Goal: Task Accomplishment & Management: Use online tool/utility

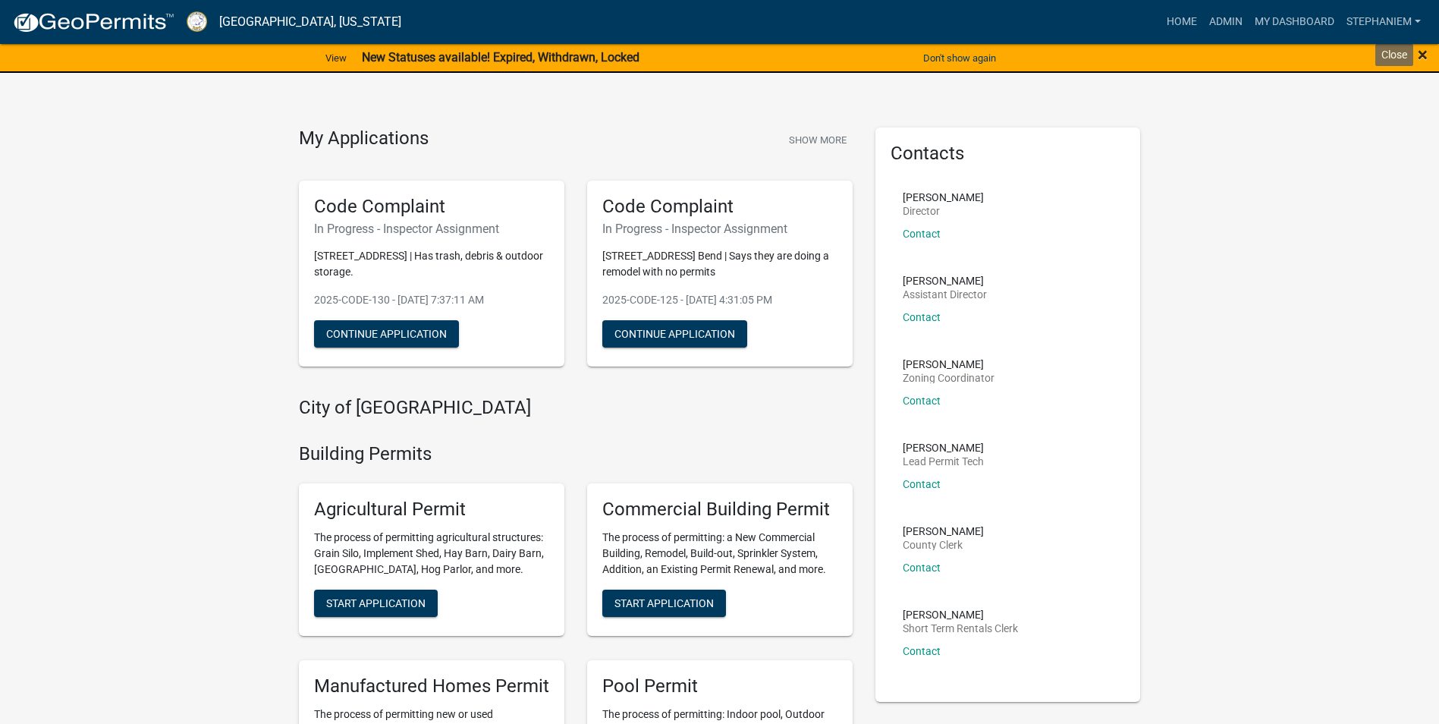
click at [1421, 52] on span "×" at bounding box center [1423, 54] width 10 height 21
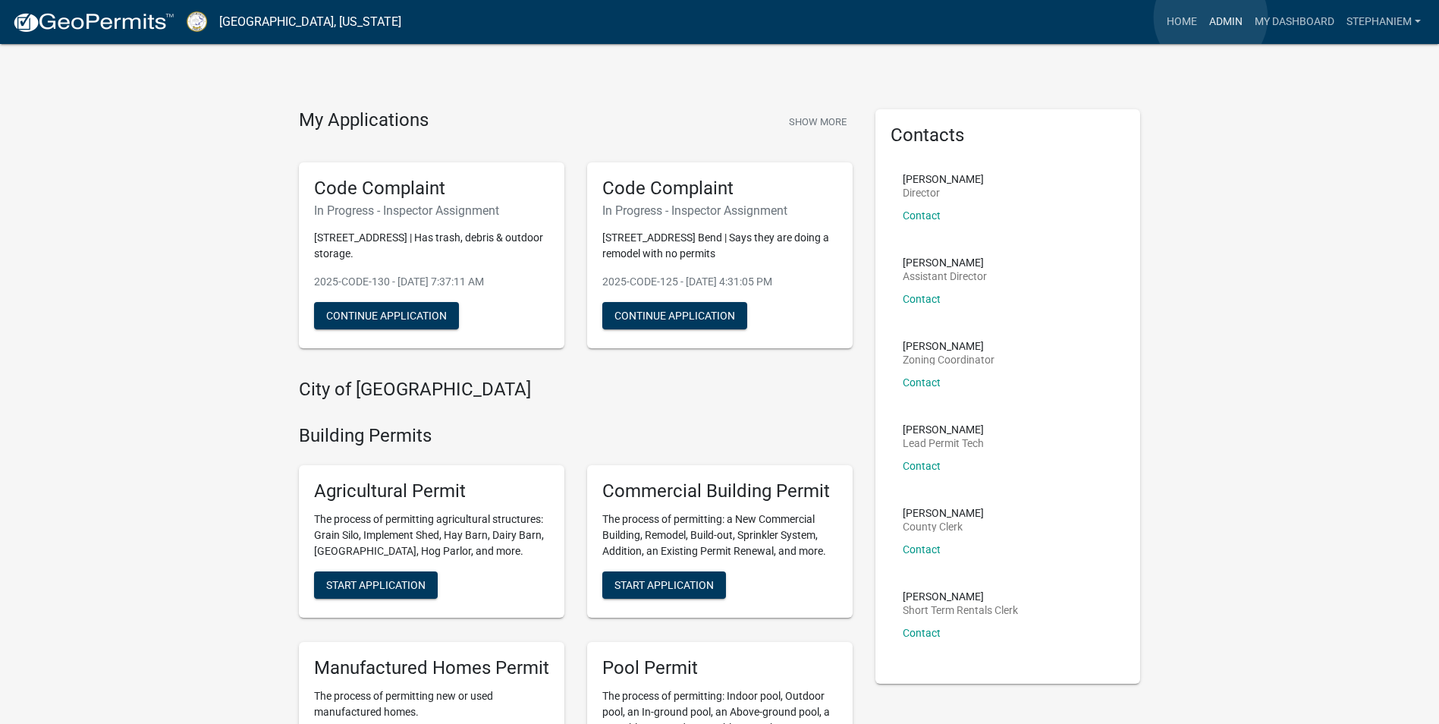
click at [1211, 17] on link "Admin" at bounding box center [1226, 22] width 46 height 29
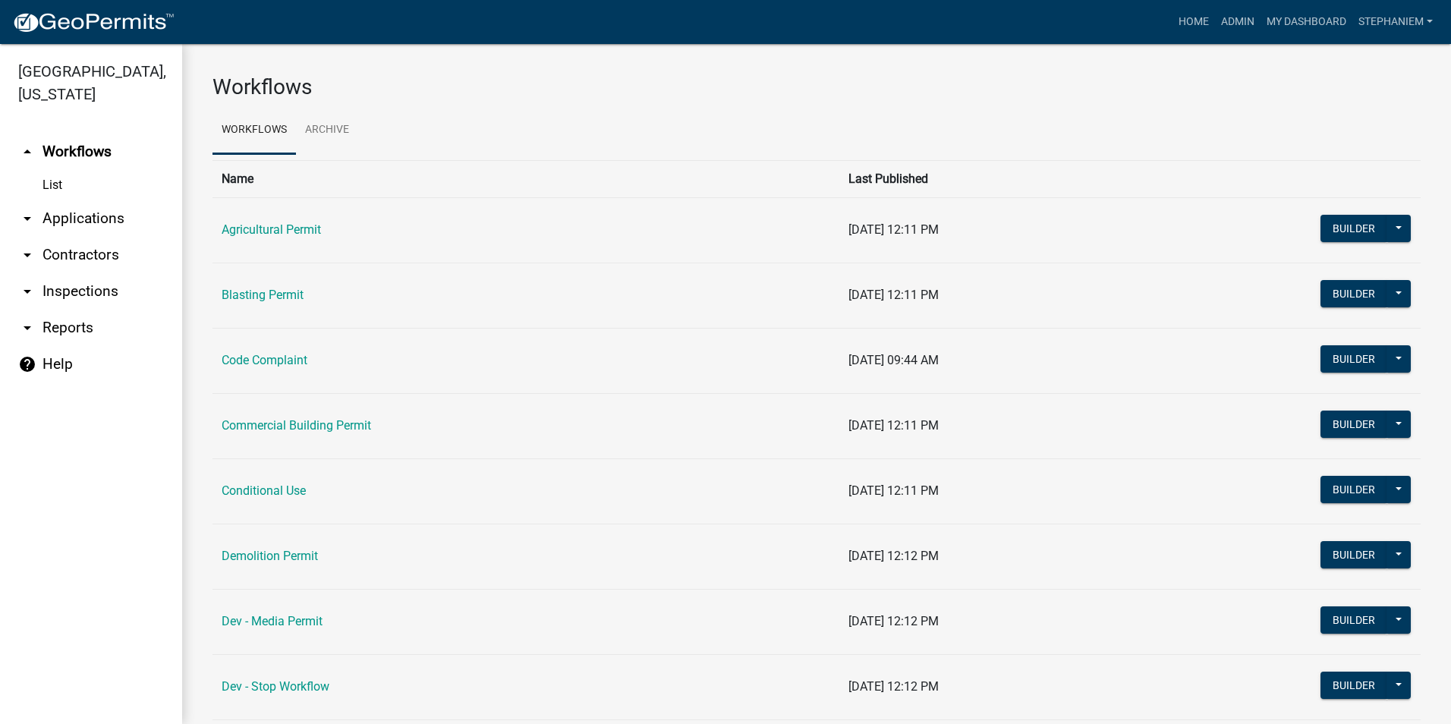
click at [112, 292] on link "arrow_drop_down Inspections" at bounding box center [91, 291] width 182 height 36
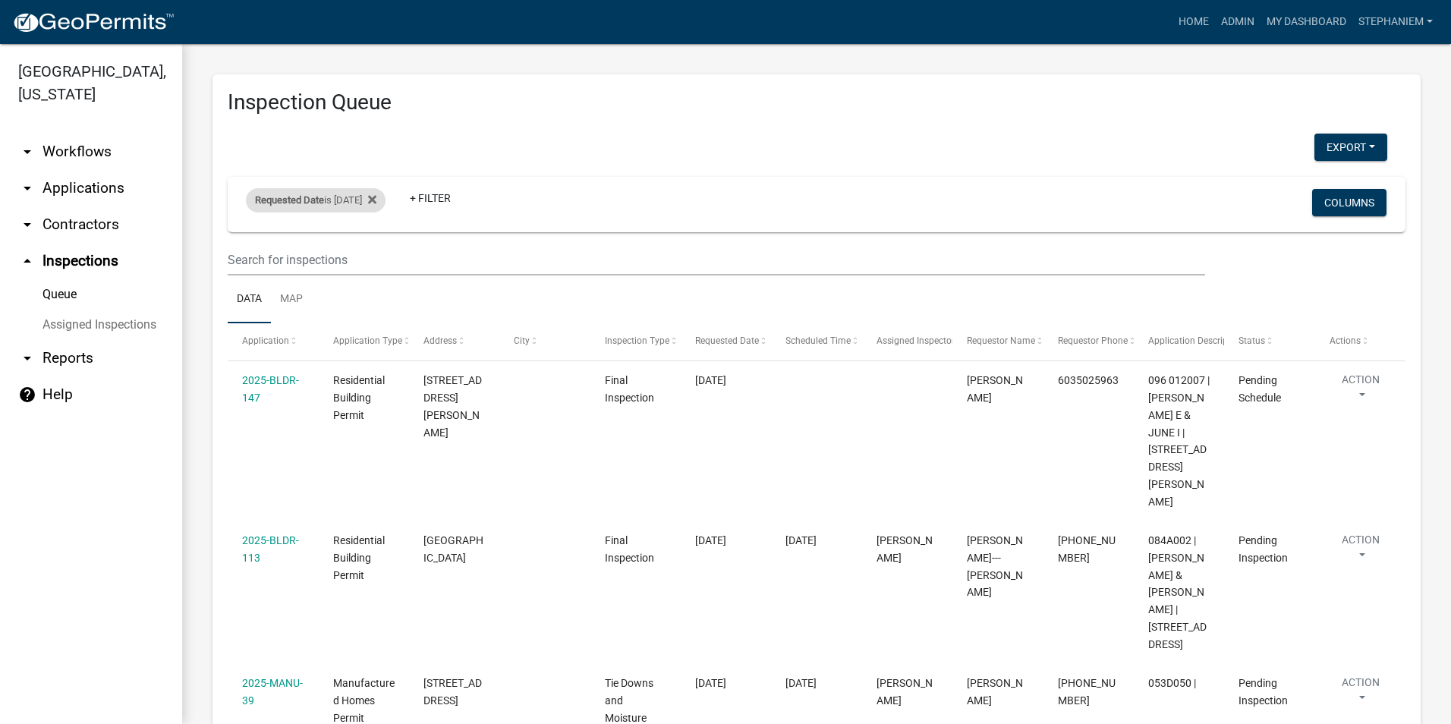
click at [375, 208] on div "Requested Date is 08/21/2025" at bounding box center [316, 200] width 140 height 24
click at [316, 281] on label "range" at bounding box center [306, 280] width 30 height 12
click at [286, 281] on input "range" at bounding box center [281, 281] width 10 height 10
radio input "true"
select select
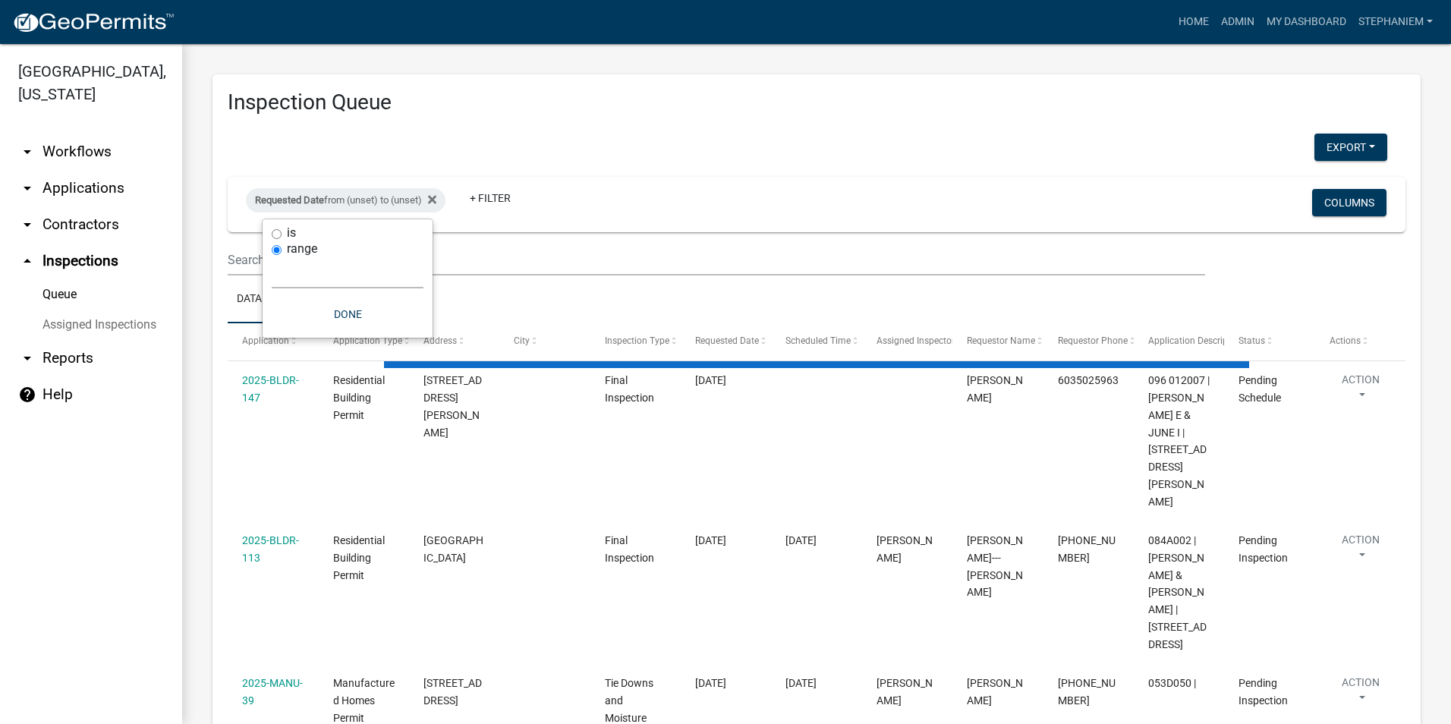
click at [335, 284] on select "Today Yesterday Current Week Previous Week Current Month Last Month Current Cal…" at bounding box center [348, 272] width 152 height 31
select select "3: 100"
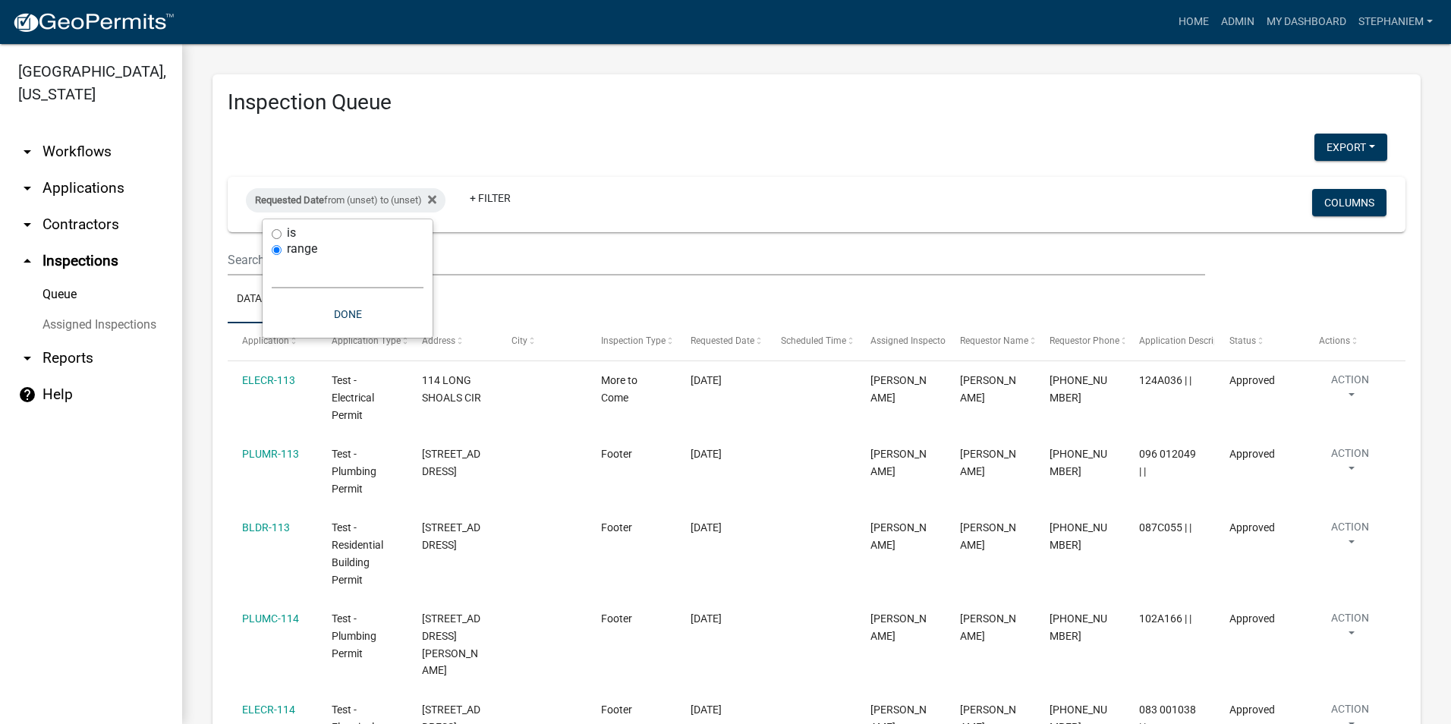
select select "custom"
click at [272, 257] on select "Today Yesterday Current Week Previous Week Current Month Last Month Current Cal…" at bounding box center [348, 272] width 152 height 31
click at [416, 346] on input "date" at bounding box center [348, 337] width 152 height 31
click at [414, 342] on input "date" at bounding box center [348, 337] width 152 height 31
click at [291, 231] on label "is" at bounding box center [291, 233] width 9 height 12
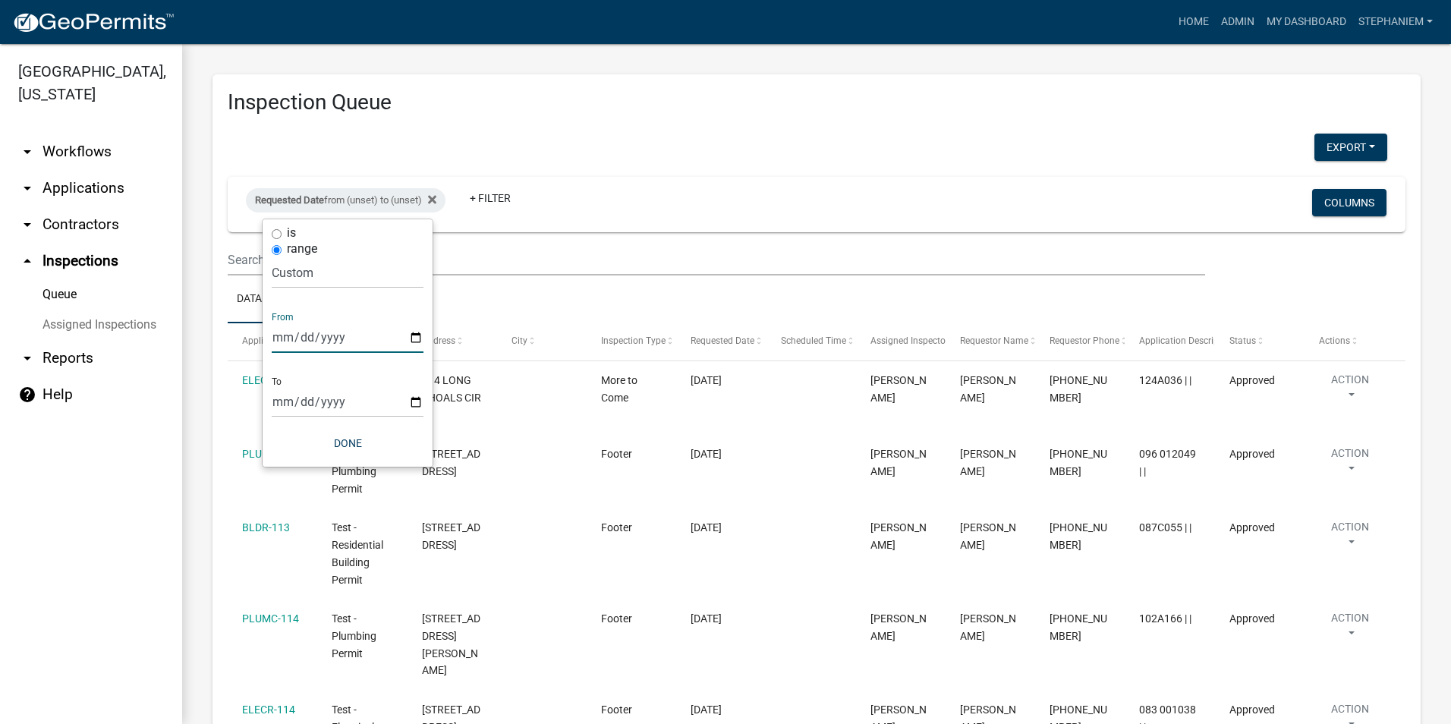
click at [281, 231] on input "is" at bounding box center [277, 234] width 10 height 10
radio input "true"
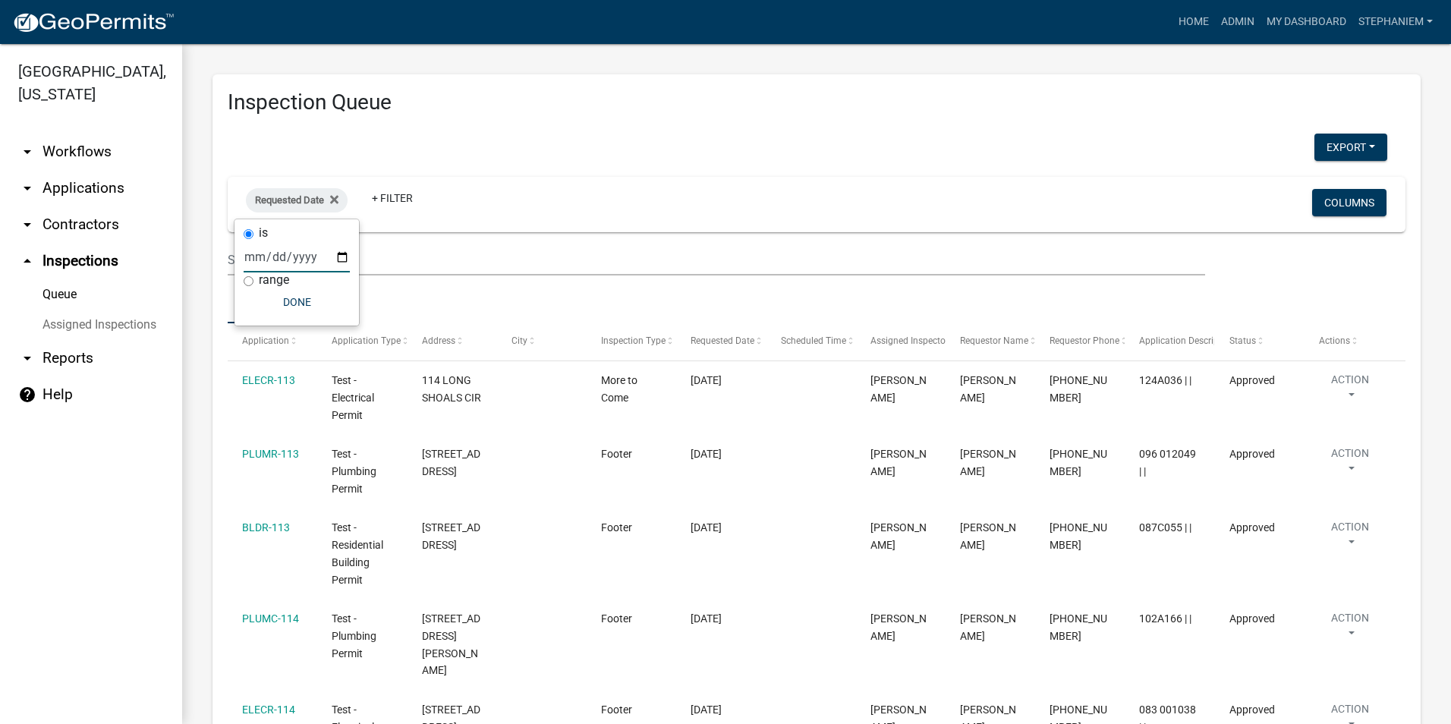
click at [343, 259] on input "date" at bounding box center [297, 256] width 106 height 31
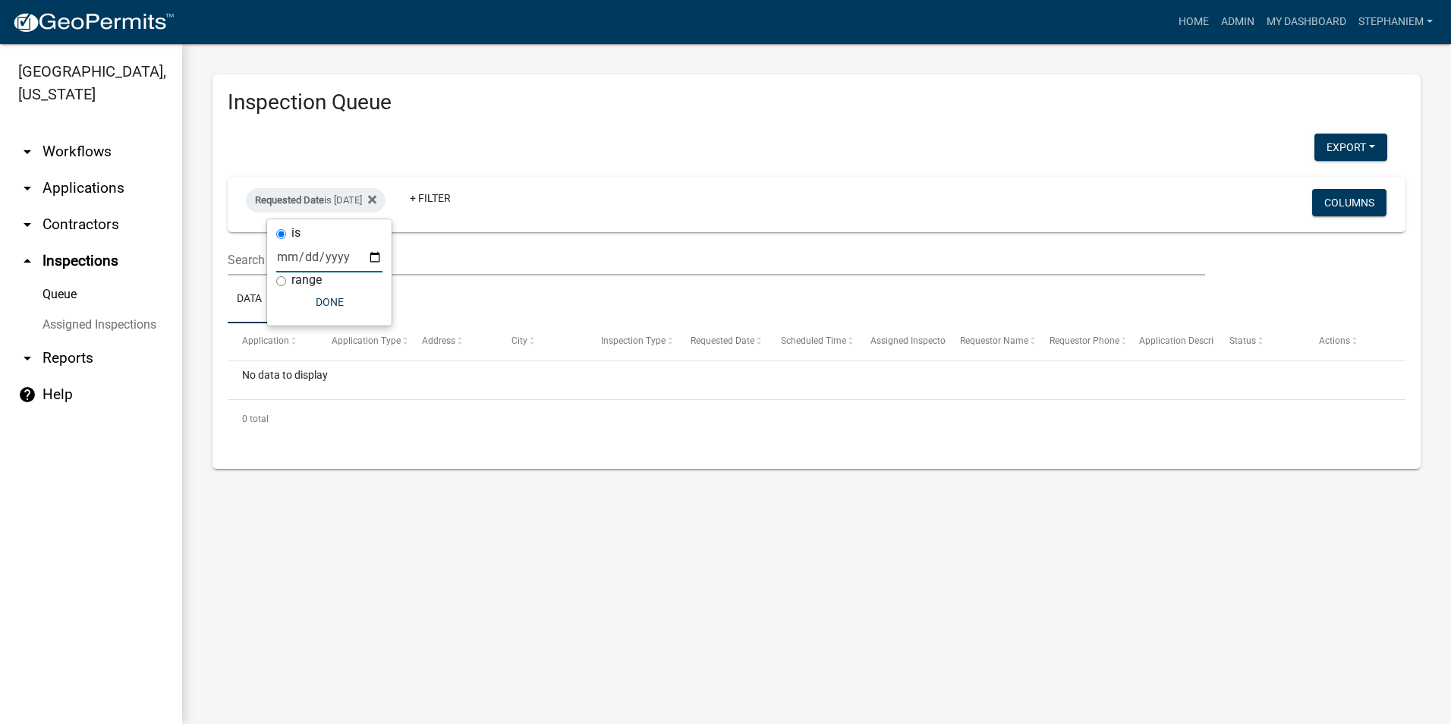
type input "2025-06-30"
select select "3: 100"
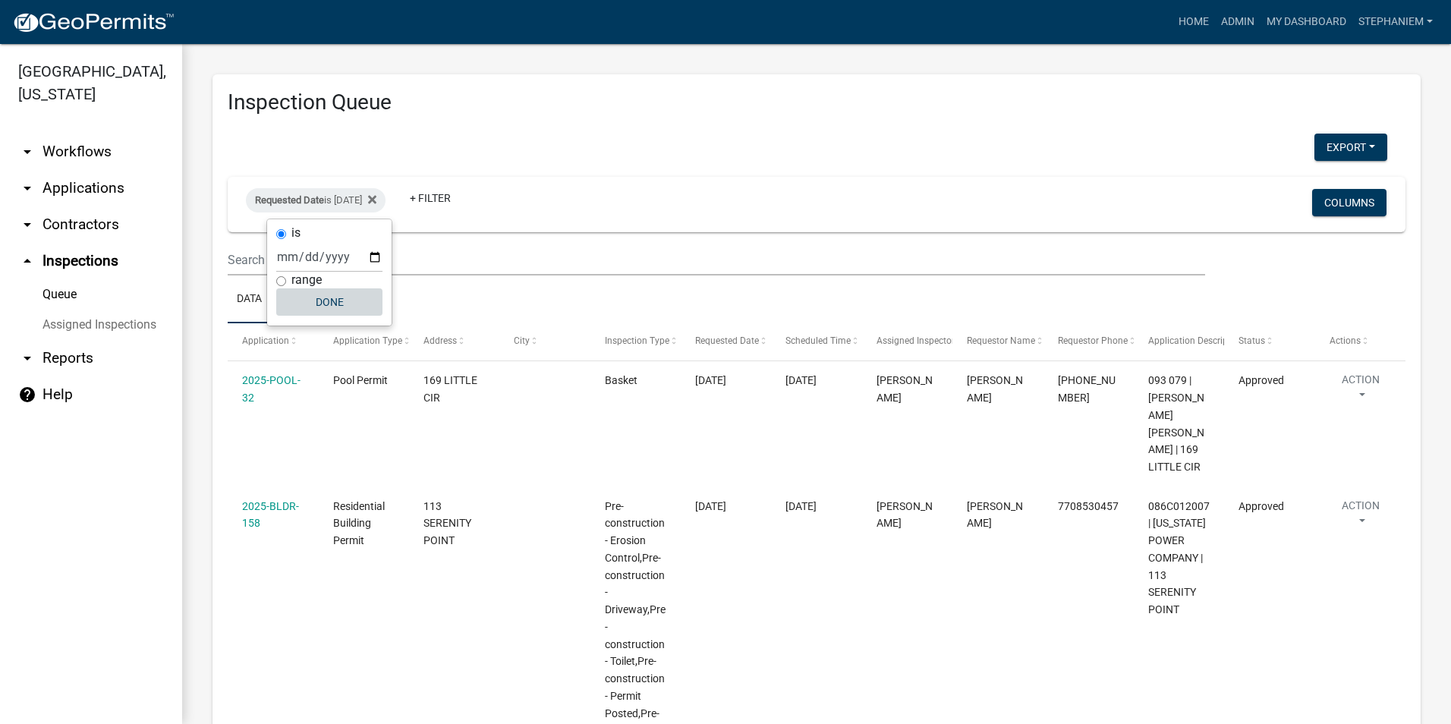
click at [344, 308] on button "Done" at bounding box center [329, 301] width 106 height 27
click at [458, 193] on link "+ Filter" at bounding box center [430, 197] width 65 height 27
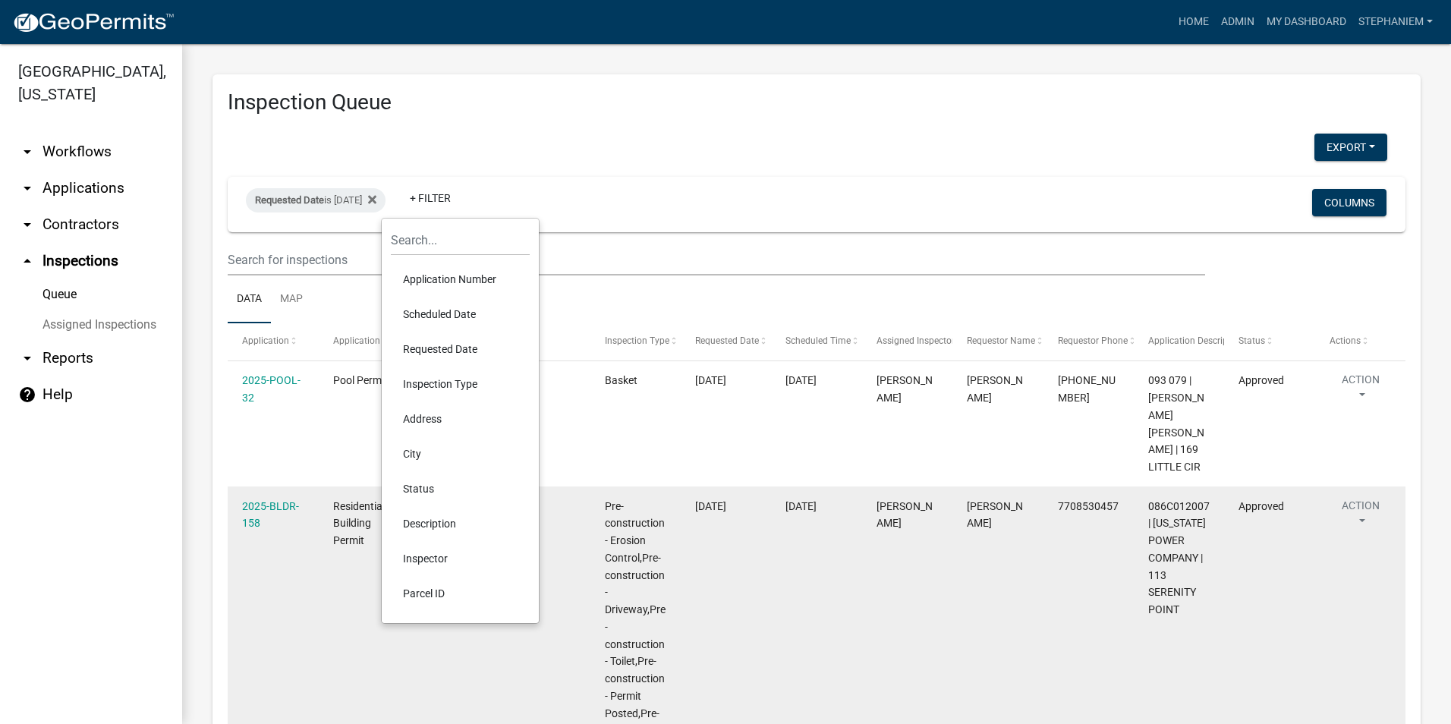
click at [452, 553] on li "Inspector" at bounding box center [460, 558] width 139 height 35
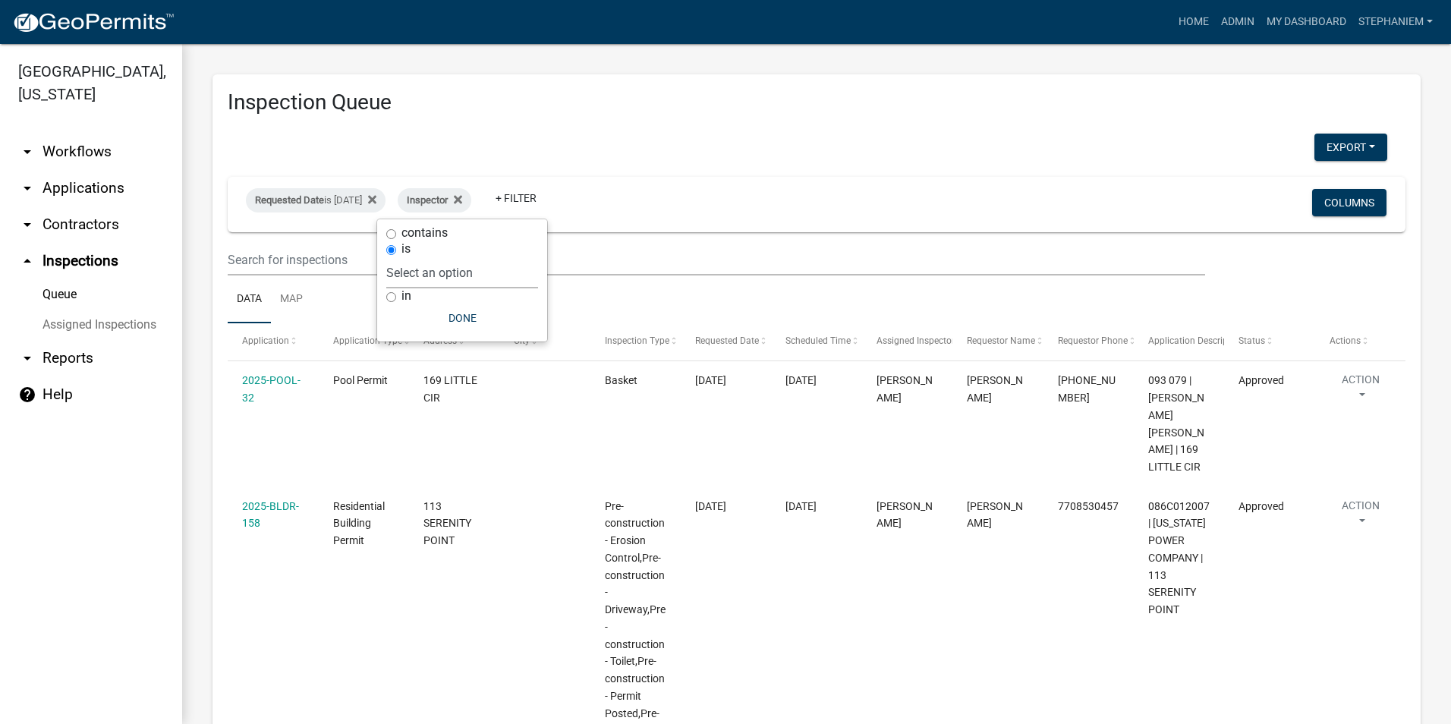
click at [511, 275] on select "Select an option None [PERSON_NAME] [PERSON_NAME] [PERSON_NAME] [PERSON_NAME] […" at bounding box center [462, 272] width 152 height 31
select select "07642ab0-564c-47bb-824b-0ccf2da83593"
click at [424, 257] on select "Select an option None [PERSON_NAME] [PERSON_NAME] [PERSON_NAME] [PERSON_NAME] […" at bounding box center [462, 272] width 152 height 31
click at [466, 322] on button "Done" at bounding box center [500, 317] width 152 height 27
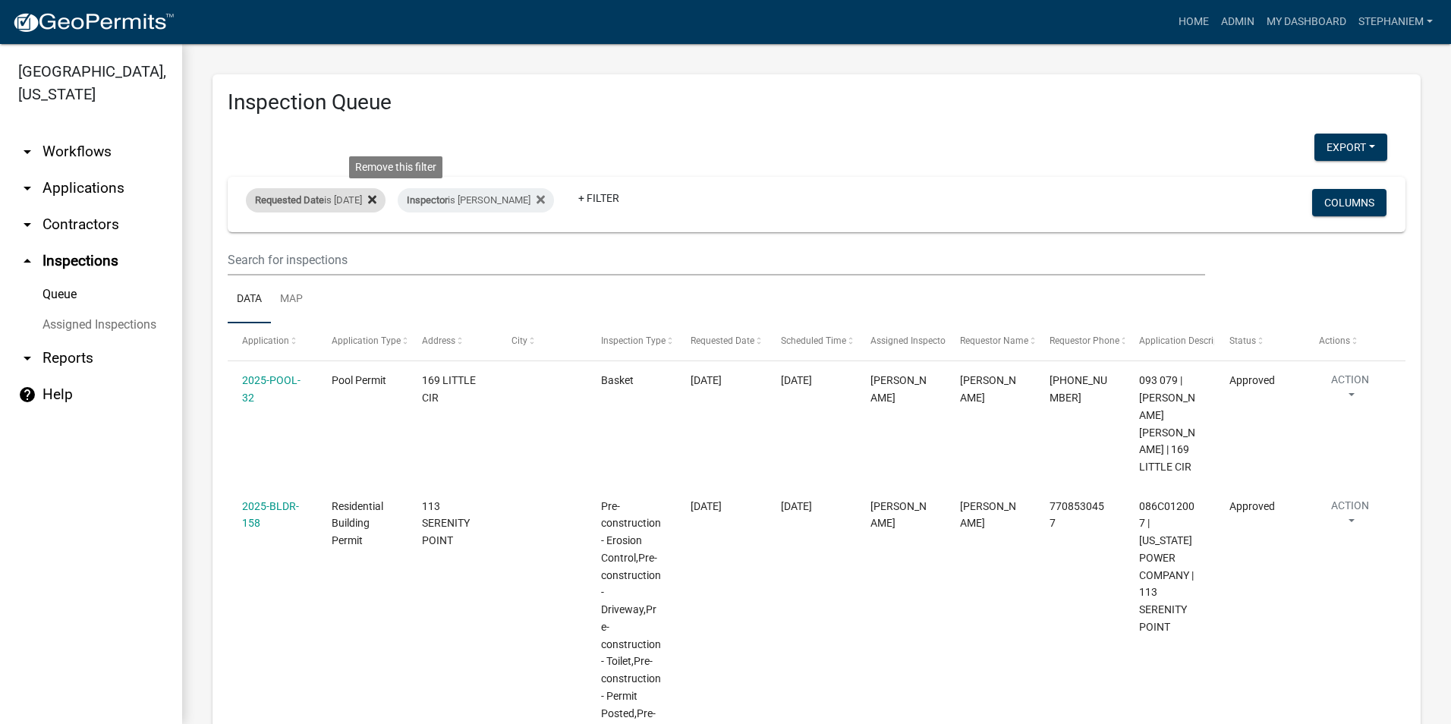
click at [376, 197] on icon at bounding box center [372, 199] width 8 height 8
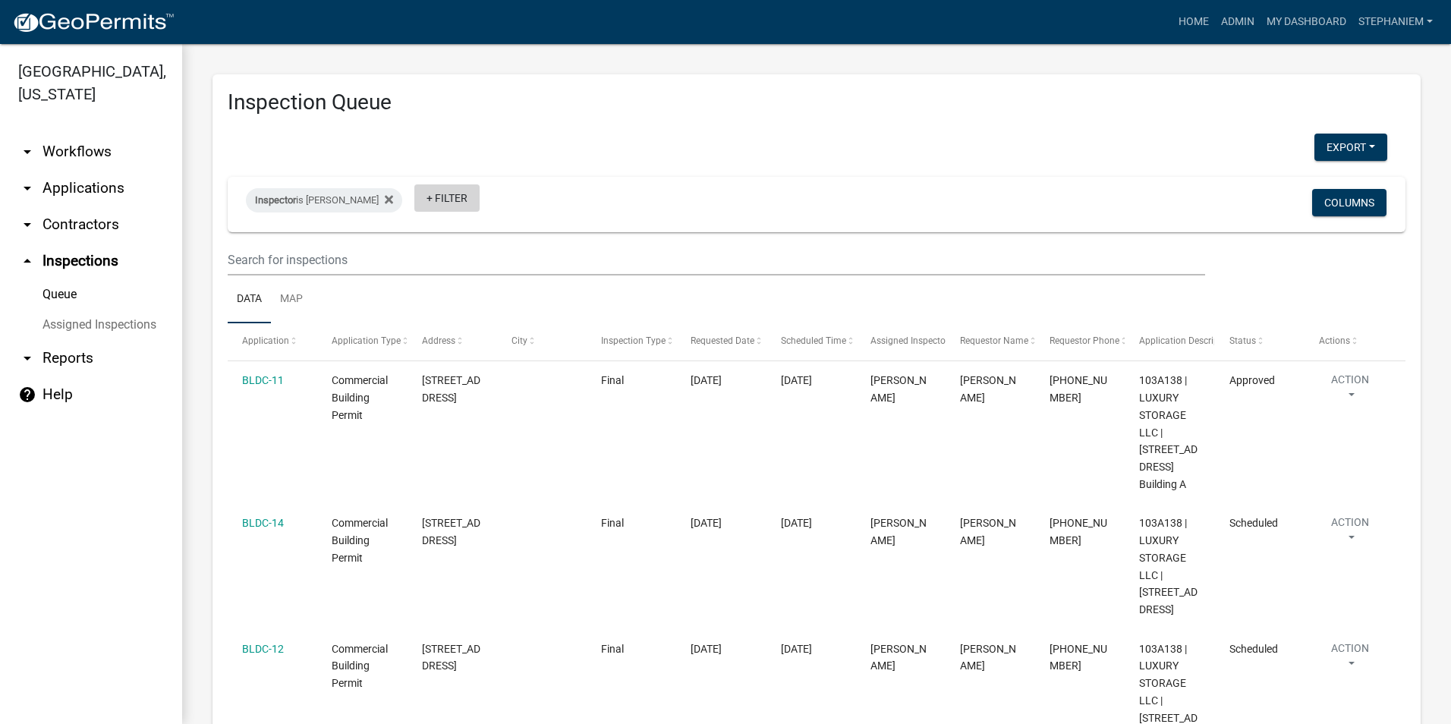
click at [437, 196] on link "+ Filter" at bounding box center [446, 197] width 65 height 27
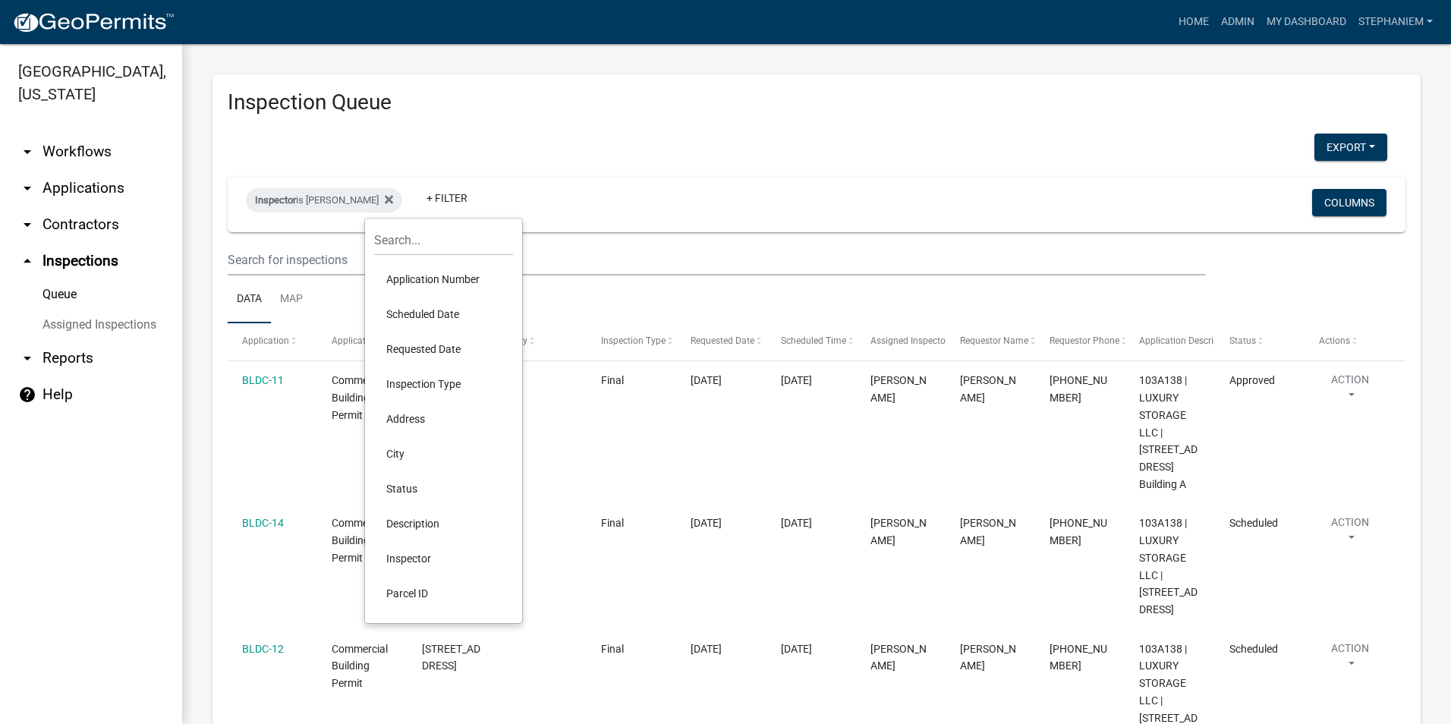
click at [412, 313] on li "Scheduled Date" at bounding box center [443, 314] width 139 height 35
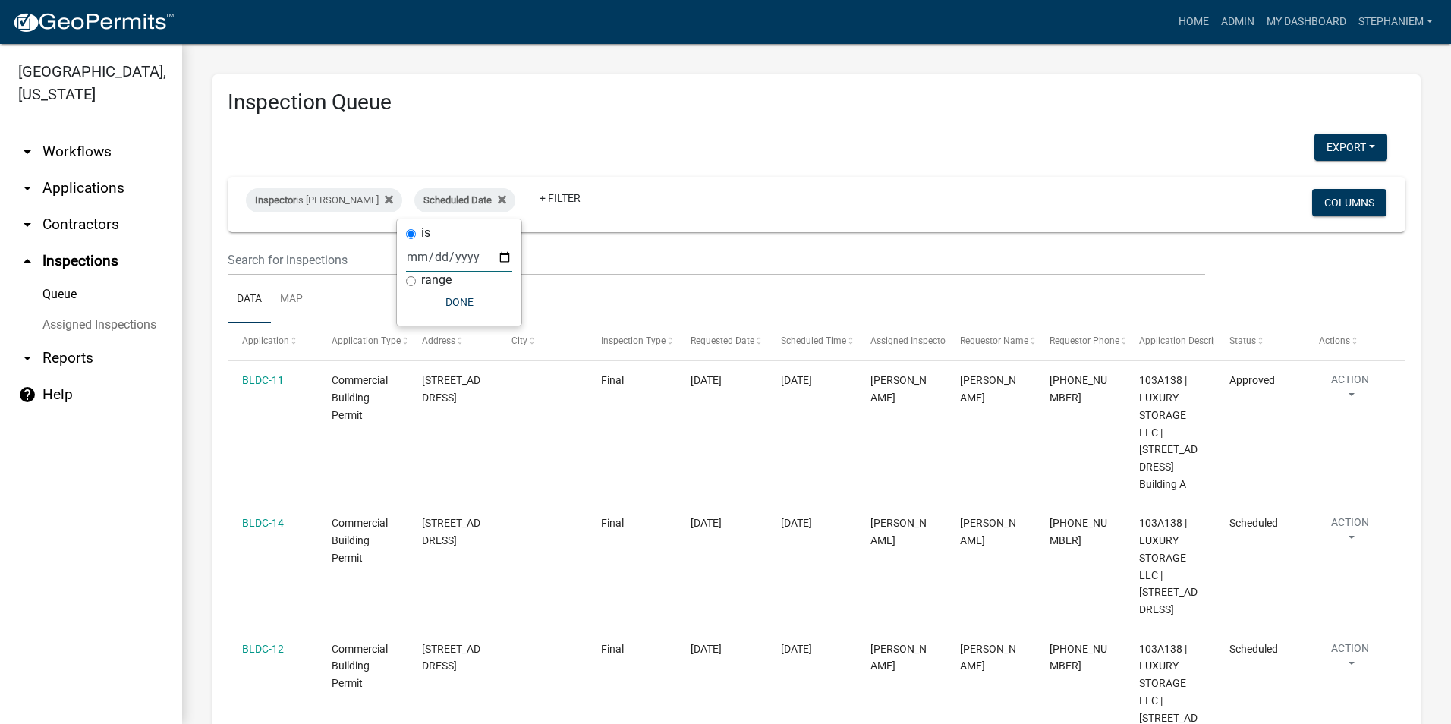
click at [508, 251] on input "date" at bounding box center [459, 256] width 106 height 31
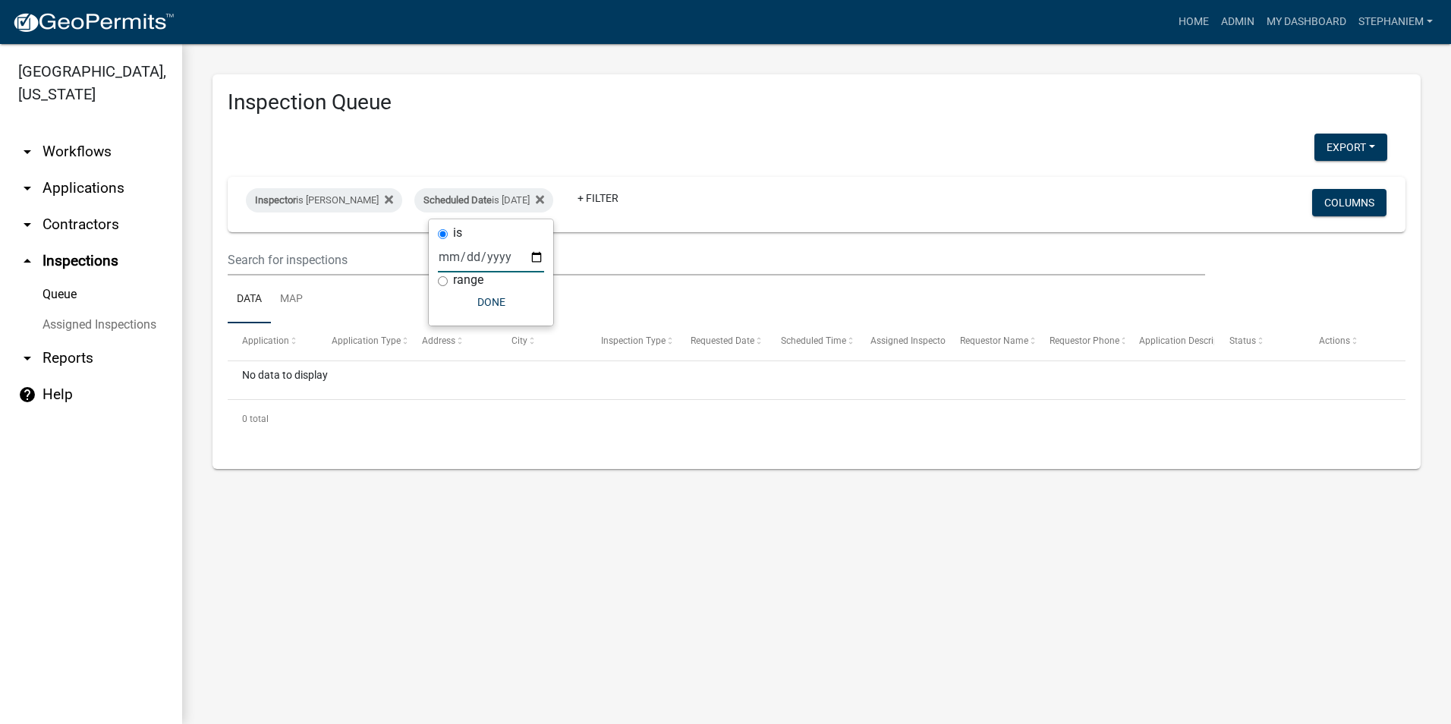
type input "2025-06-30"
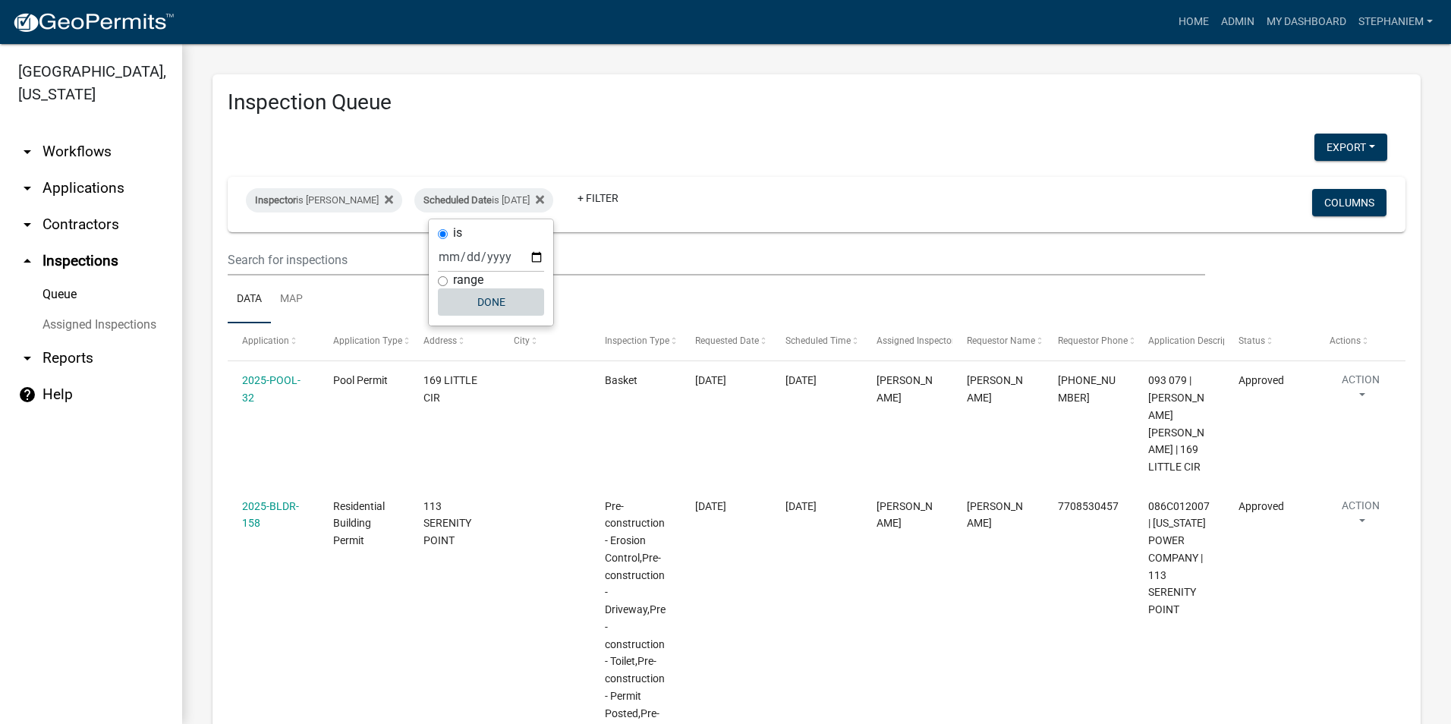
click at [495, 305] on button "Done" at bounding box center [491, 301] width 106 height 27
click at [463, 197] on span "Scheduled Date" at bounding box center [457, 199] width 68 height 11
click at [533, 249] on input "2025-06-30" at bounding box center [491, 256] width 106 height 31
type input "[DATE]"
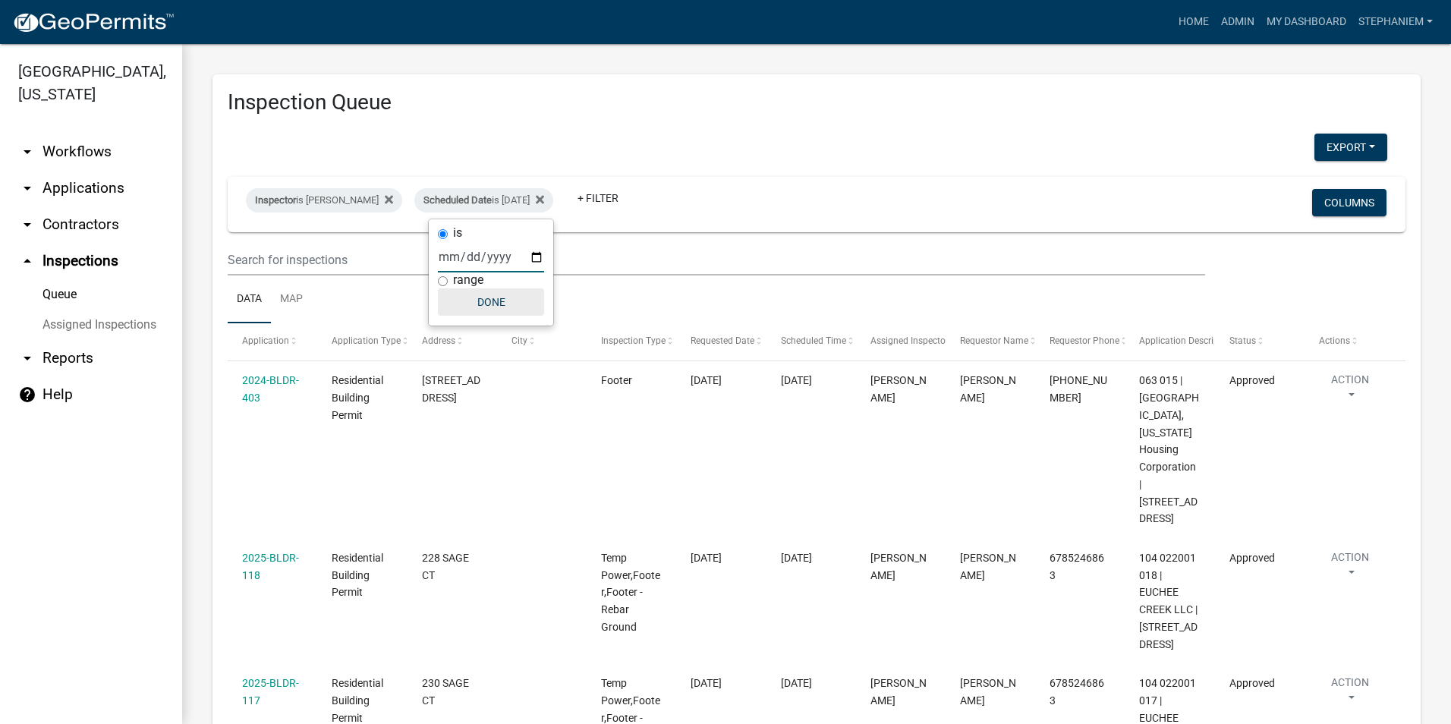
click at [492, 305] on button "Done" at bounding box center [491, 301] width 106 height 27
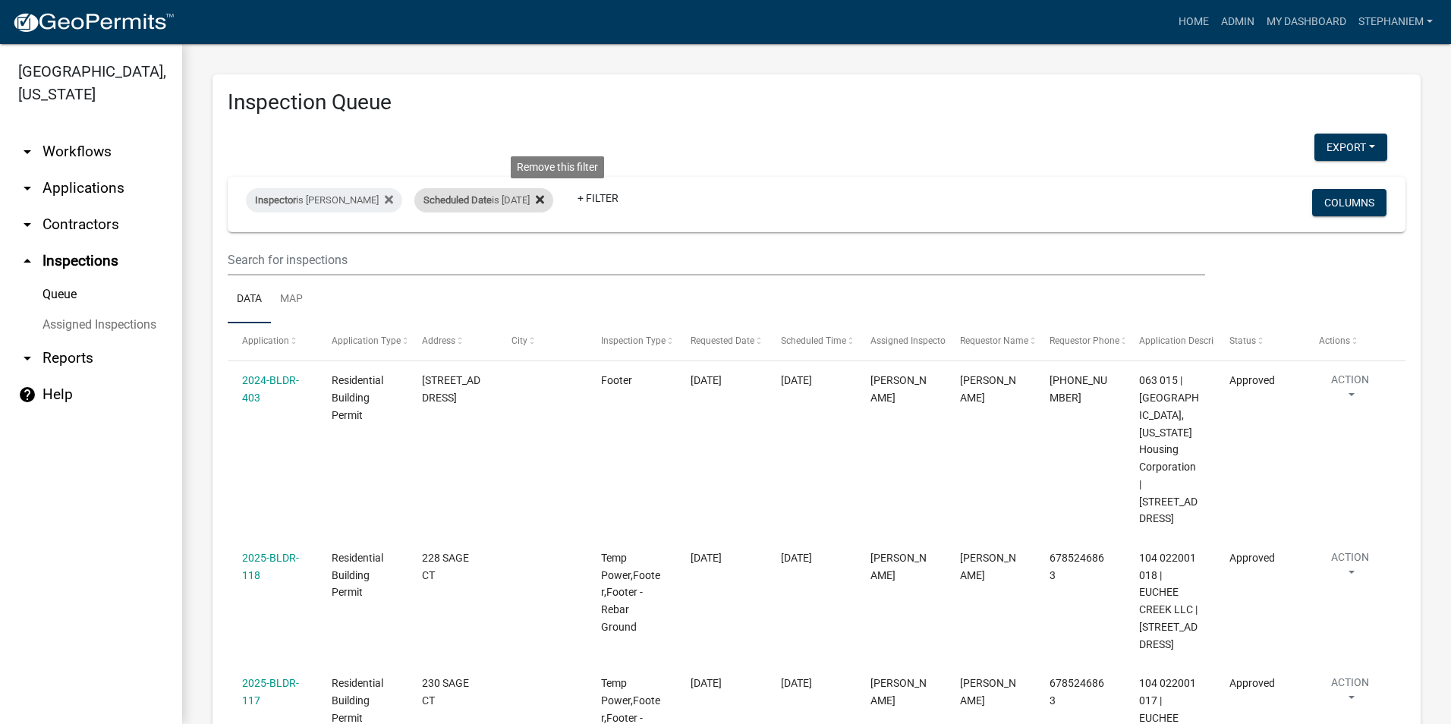
click at [544, 193] on icon at bounding box center [540, 199] width 8 height 12
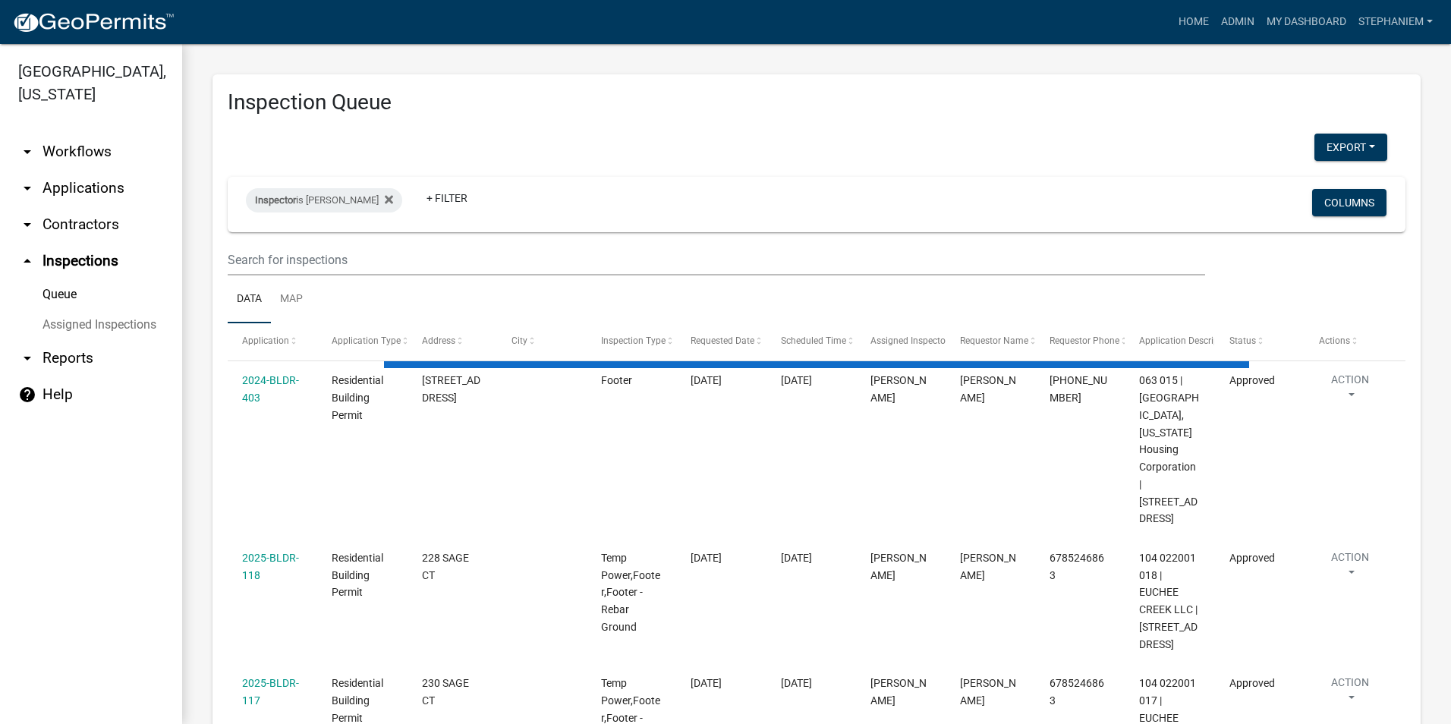
select select "3: 100"
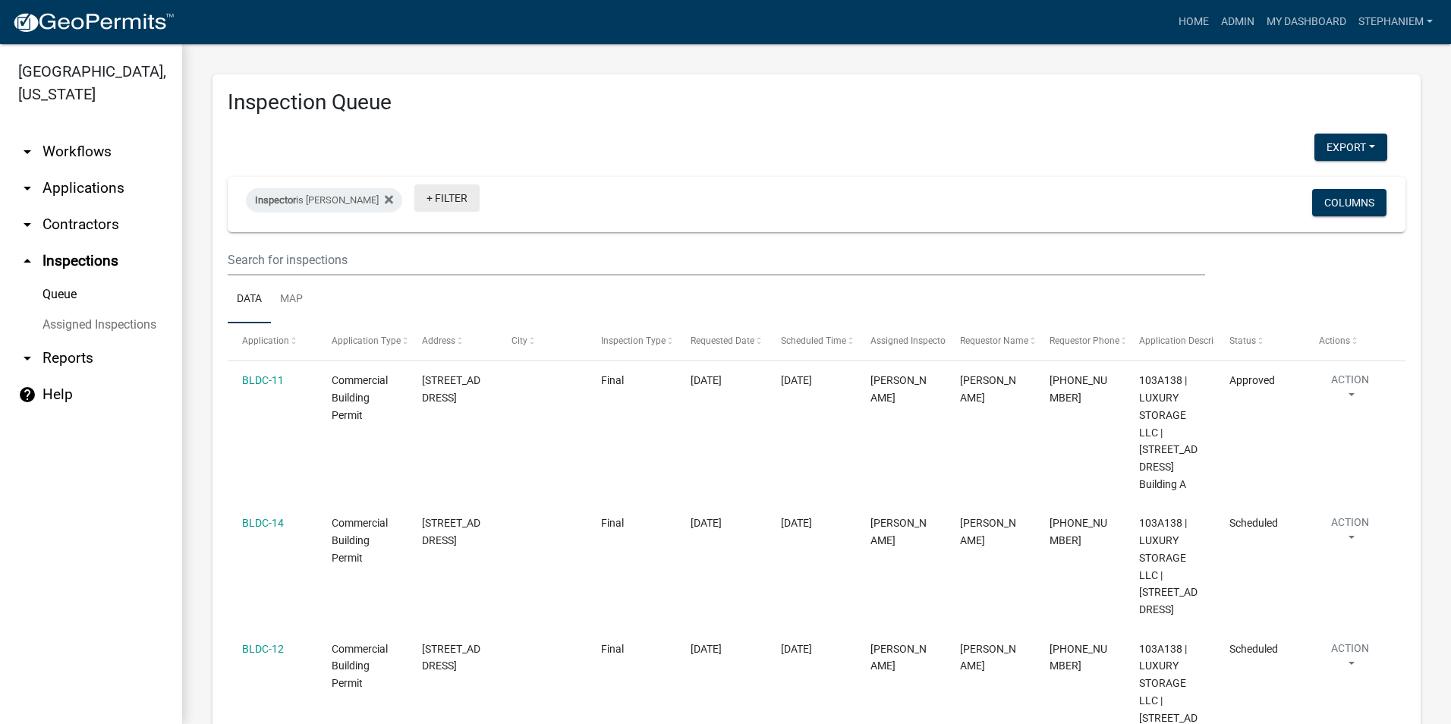
click at [454, 200] on link "+ Filter" at bounding box center [446, 197] width 65 height 27
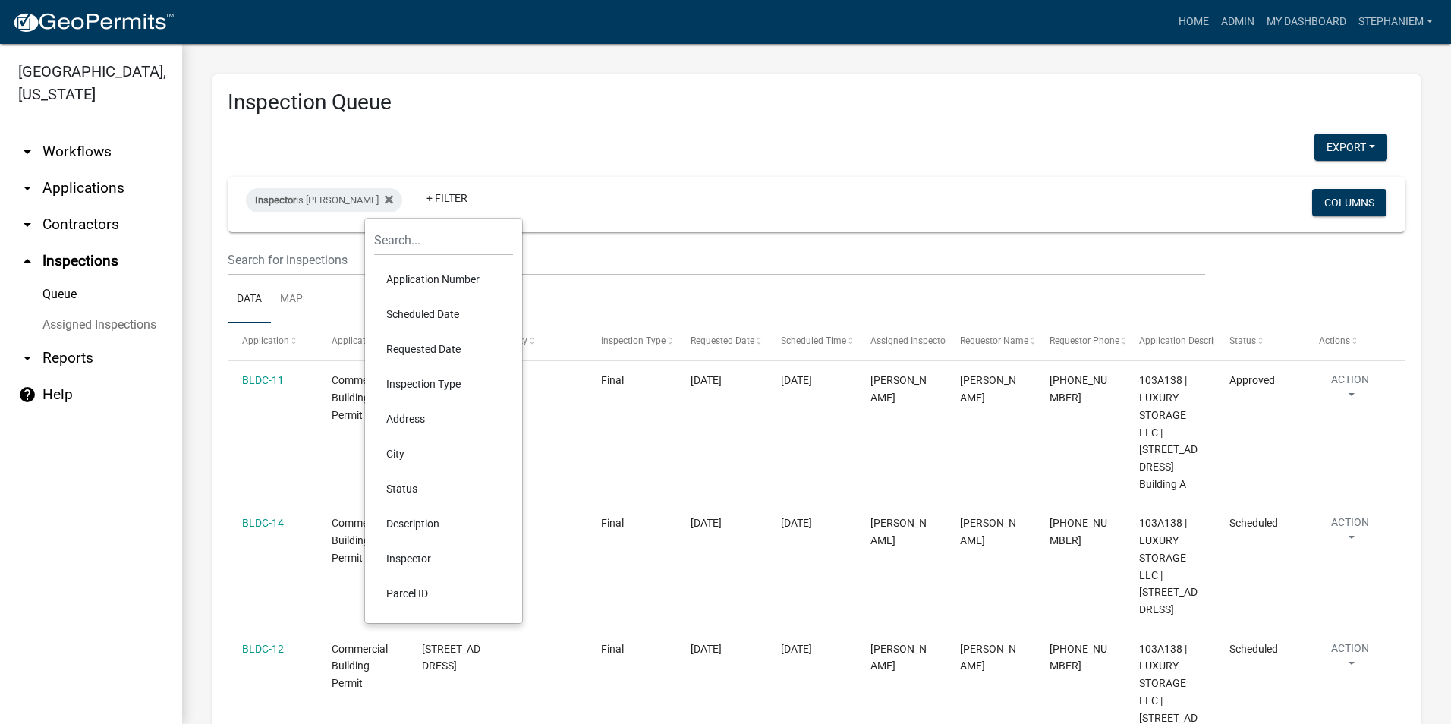
click at [451, 310] on li "Scheduled Date" at bounding box center [443, 314] width 139 height 35
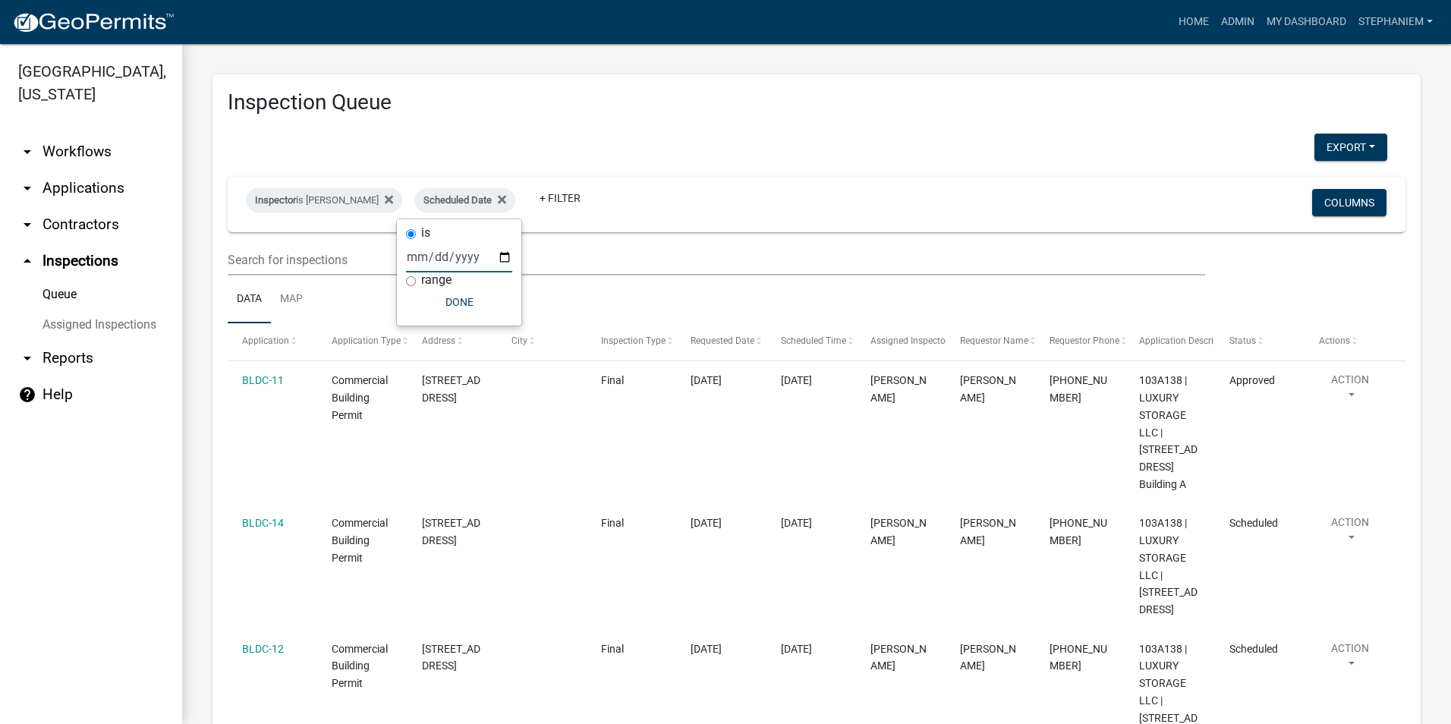
click at [505, 259] on input "date" at bounding box center [459, 256] width 106 height 31
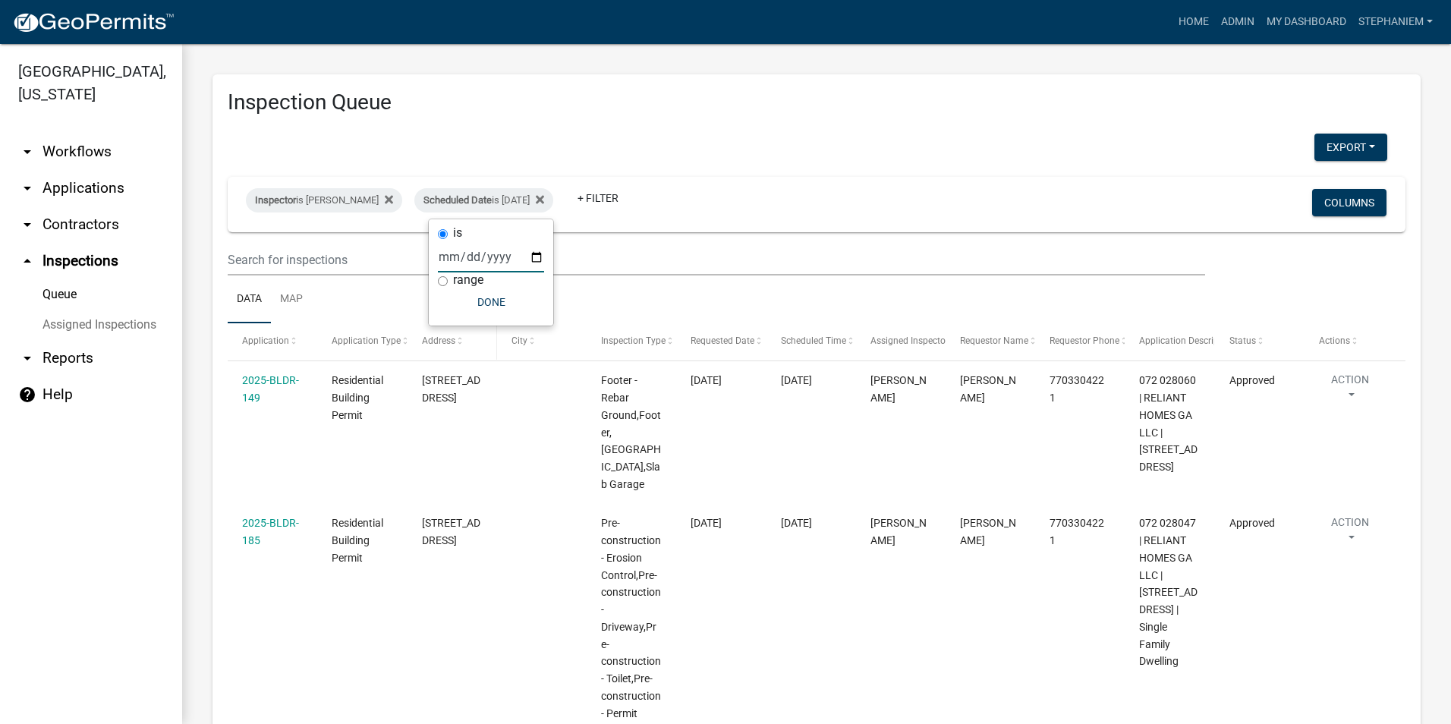
type input "[DATE]"
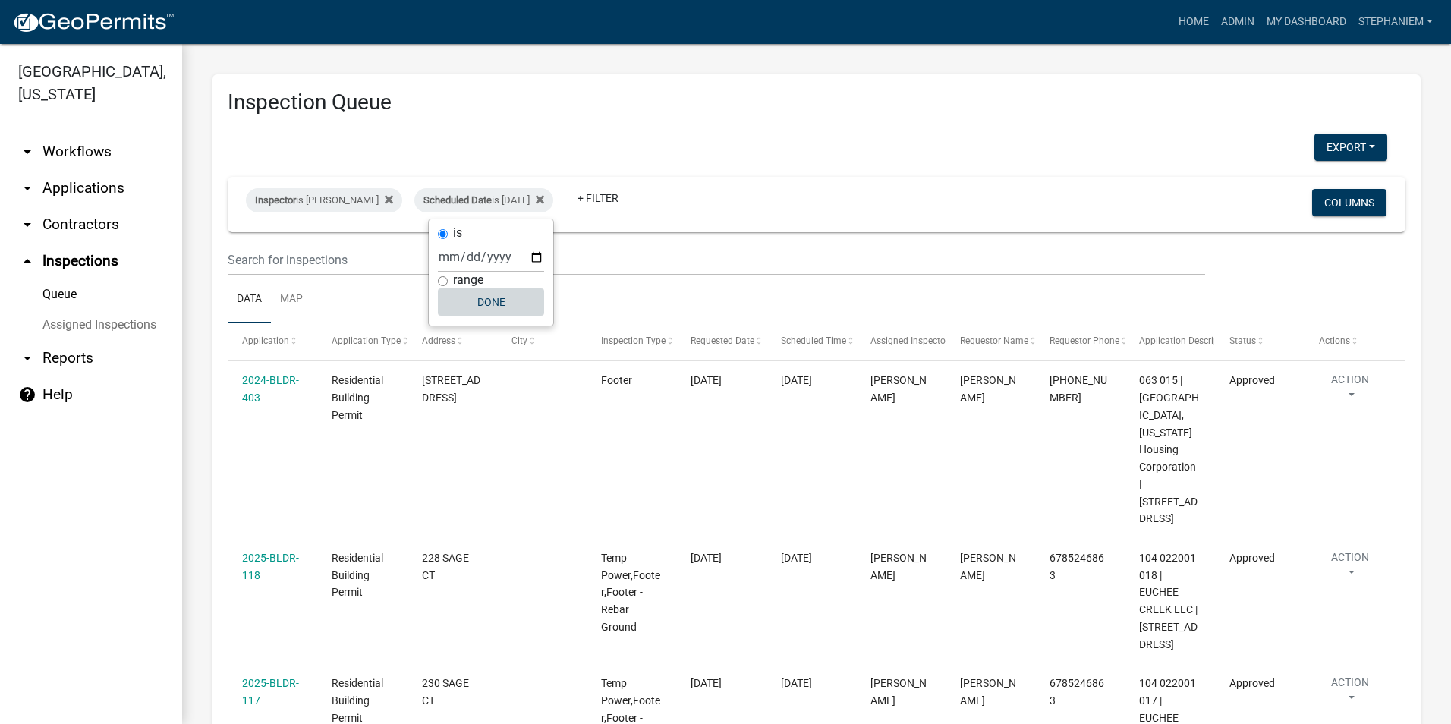
click at [498, 310] on button "Done" at bounding box center [491, 301] width 106 height 27
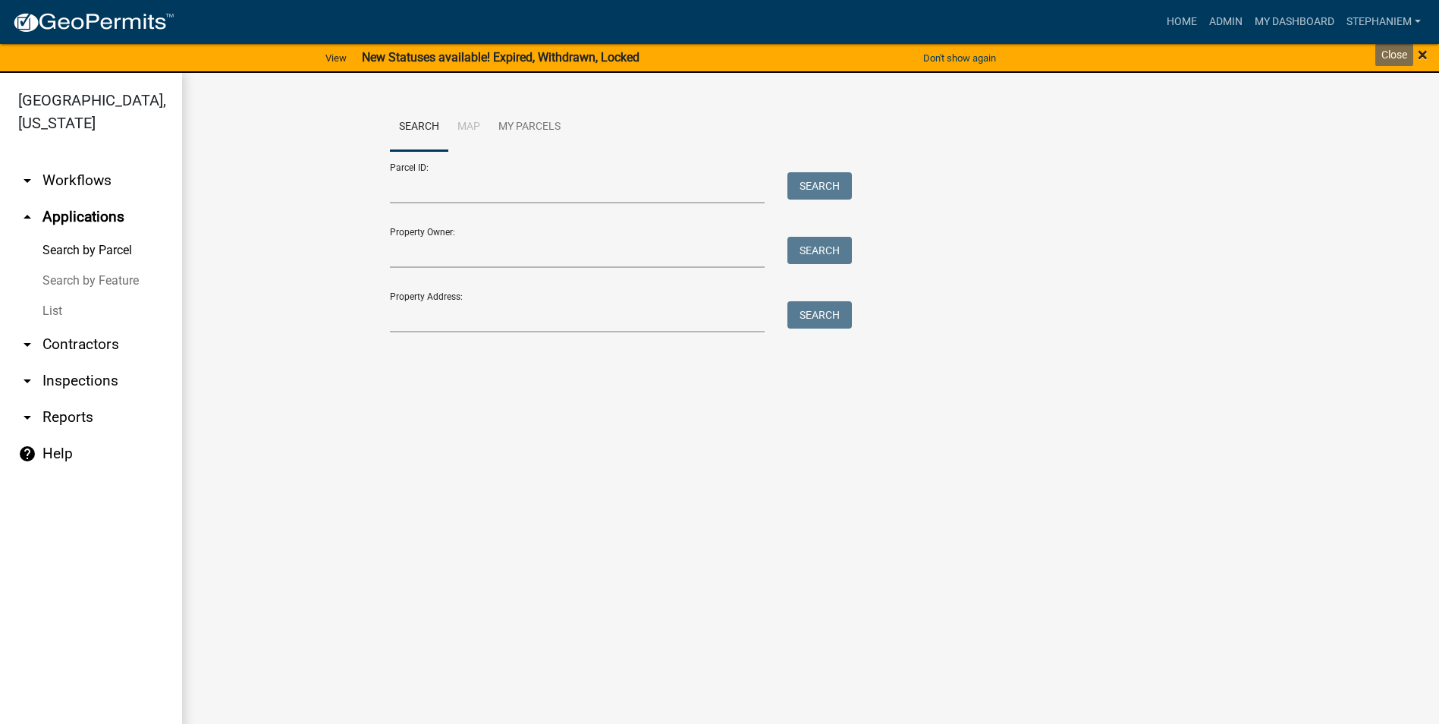
click at [1423, 55] on span "×" at bounding box center [1423, 54] width 10 height 21
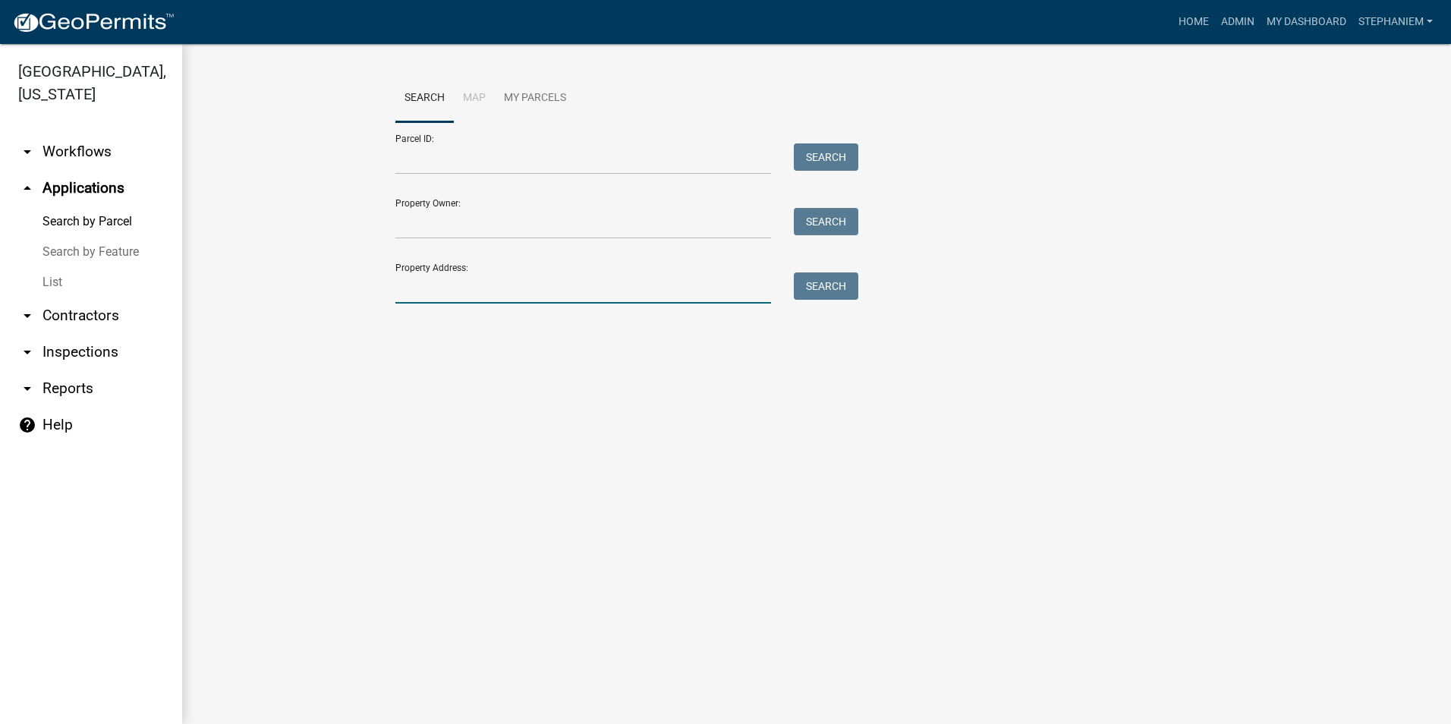
click at [729, 287] on input "Property Address:" at bounding box center [583, 287] width 376 height 31
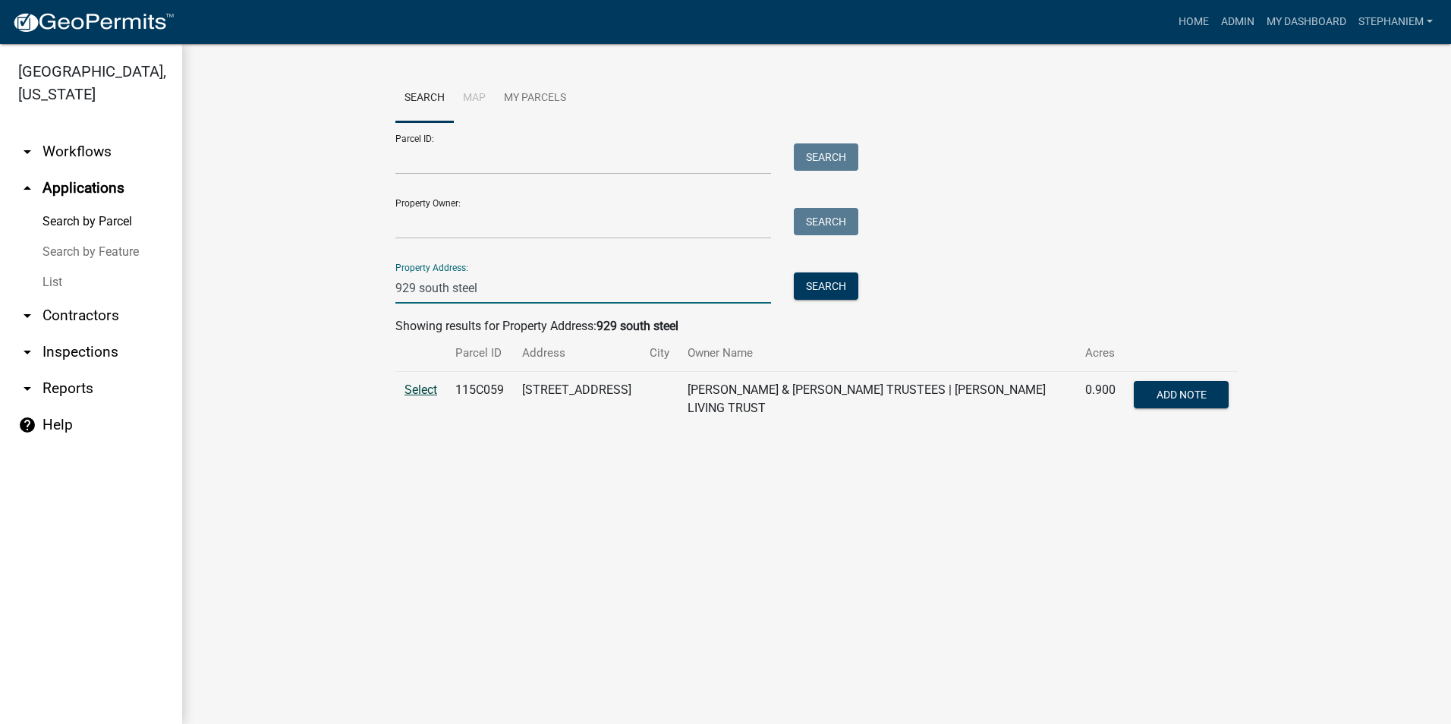
type input "929 south steel"
click at [405, 390] on span "Select" at bounding box center [420, 389] width 33 height 14
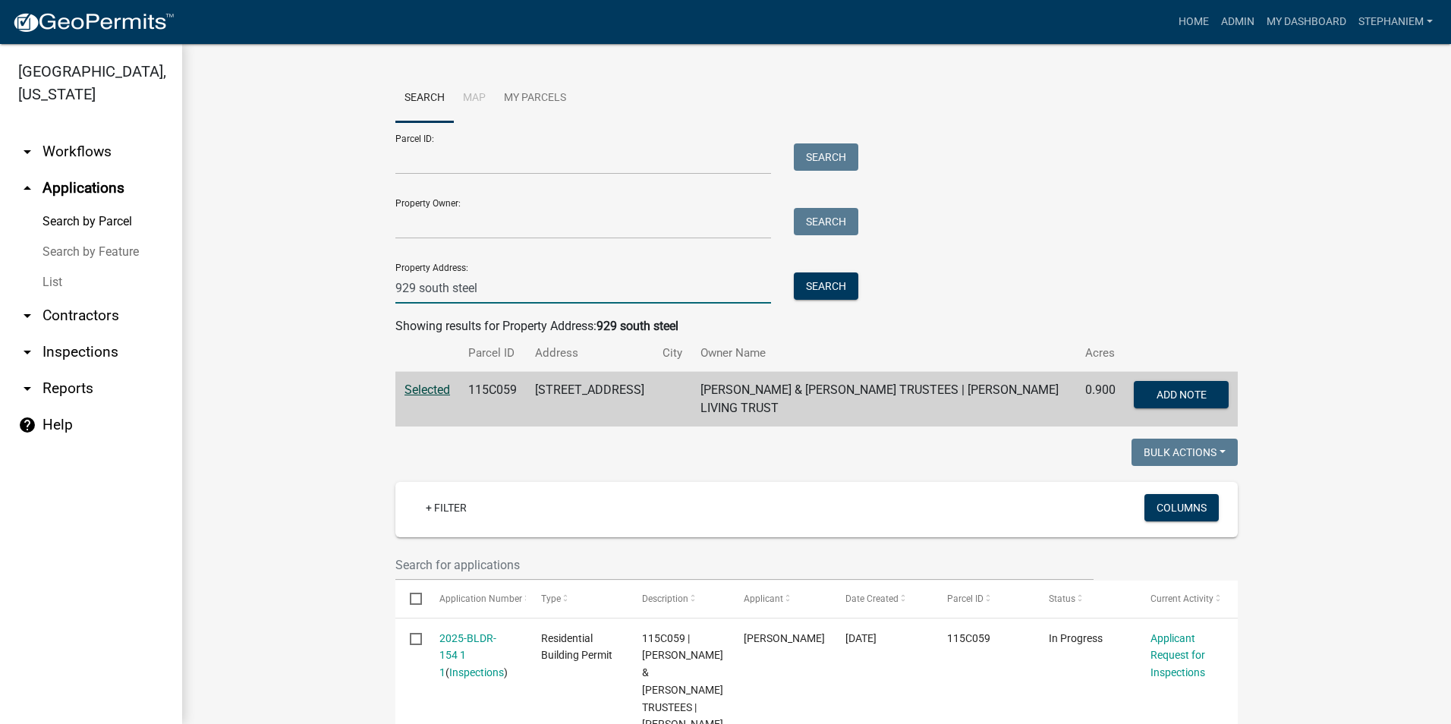
click at [485, 278] on input "929 south steel" at bounding box center [583, 287] width 376 height 31
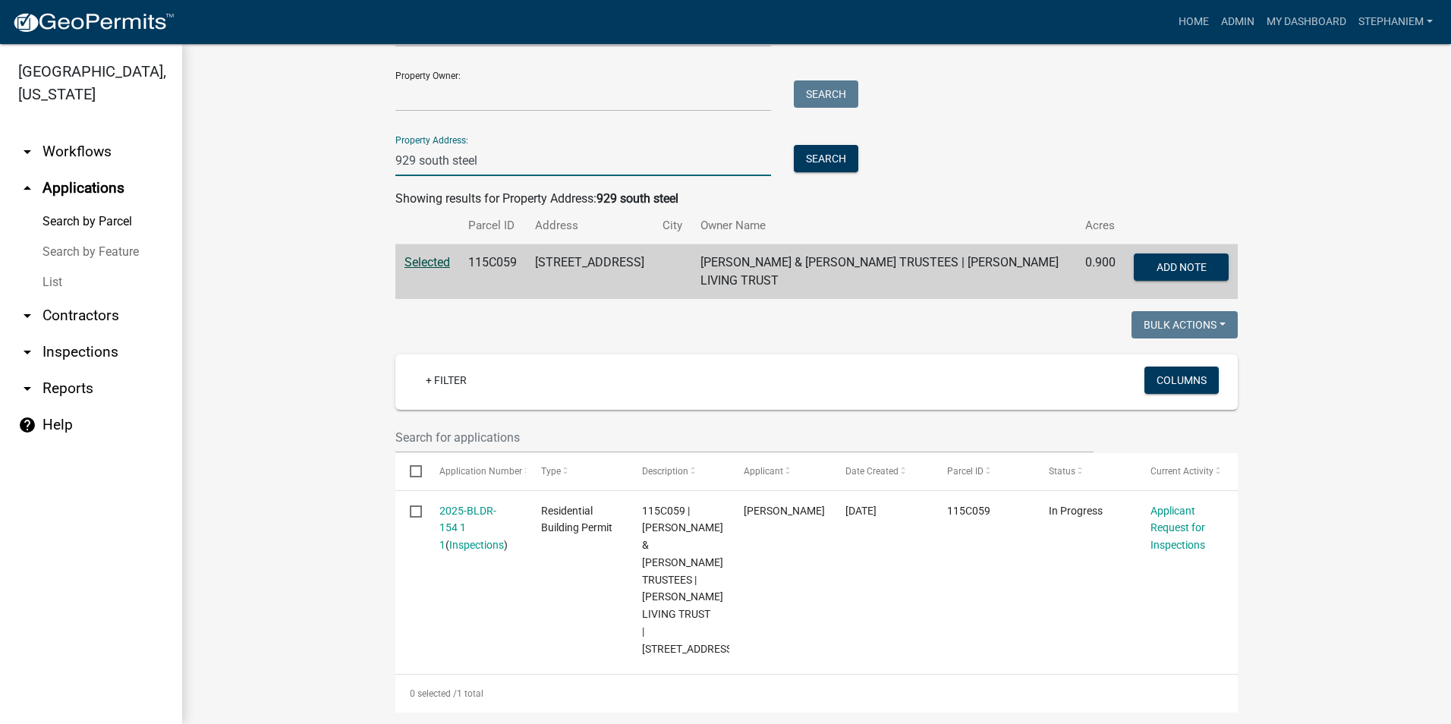
scroll to position [146, 0]
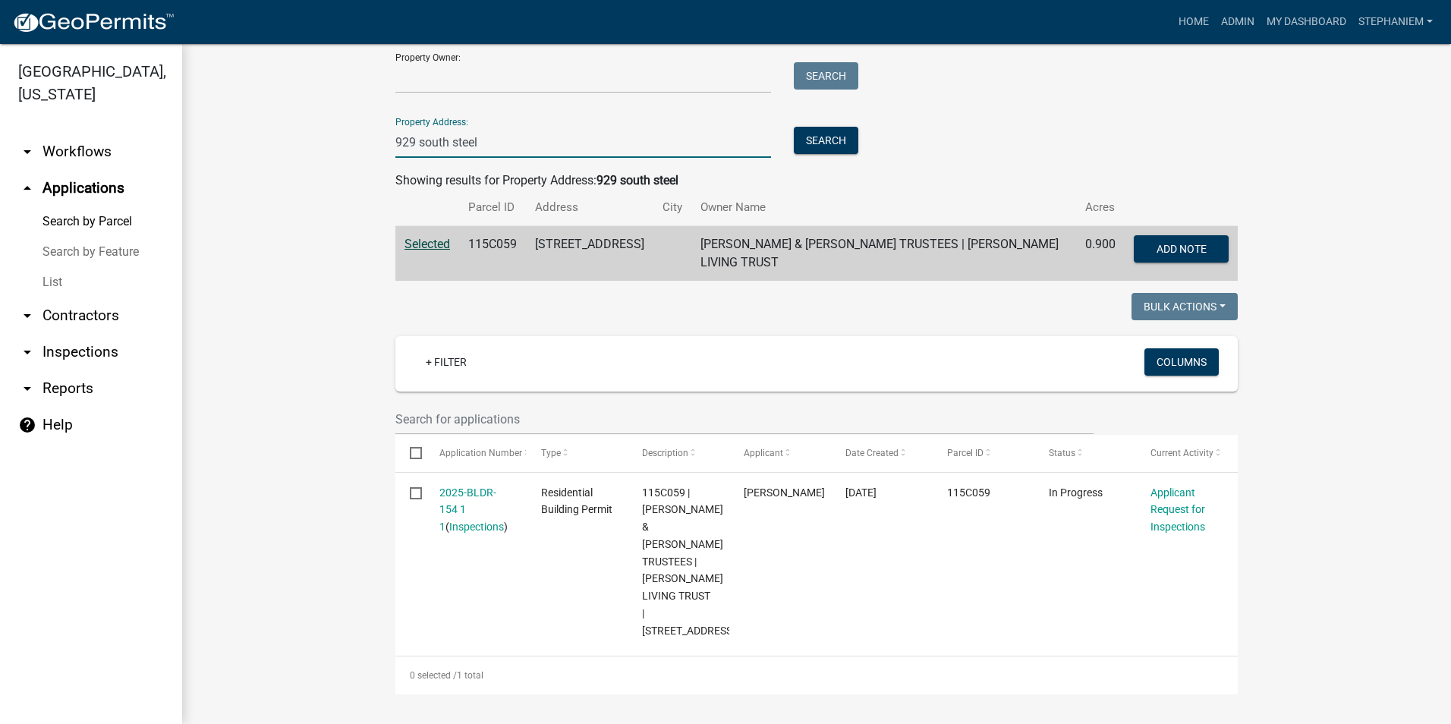
drag, startPoint x: 495, startPoint y: 135, endPoint x: 250, endPoint y: 165, distance: 246.8
click at [242, 166] on wm-workflow-application-search-view "Search Map My Parcels Parcel ID: Search Property Owner: Search Property Address…" at bounding box center [816, 311] width 1208 height 765
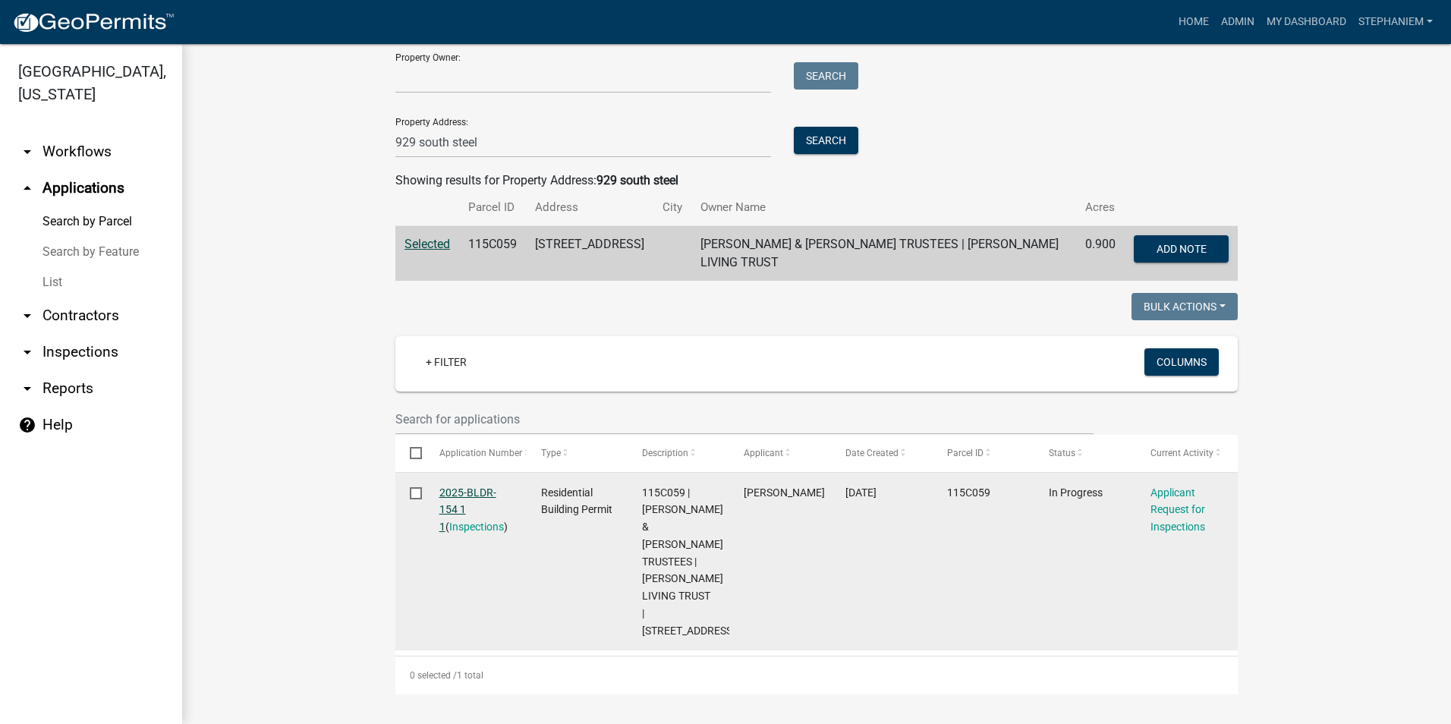
click at [448, 497] on link "2025-BLDR-154 1 1" at bounding box center [467, 509] width 57 height 47
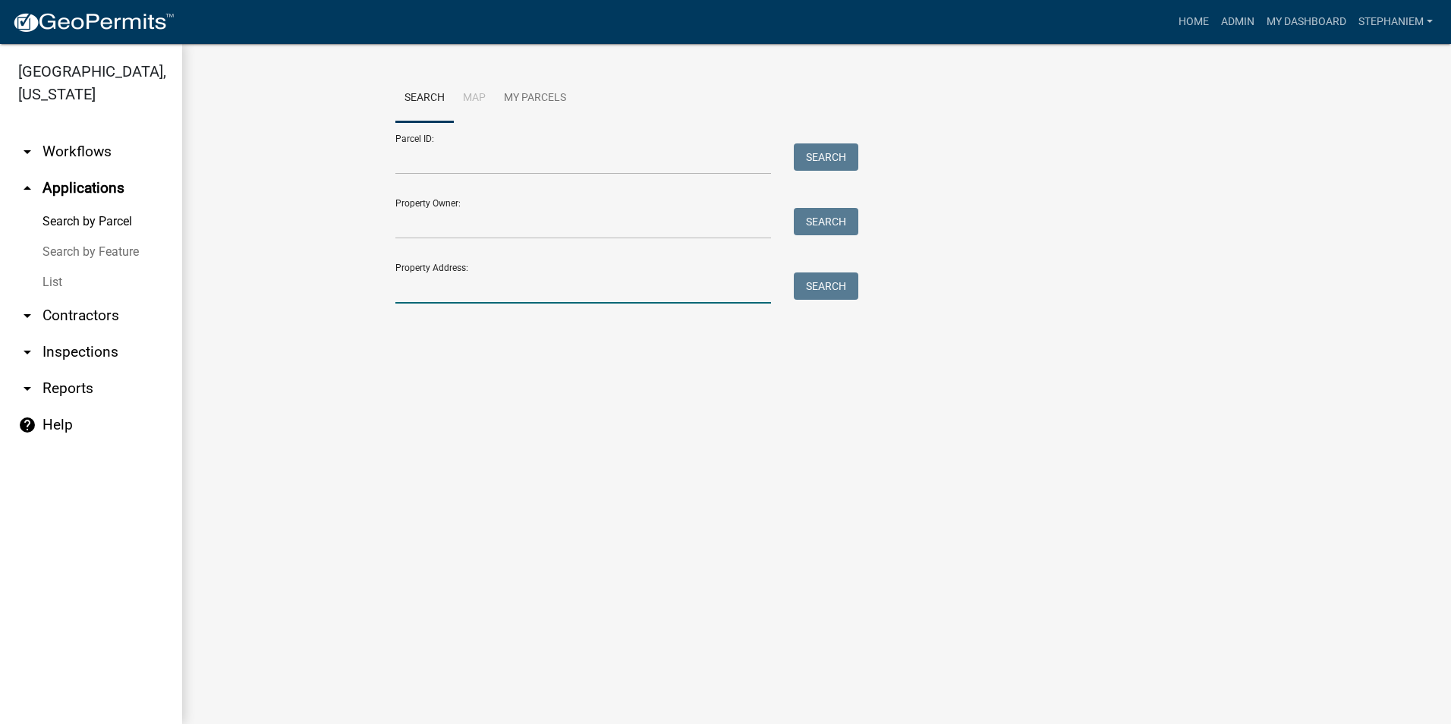
click at [486, 285] on input "Property Address:" at bounding box center [583, 287] width 376 height 31
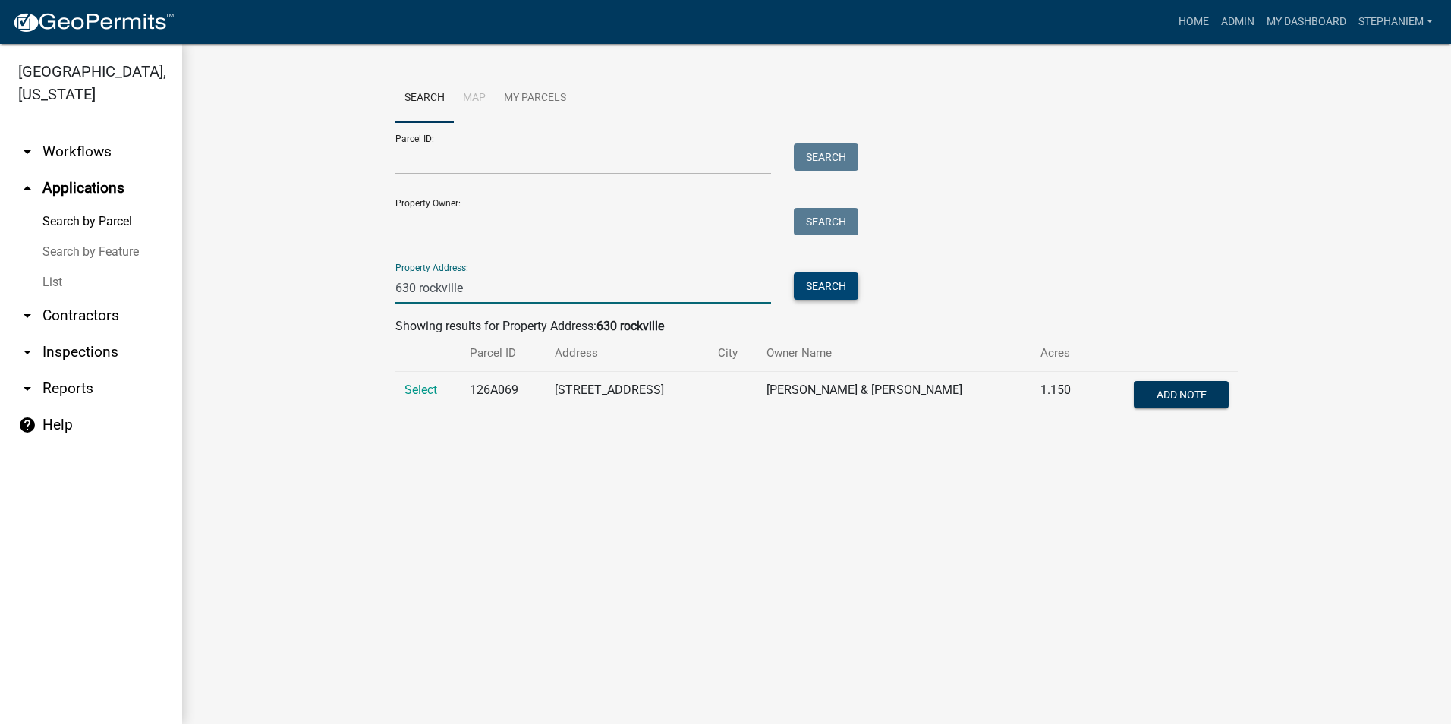
type input "630 rockville"
click at [853, 287] on button "Search" at bounding box center [826, 285] width 64 height 27
click at [414, 389] on span "Select" at bounding box center [420, 389] width 33 height 14
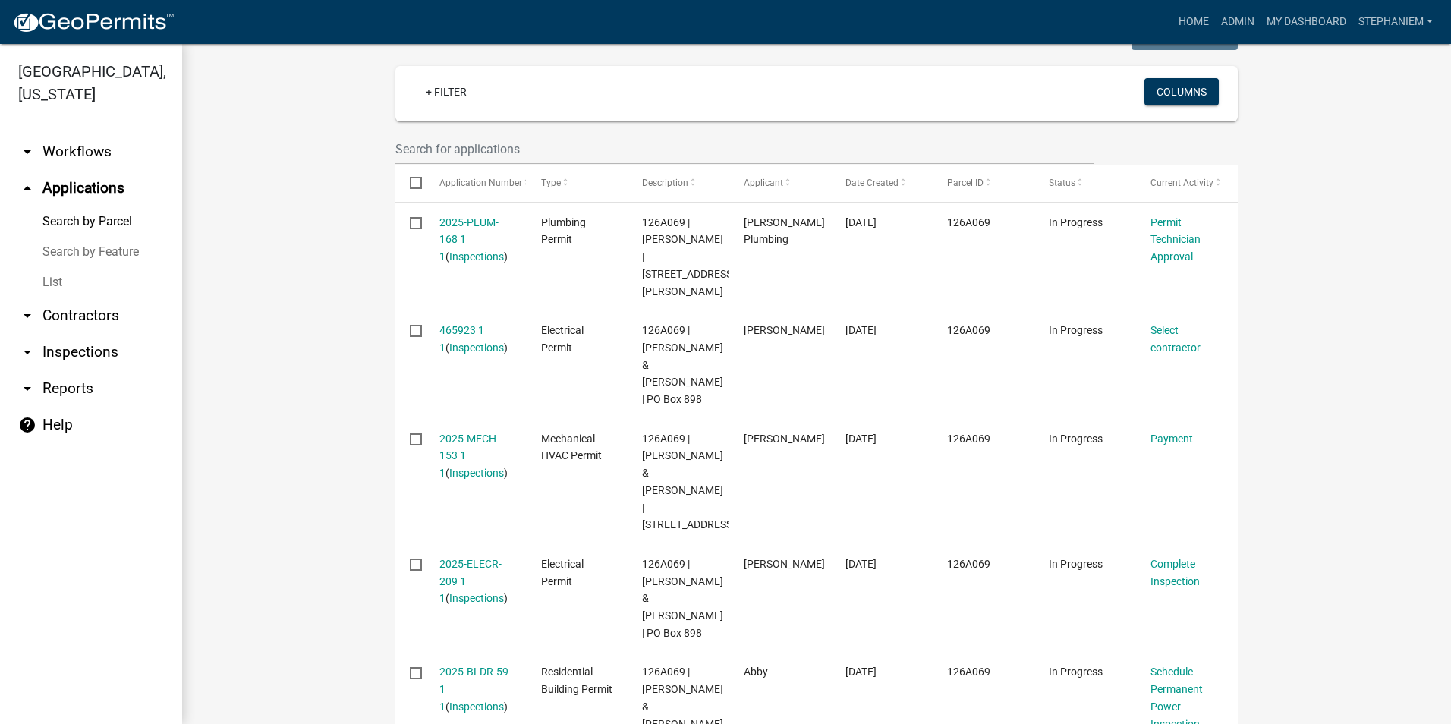
scroll to position [378, 0]
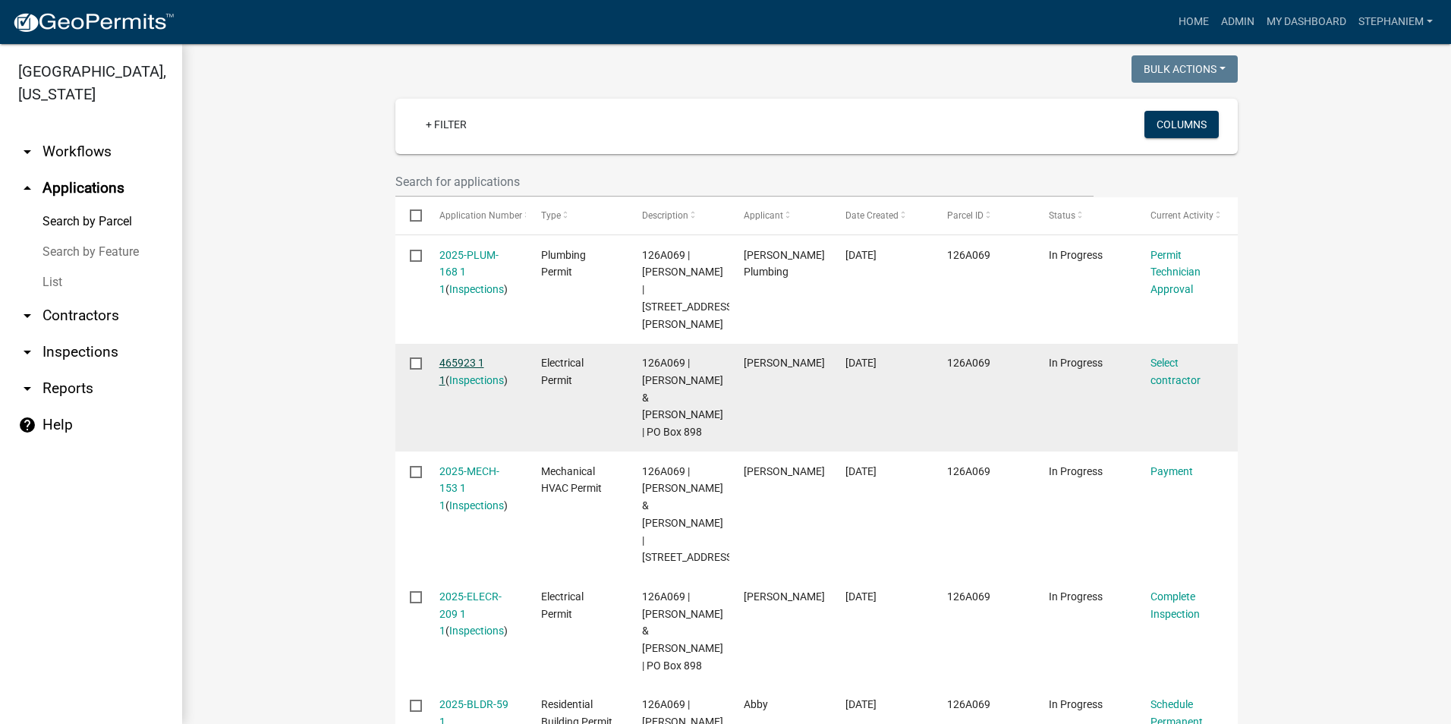
click at [464, 357] on link "465923 1 1" at bounding box center [461, 372] width 45 height 30
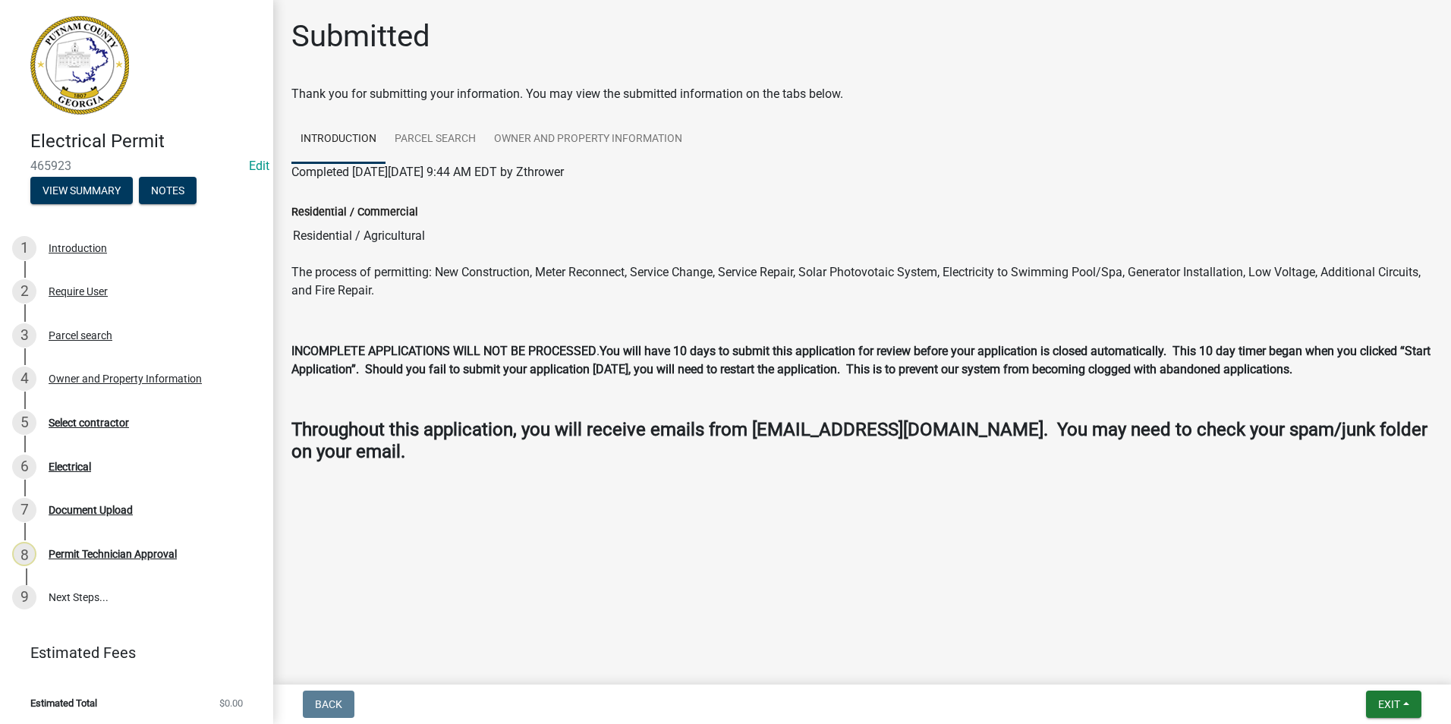
click at [96, 464] on div "6 Electrical" at bounding box center [130, 466] width 237 height 24
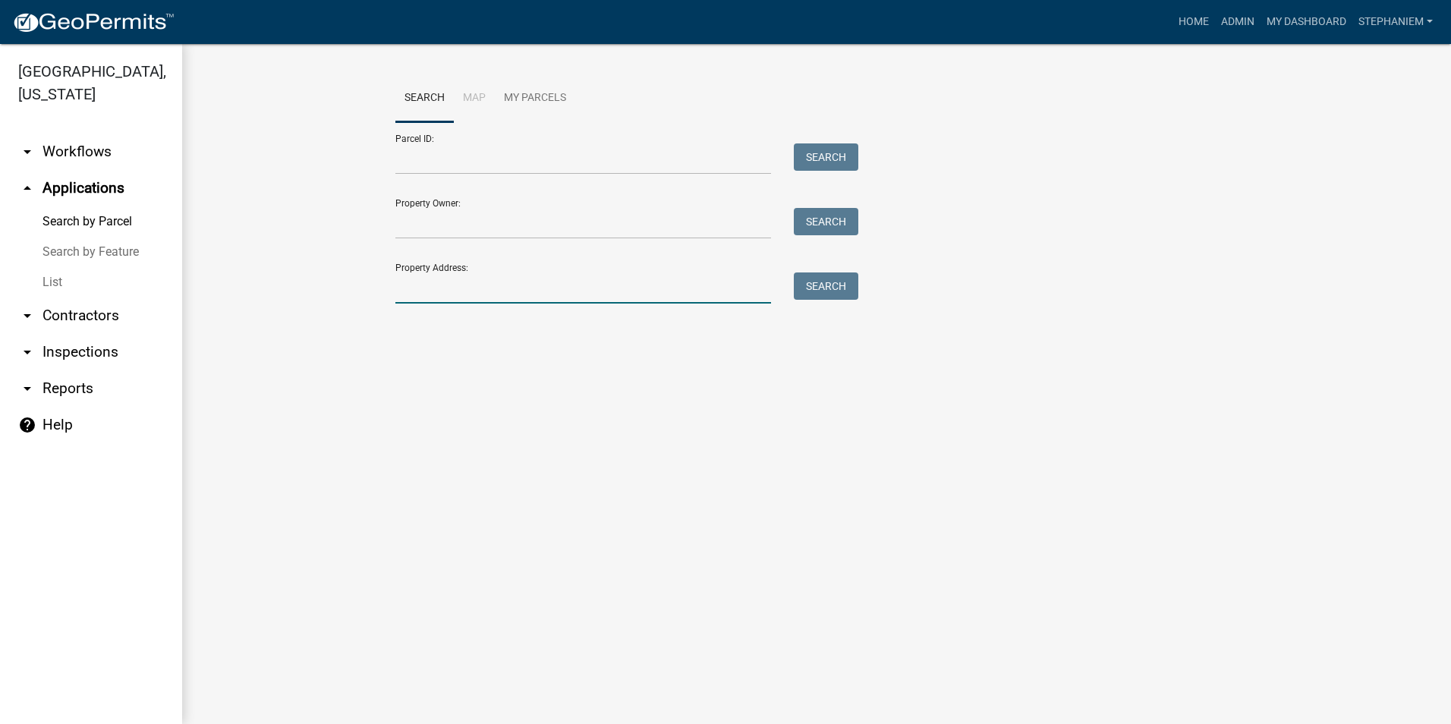
click at [445, 289] on input "Property Address:" at bounding box center [583, 287] width 376 height 31
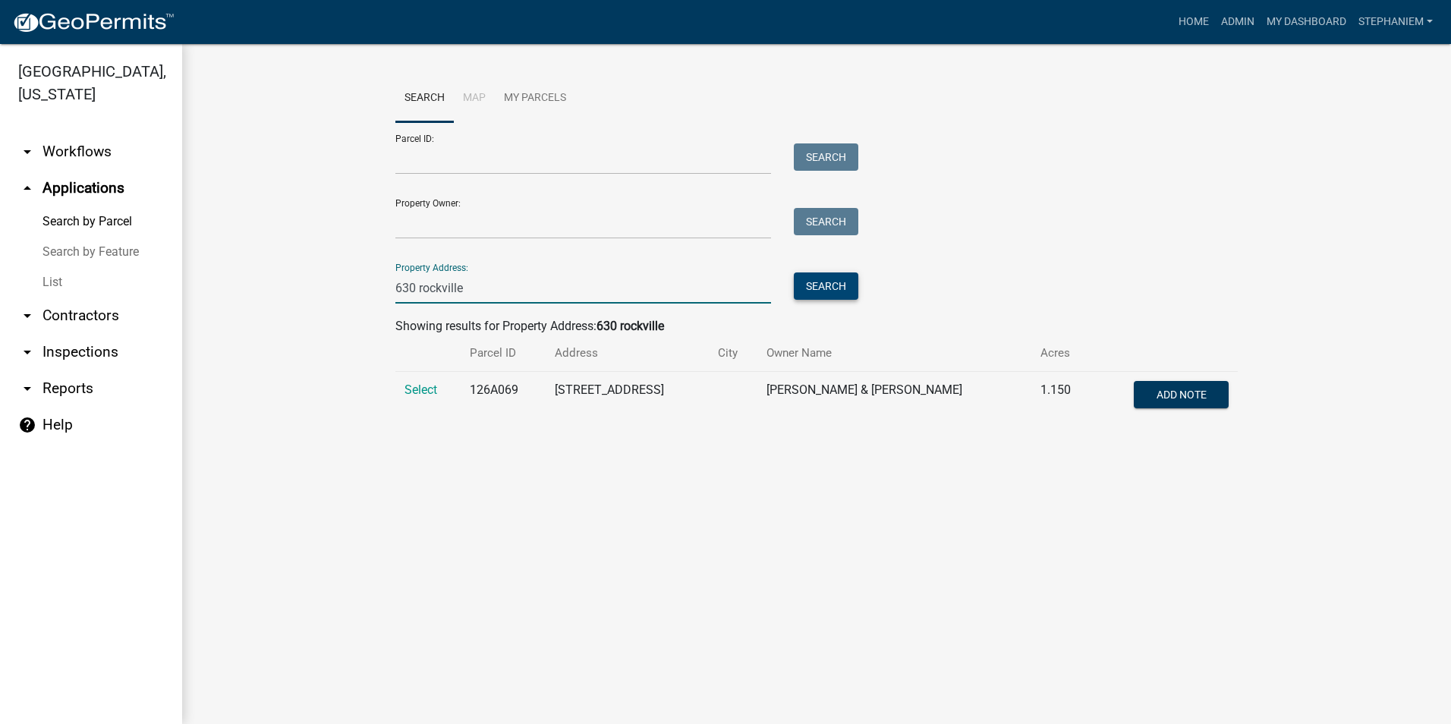
type input "630 rockville"
click at [810, 282] on button "Search" at bounding box center [826, 285] width 64 height 27
click at [410, 396] on span "Select" at bounding box center [420, 389] width 33 height 14
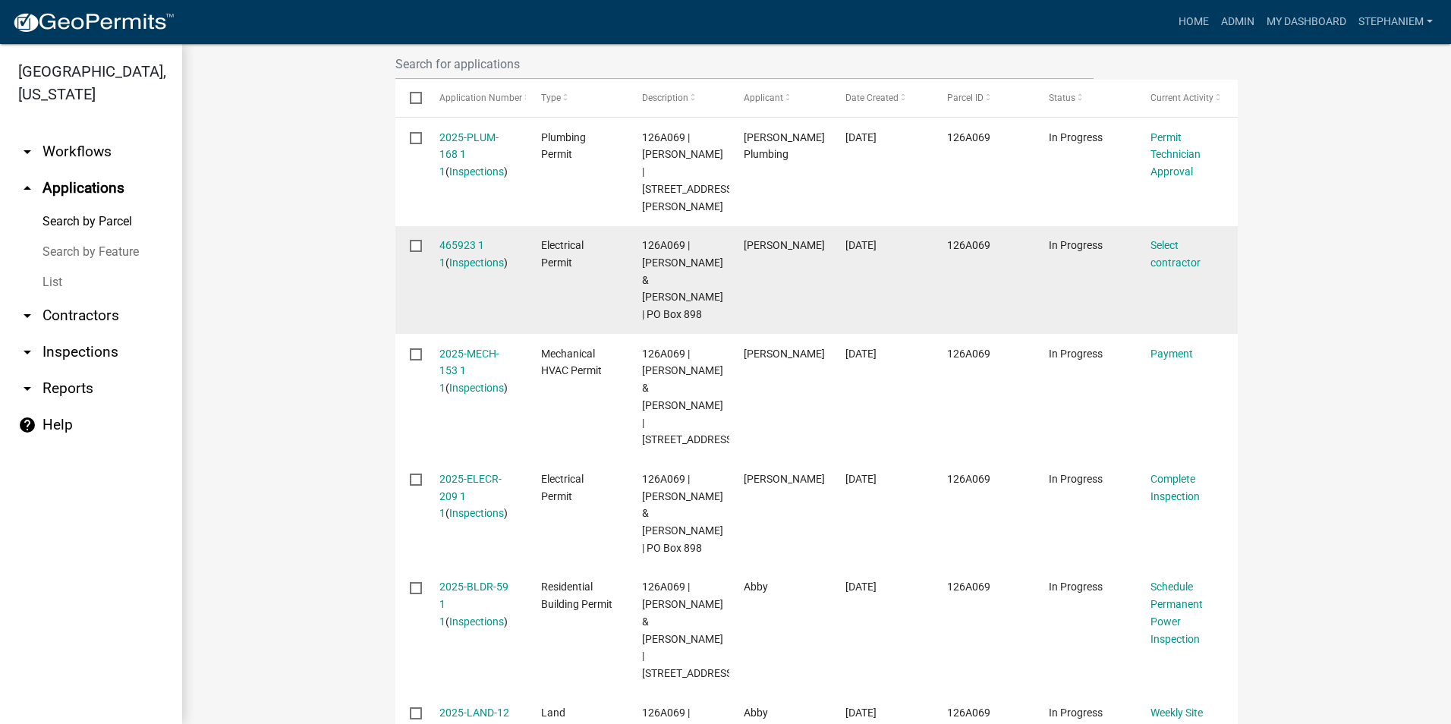
scroll to position [531, 0]
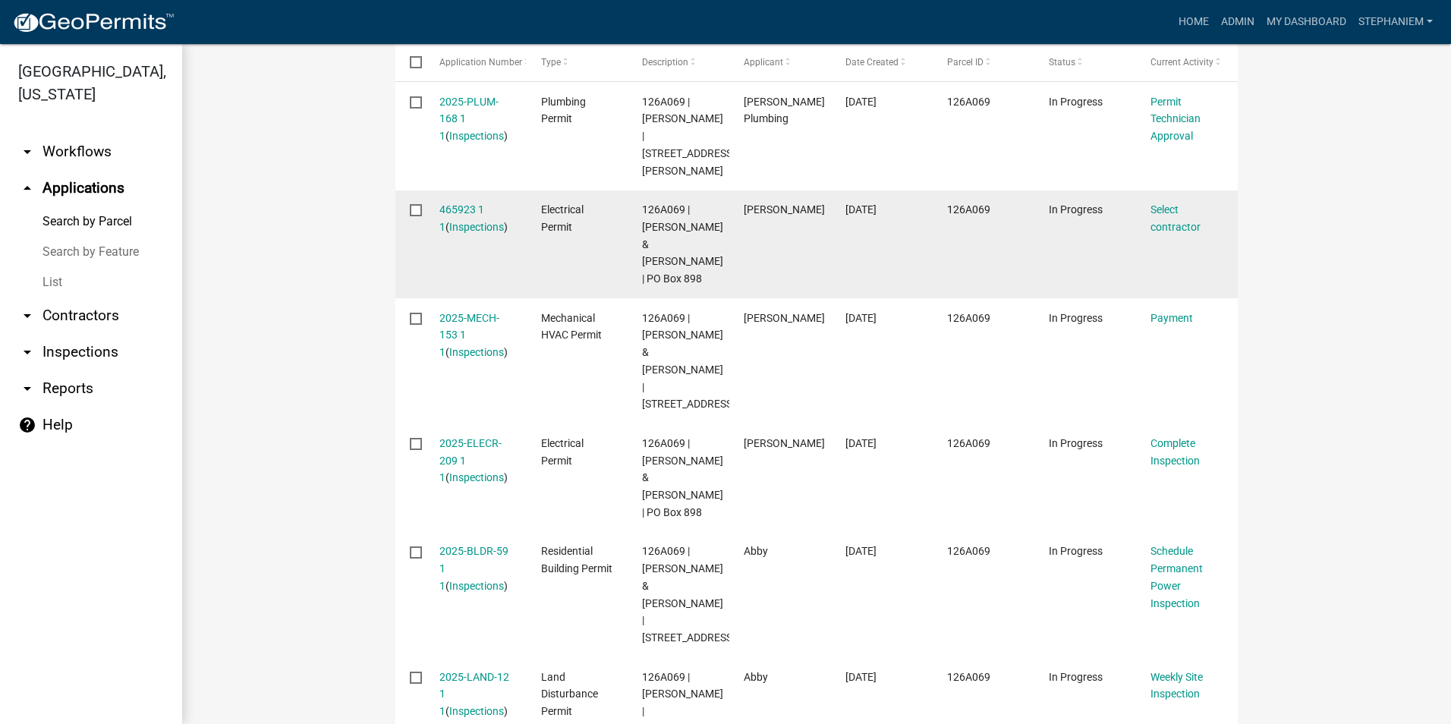
click at [459, 470] on link "2025-ELECR-209 1 1" at bounding box center [470, 460] width 62 height 47
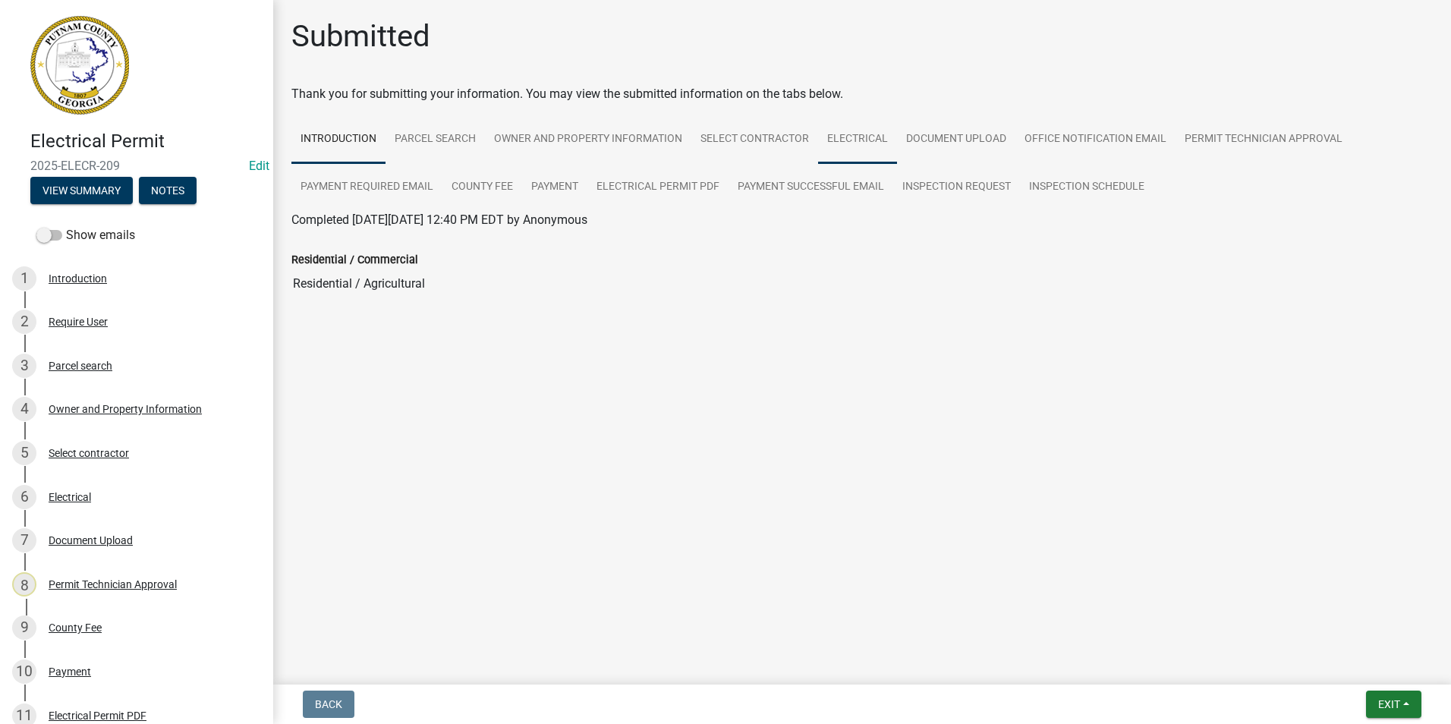
click at [866, 153] on link "Electrical" at bounding box center [857, 139] width 79 height 49
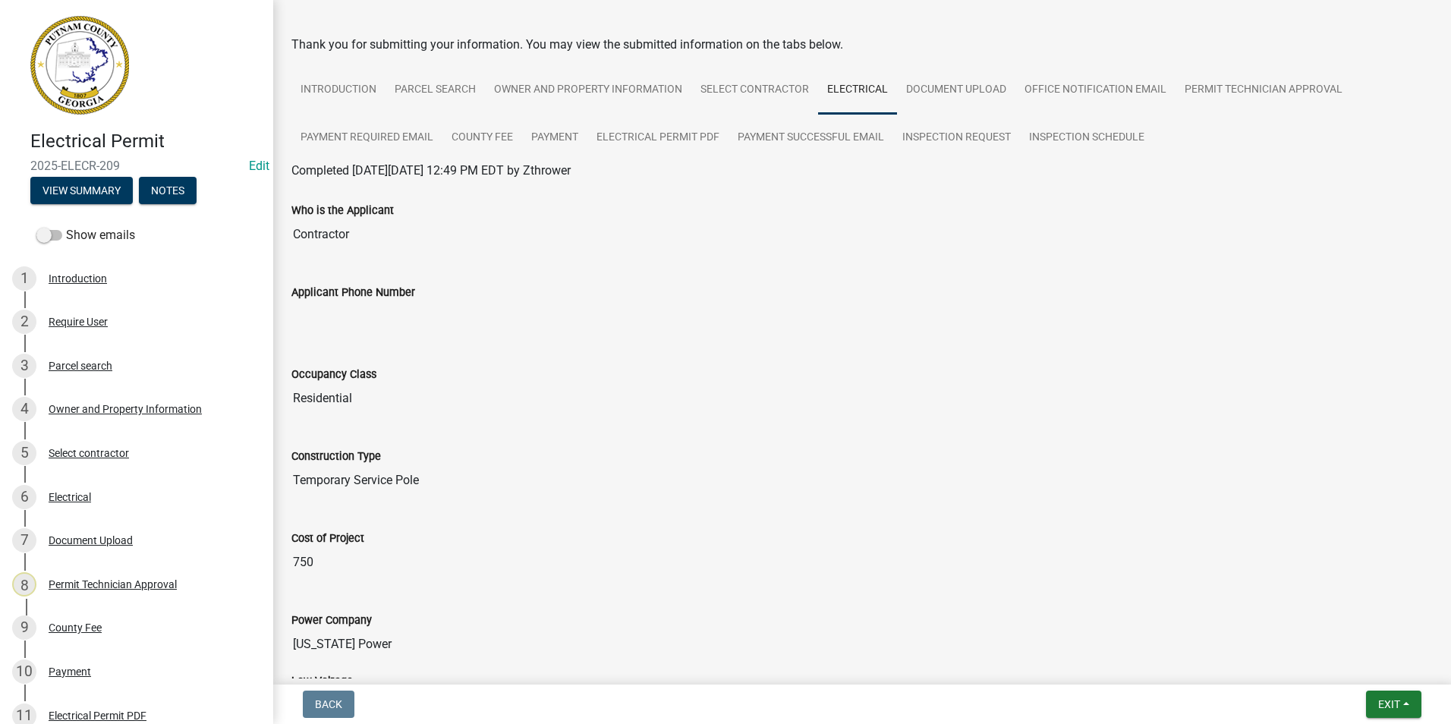
scroll to position [76, 0]
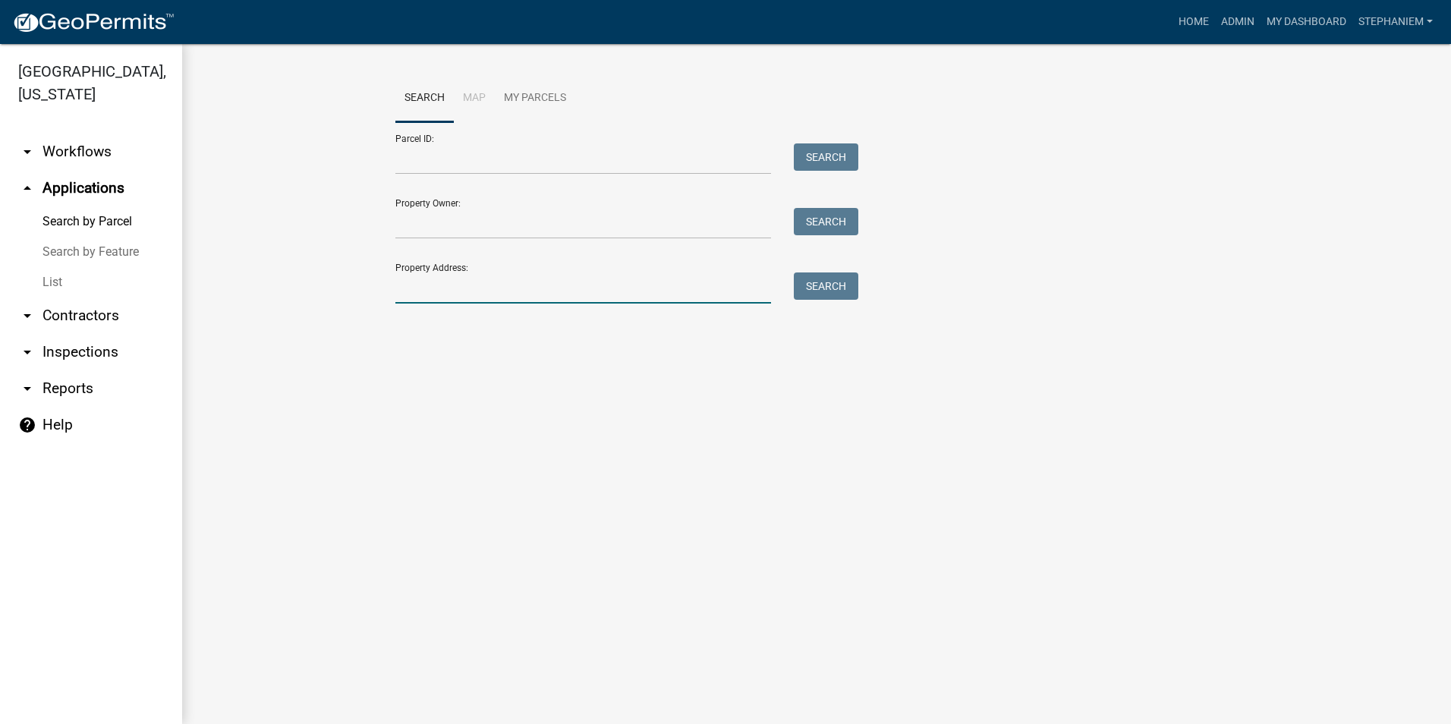
click at [562, 281] on input "Property Address:" at bounding box center [583, 287] width 376 height 31
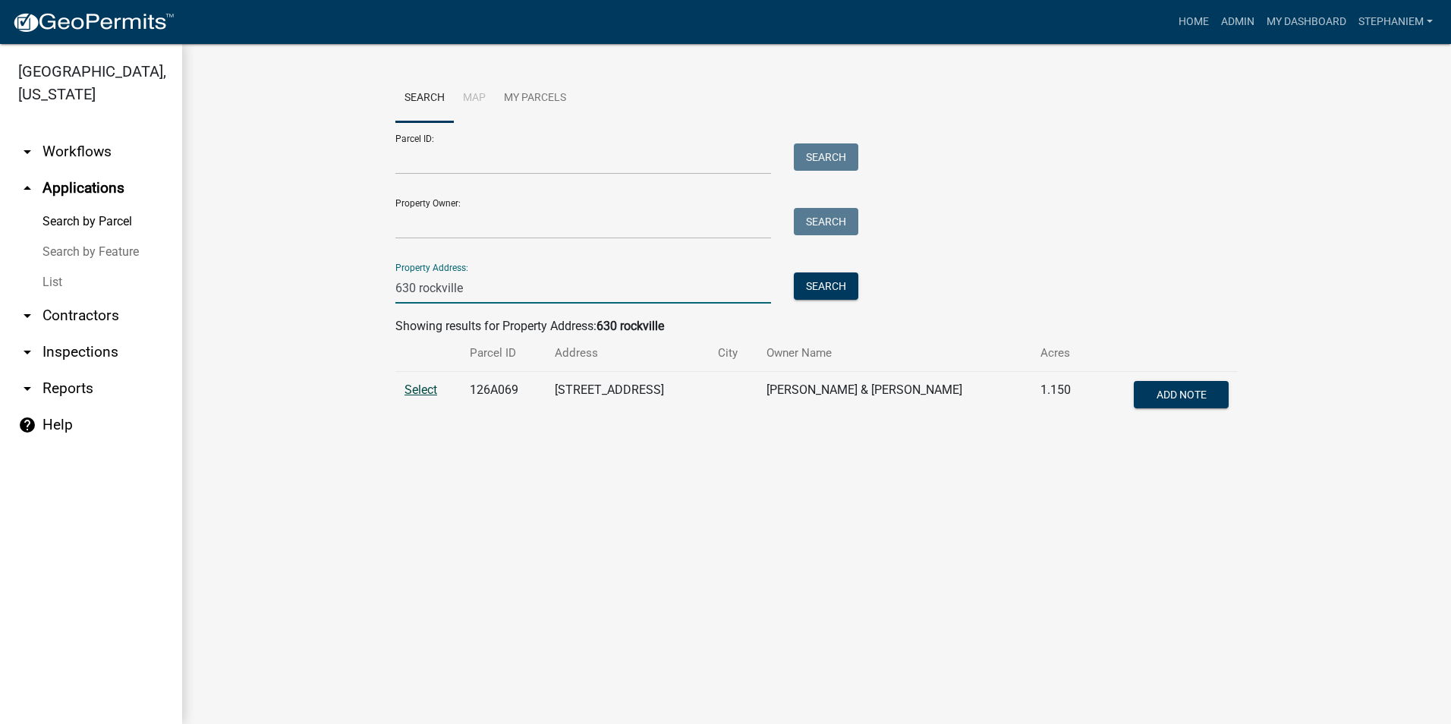
type input "630 rockville"
click at [414, 395] on span "Select" at bounding box center [420, 389] width 33 height 14
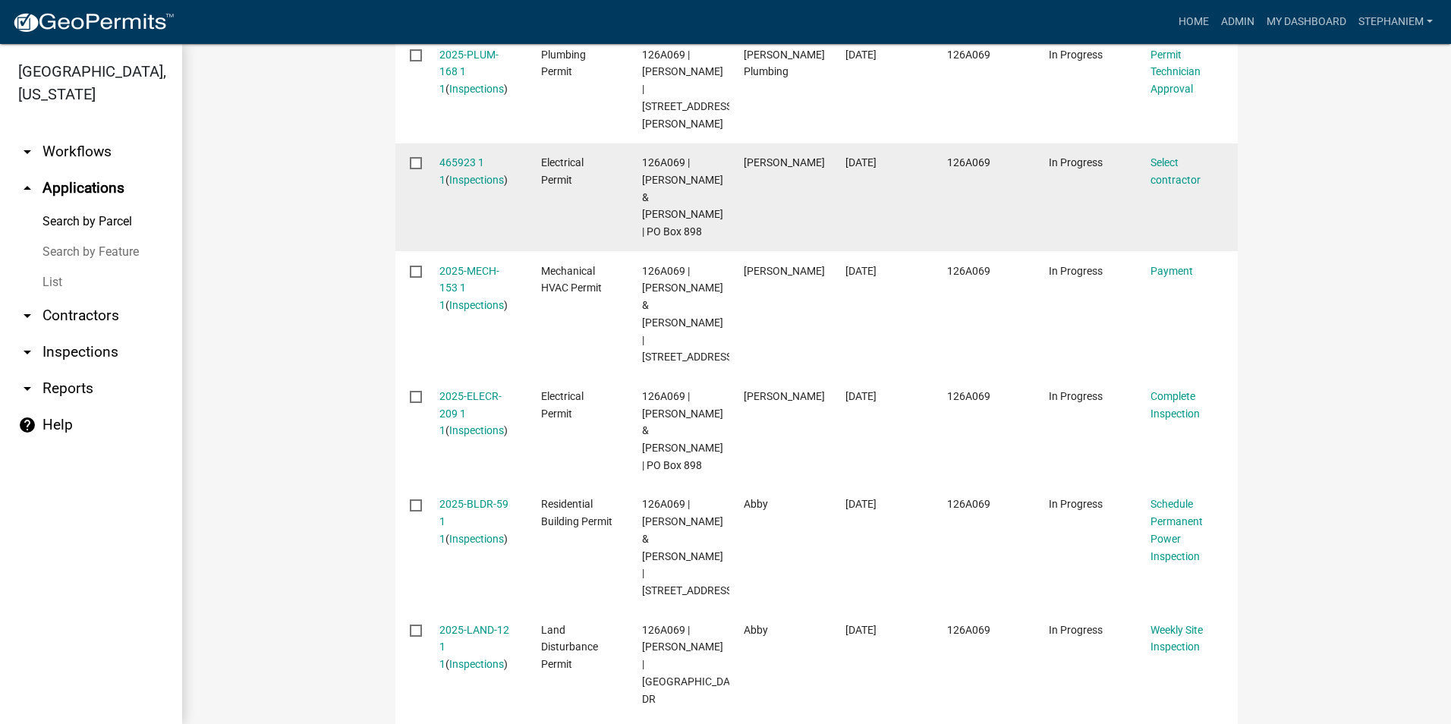
scroll to position [605, 0]
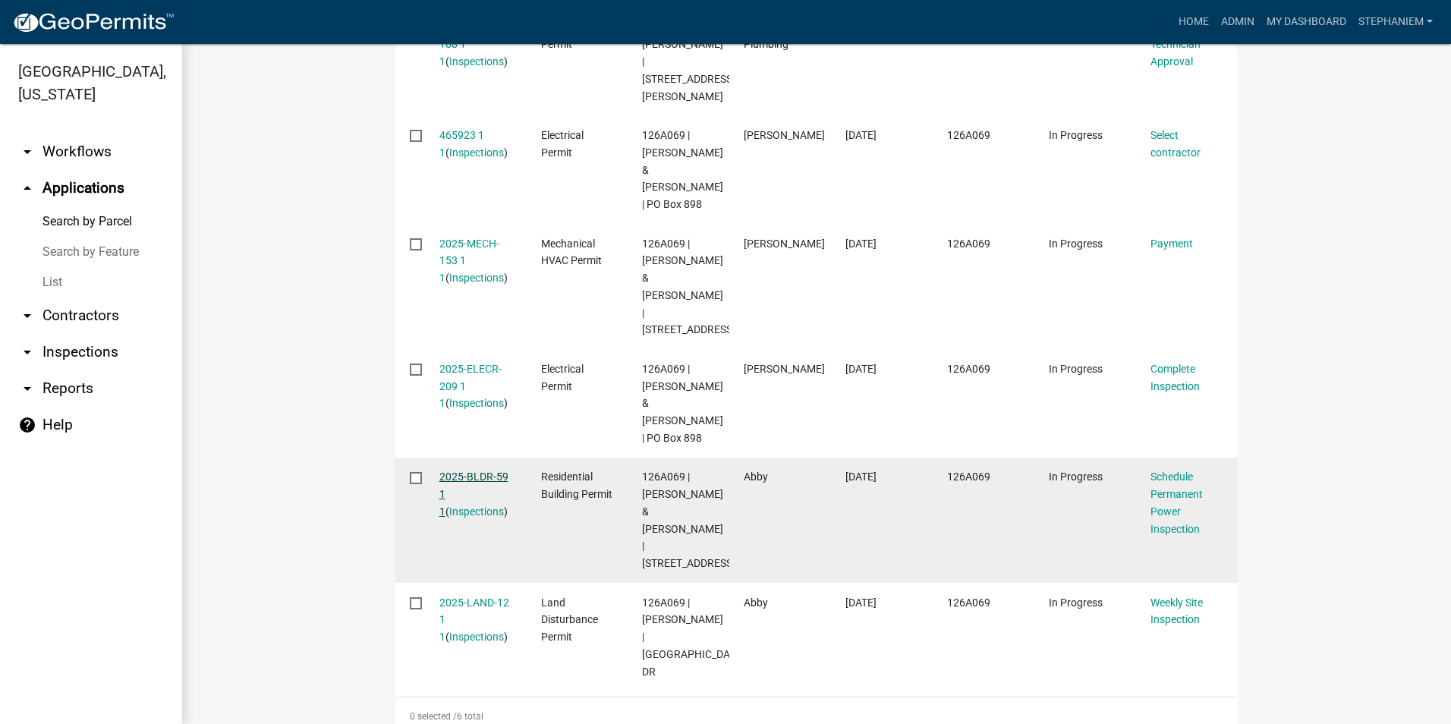
click at [462, 510] on link "2025-BLDR-59 1 1" at bounding box center [473, 493] width 69 height 47
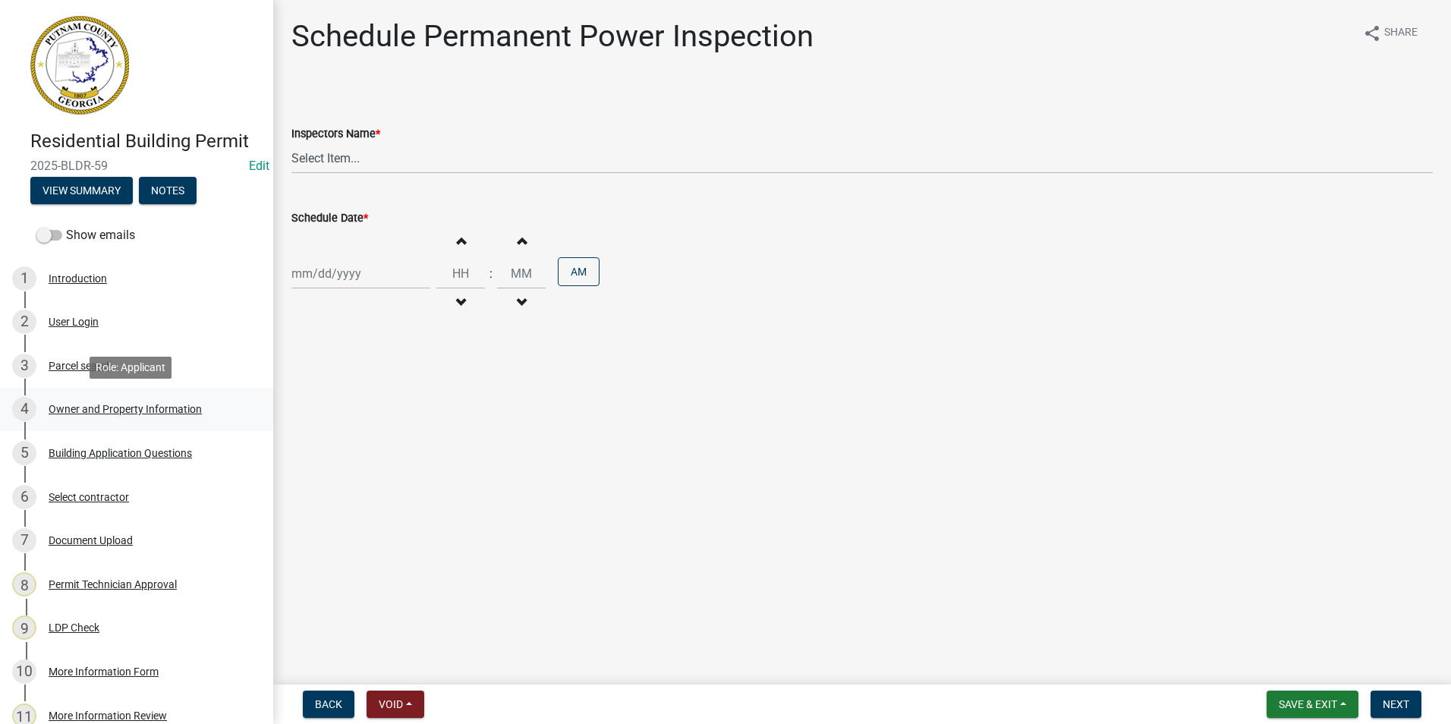
click at [91, 417] on div "4 Owner and Property Information" at bounding box center [130, 409] width 237 height 24
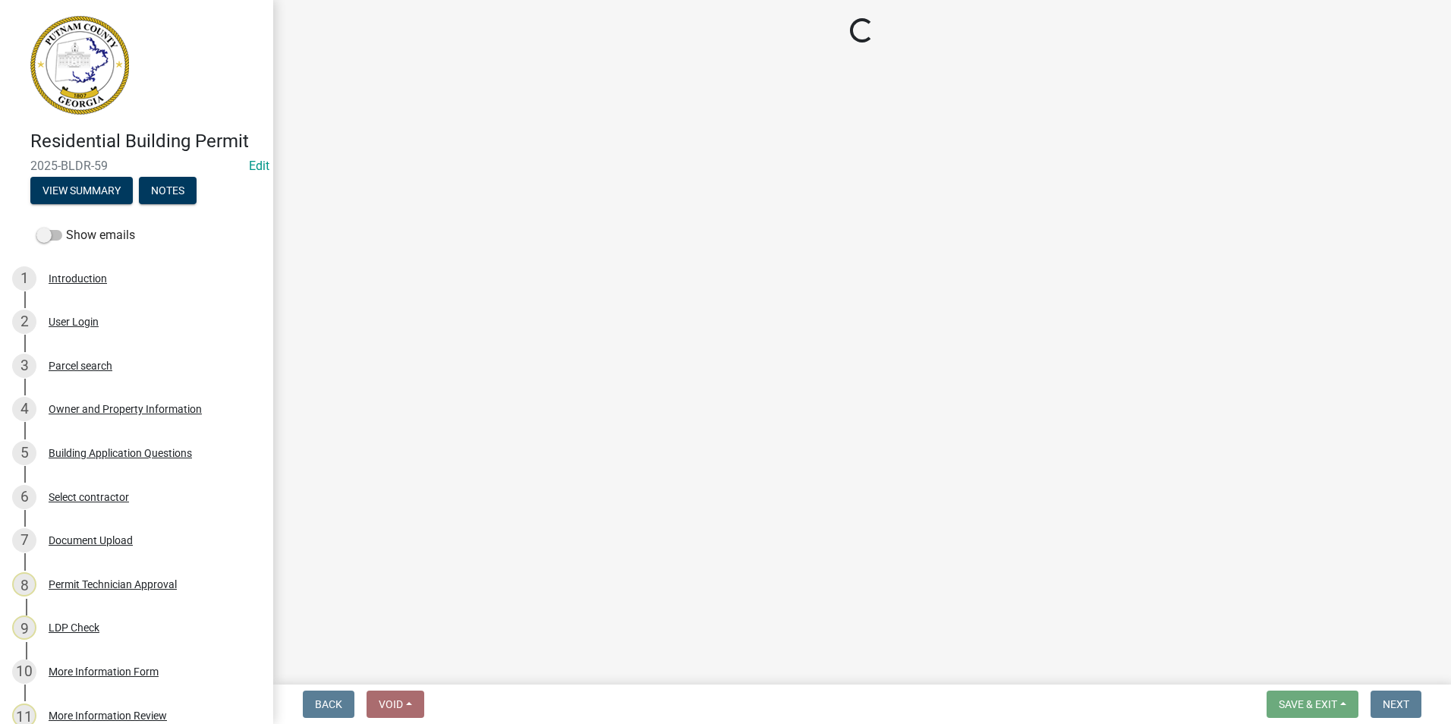
select select "34fe85c2-5f76-4343-b6bb-8ca387e0bed7"
select select "83394b22-4a11-496c-8e5c-75ade2e72faf"
select select "469c5908-2854-42d5-89ed-bee7fc26529e"
select select "6f1acead-4b1a-4680-ba5d-beeb03d30465"
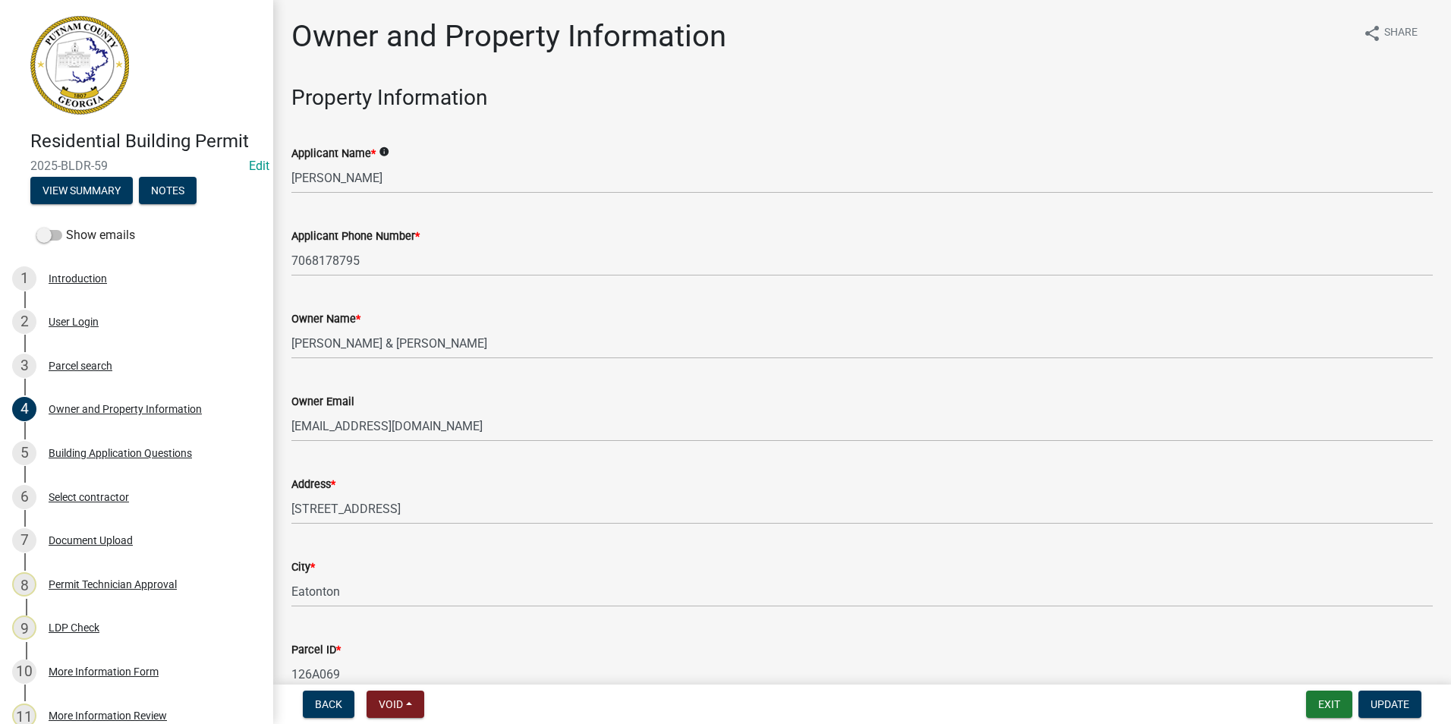
scroll to position [76, 0]
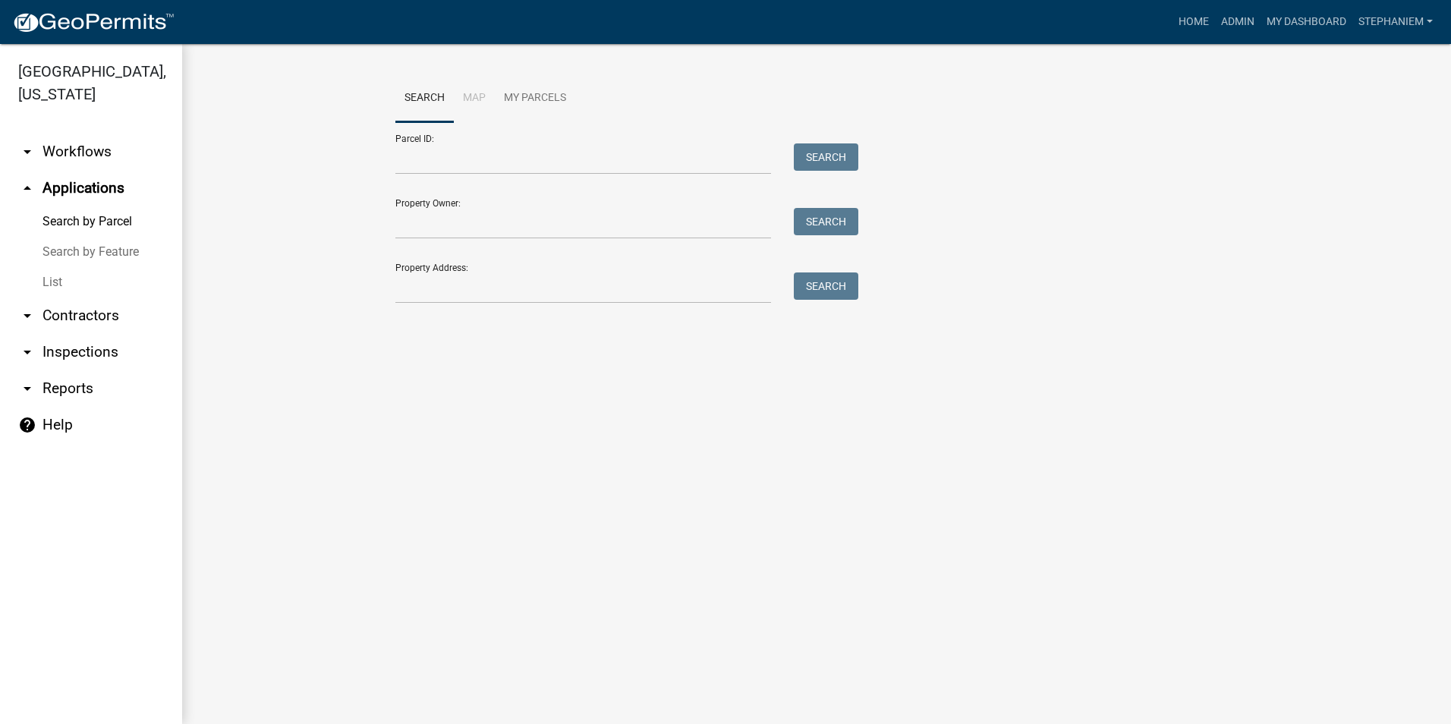
drag, startPoint x: 92, startPoint y: 346, endPoint x: 91, endPoint y: 338, distance: 8.4
click at [93, 346] on link "arrow_drop_down Inspections" at bounding box center [91, 352] width 182 height 36
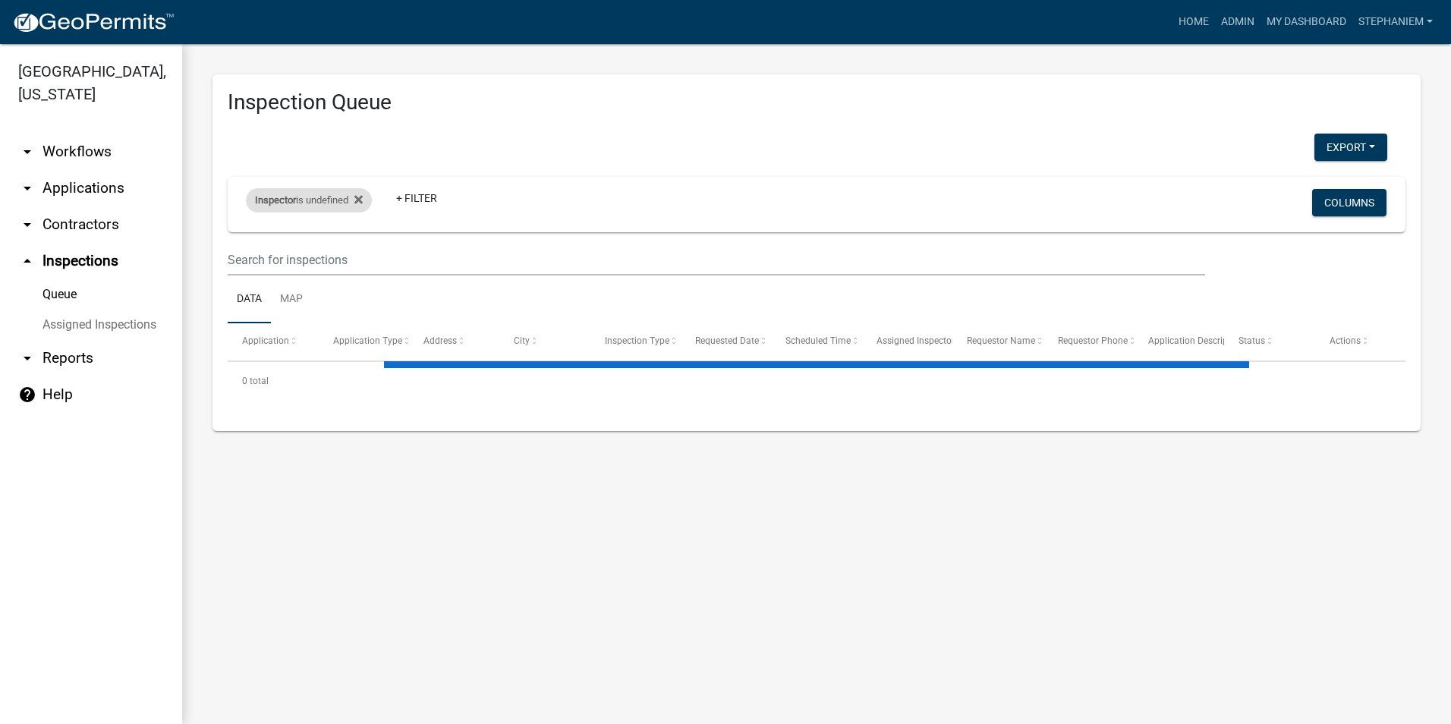
select select "3: 100"
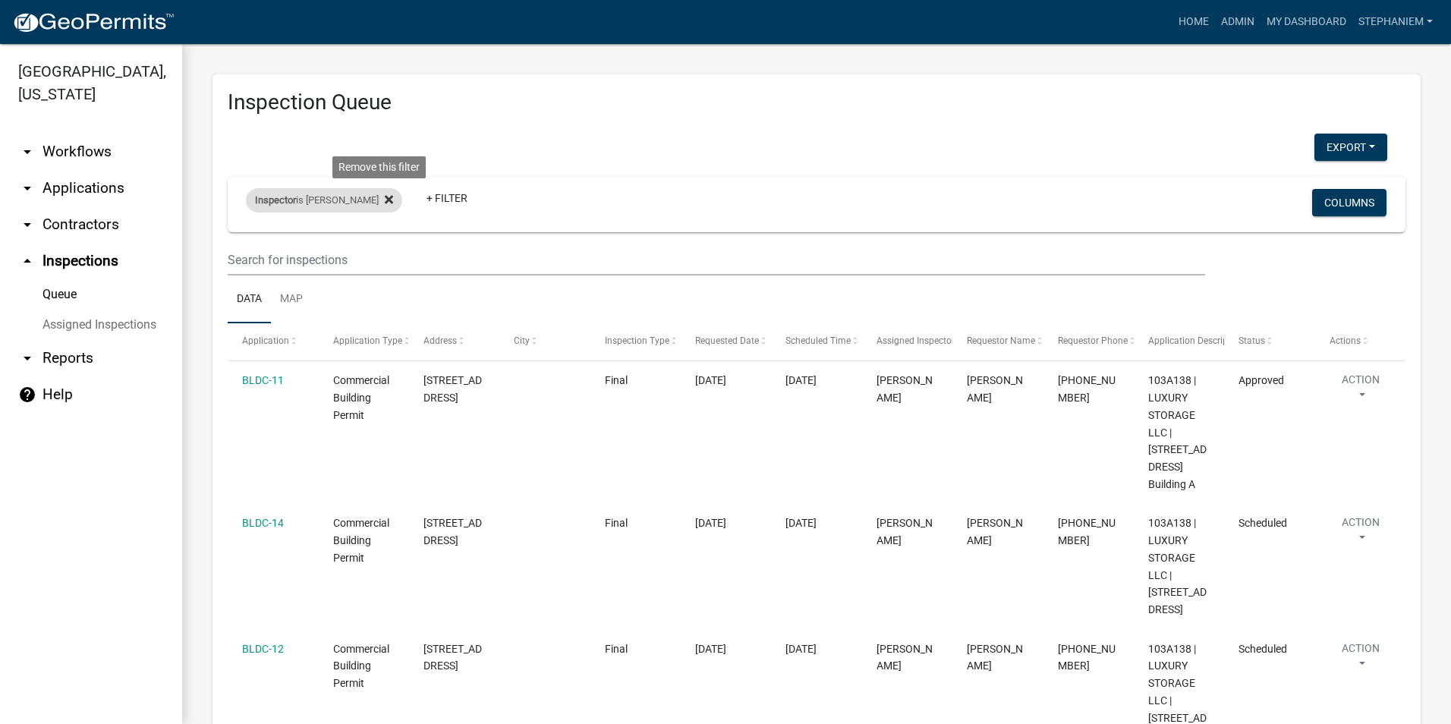
click at [385, 196] on icon at bounding box center [389, 199] width 8 height 12
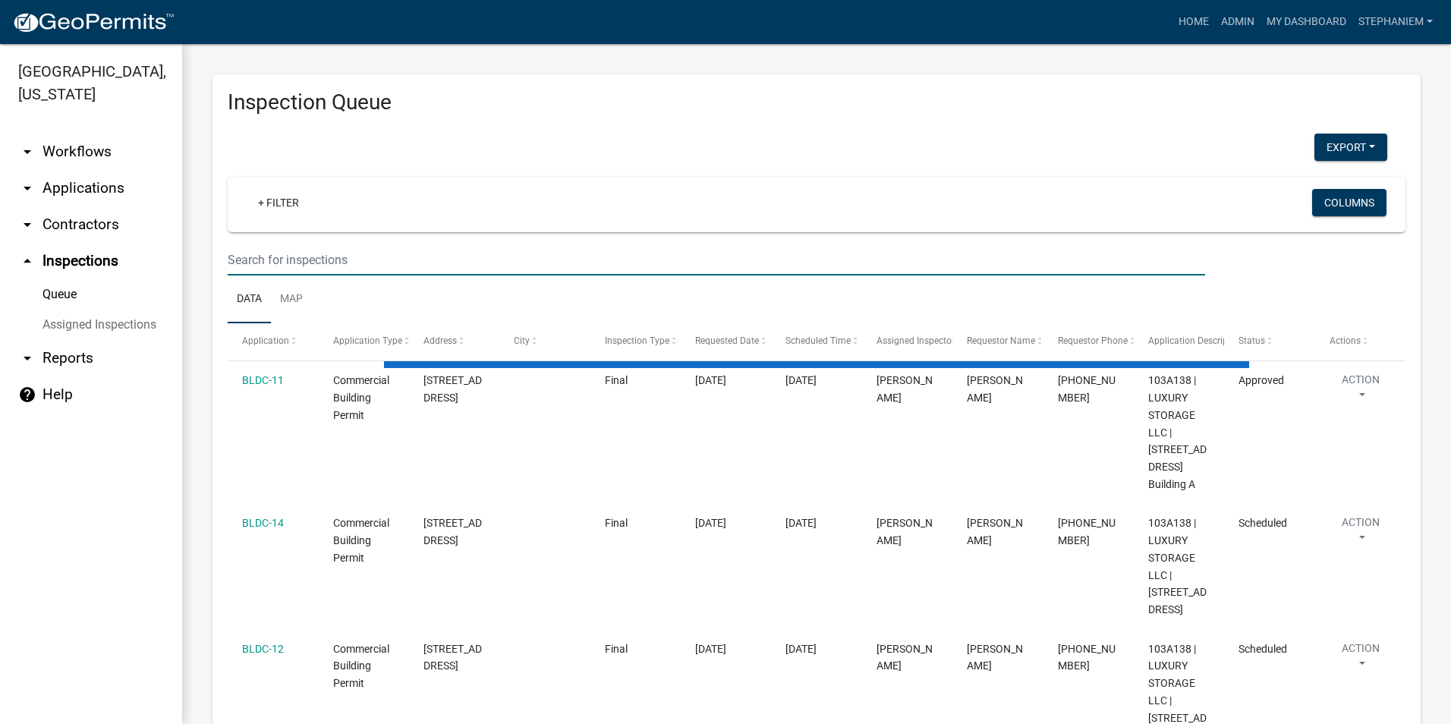
click at [461, 262] on input "text" at bounding box center [716, 259] width 977 height 31
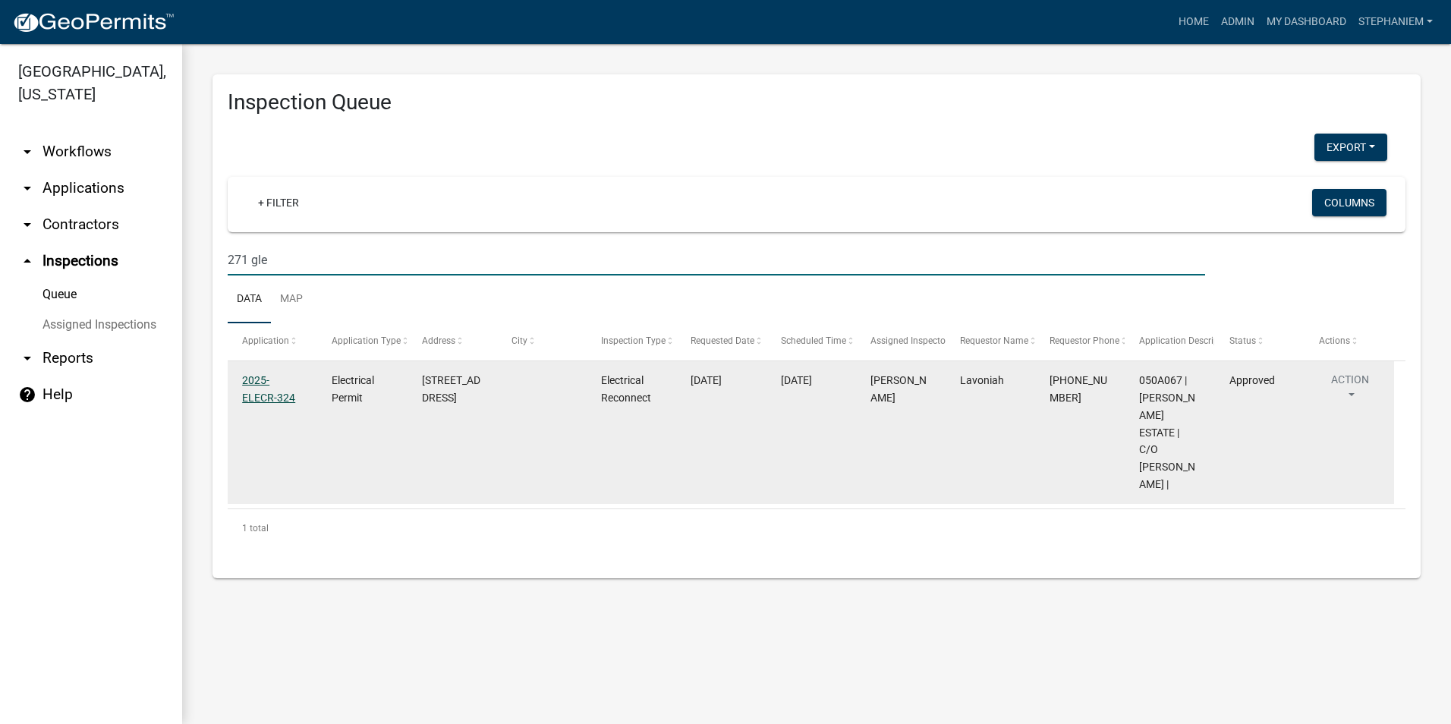
type input "271 gle"
click at [254, 398] on link "2025-ELECR-324" at bounding box center [268, 389] width 53 height 30
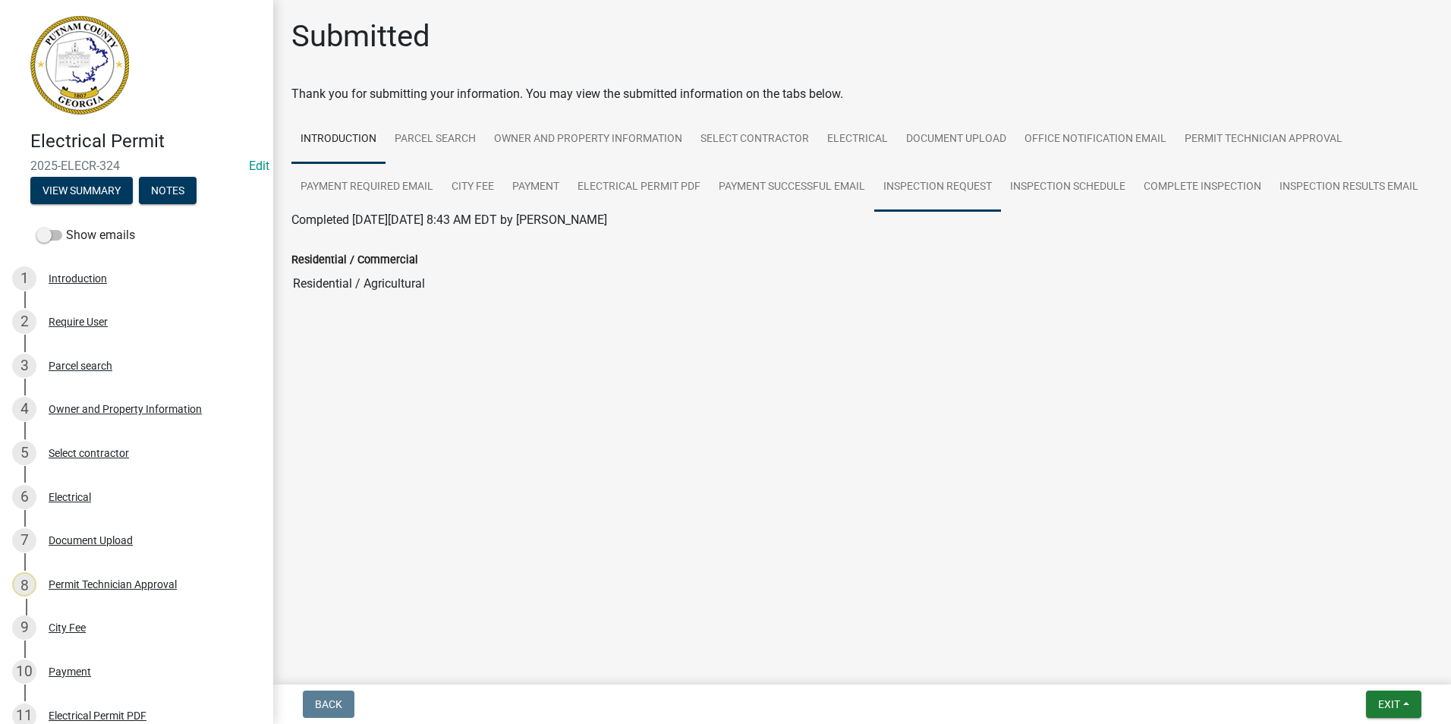
click at [946, 203] on link "Inspection Request" at bounding box center [937, 187] width 127 height 49
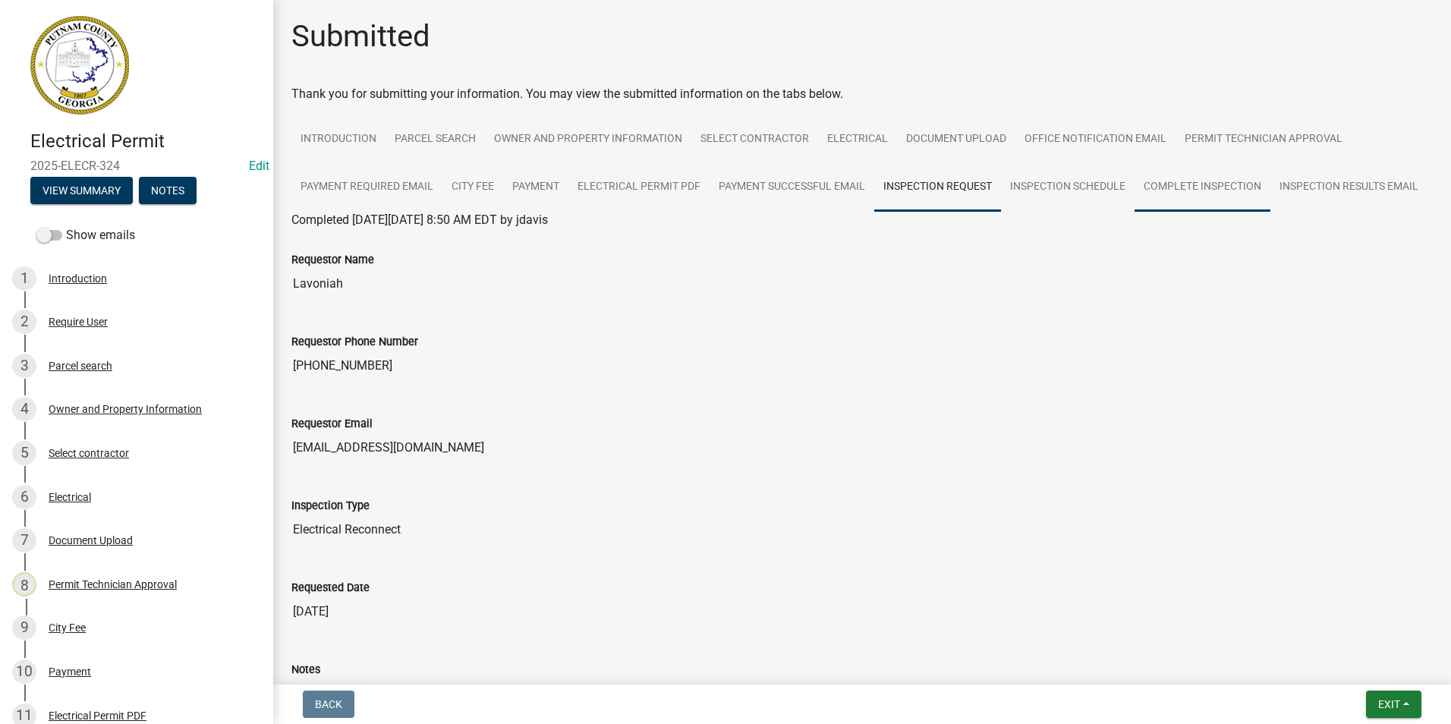
click at [1157, 190] on link "Complete Inspection" at bounding box center [1202, 187] width 136 height 49
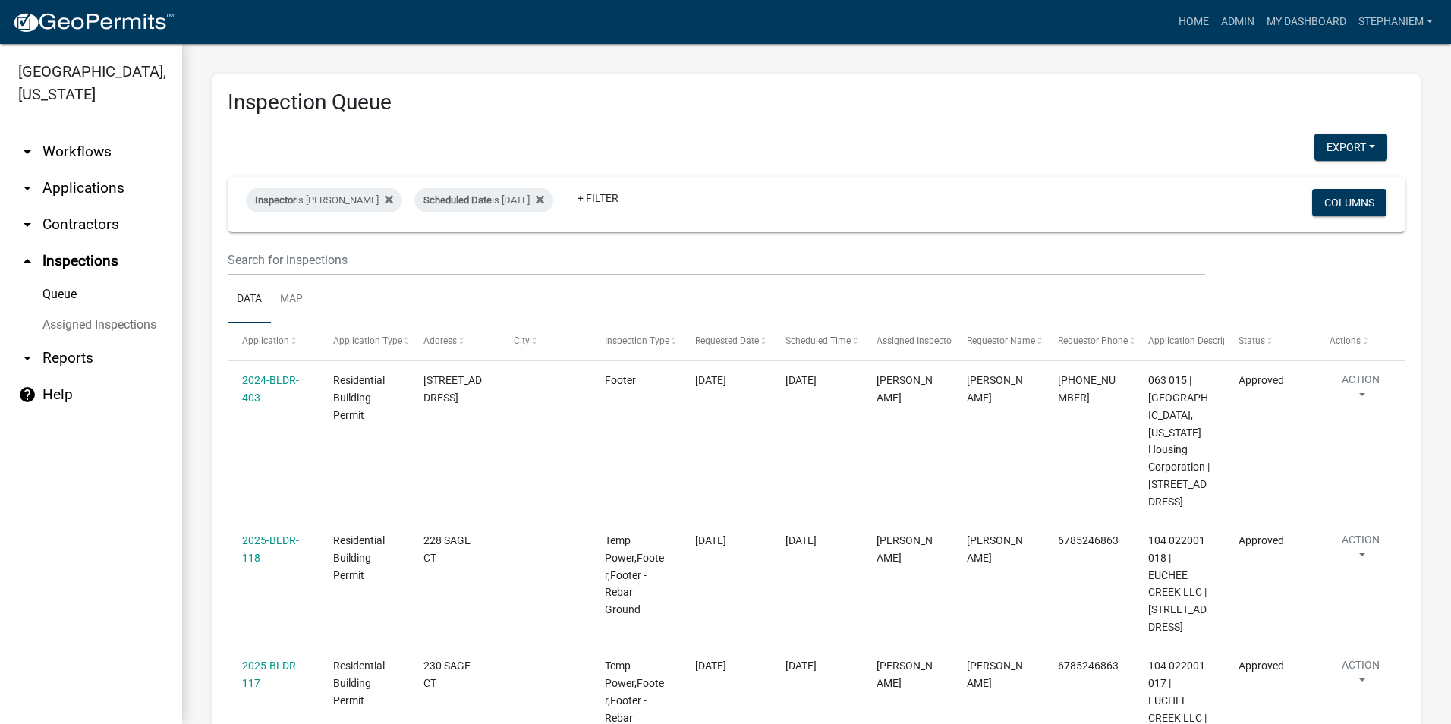
click at [56, 180] on link "arrow_drop_down Applications" at bounding box center [91, 188] width 182 height 36
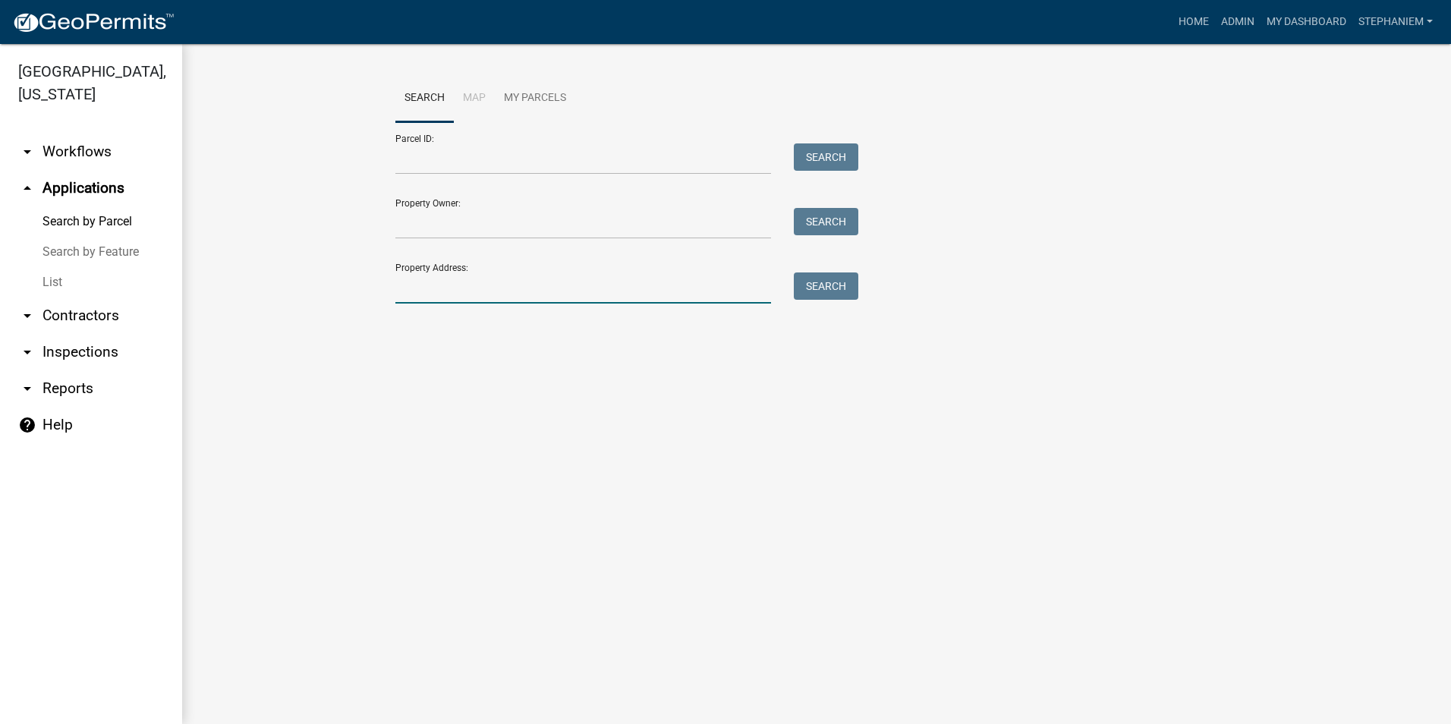
click at [427, 285] on input "Property Address:" at bounding box center [583, 287] width 376 height 31
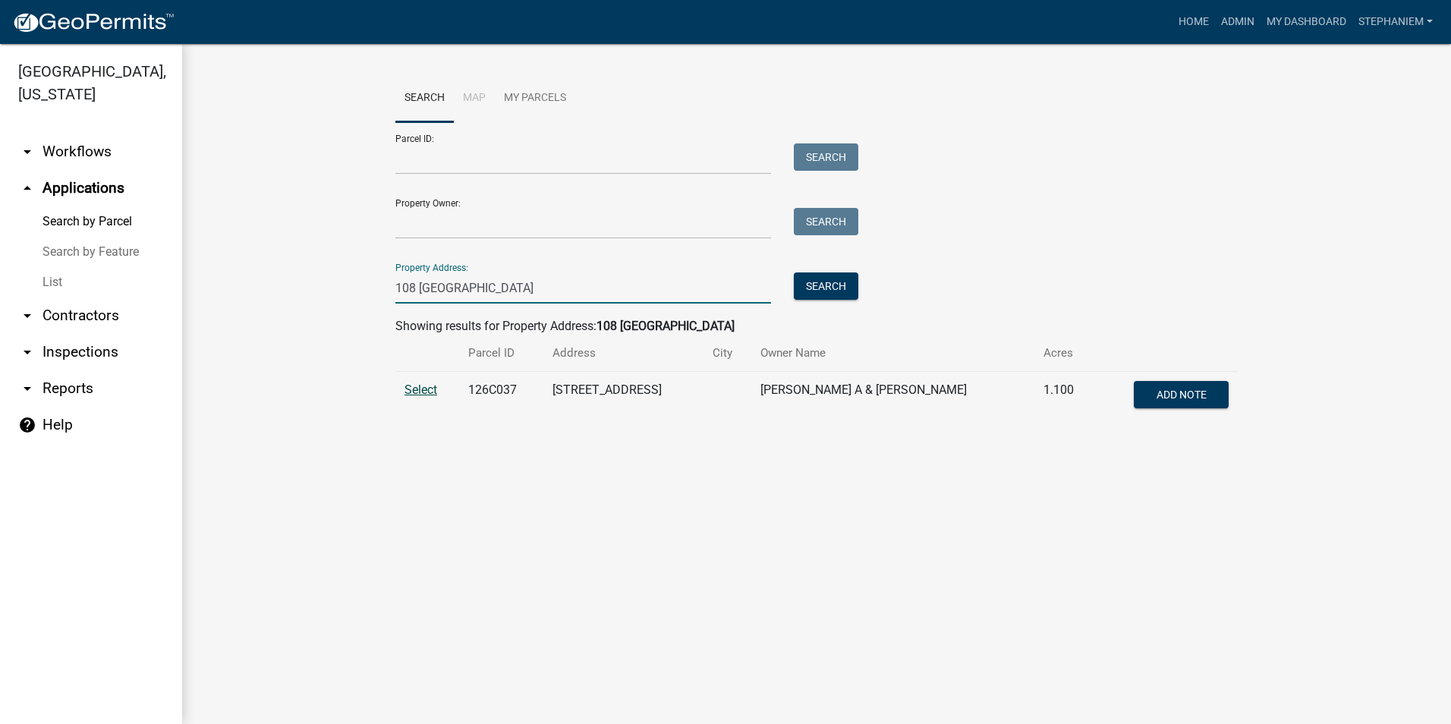
type input "108 [GEOGRAPHIC_DATA]"
click at [425, 395] on span "Select" at bounding box center [420, 389] width 33 height 14
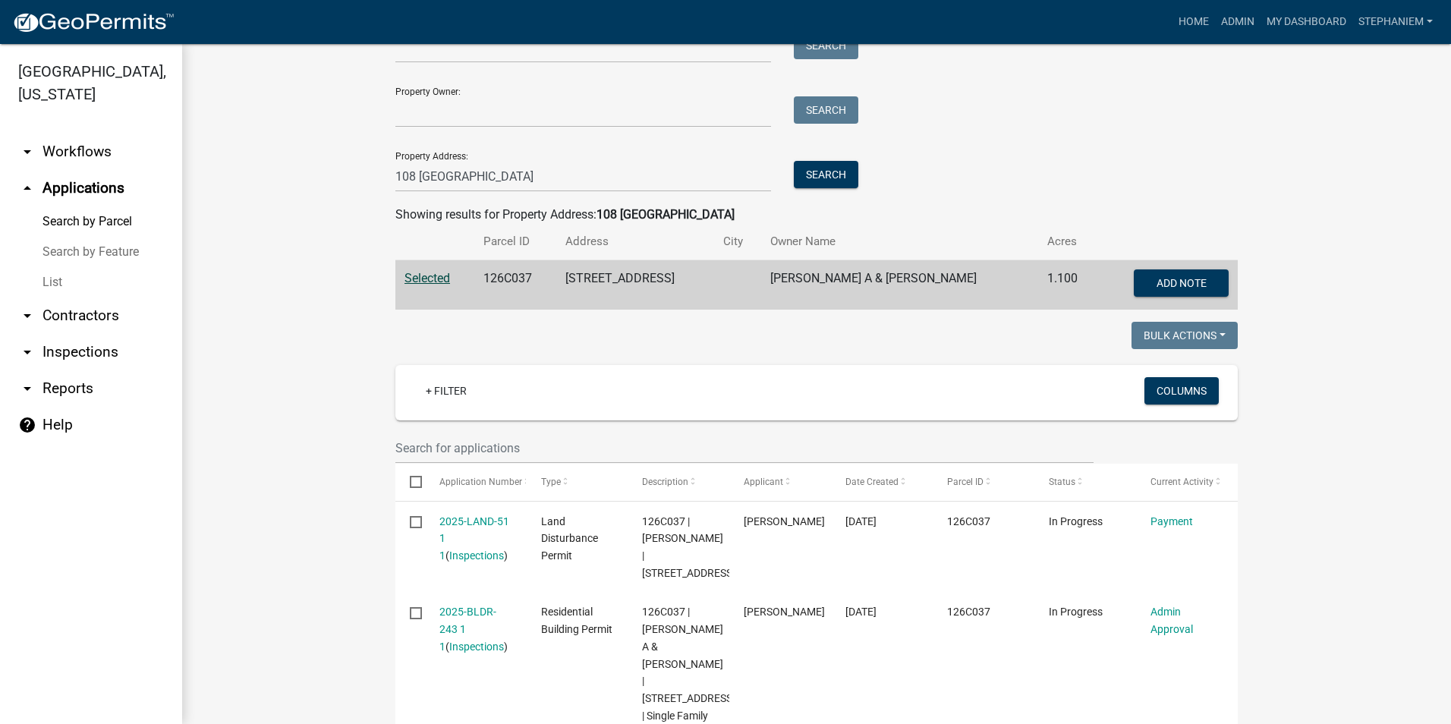
scroll to position [152, 0]
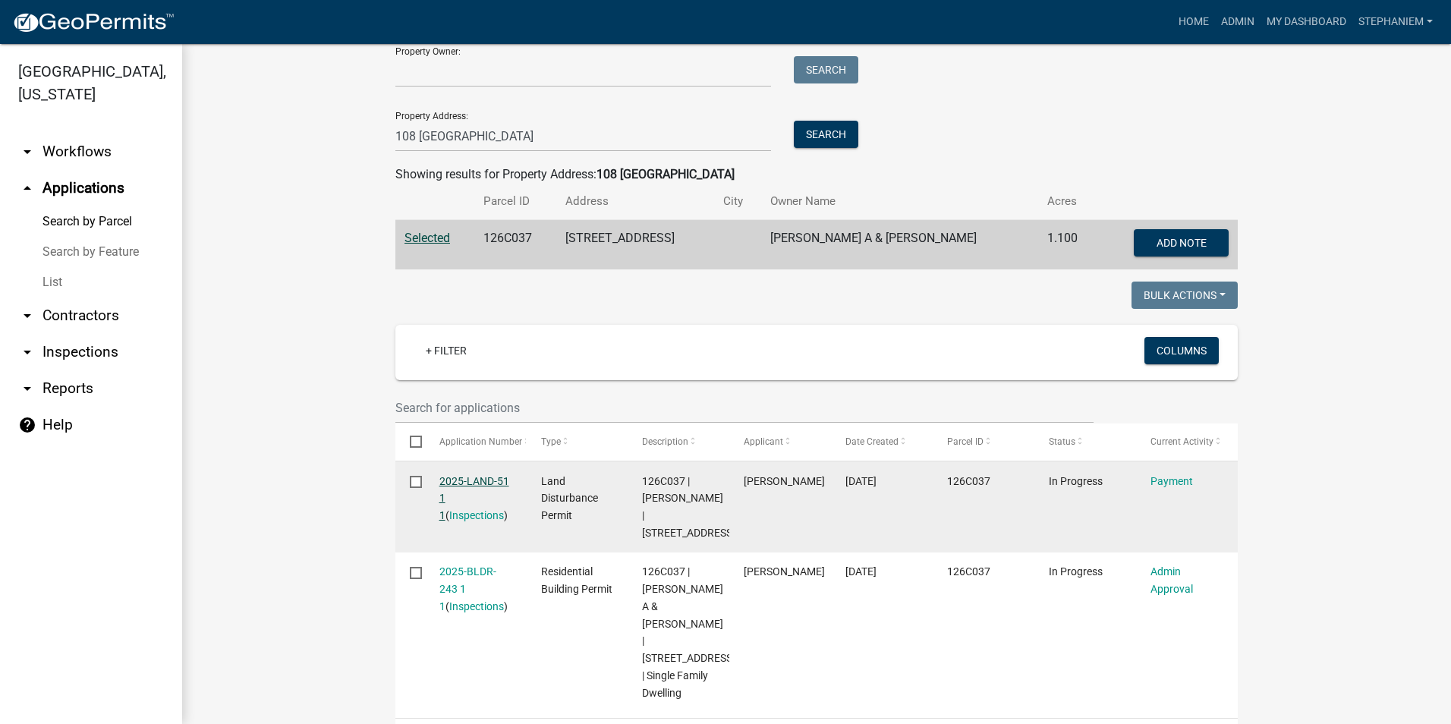
click at [453, 484] on link "2025-LAND-51 1 1" at bounding box center [474, 498] width 70 height 47
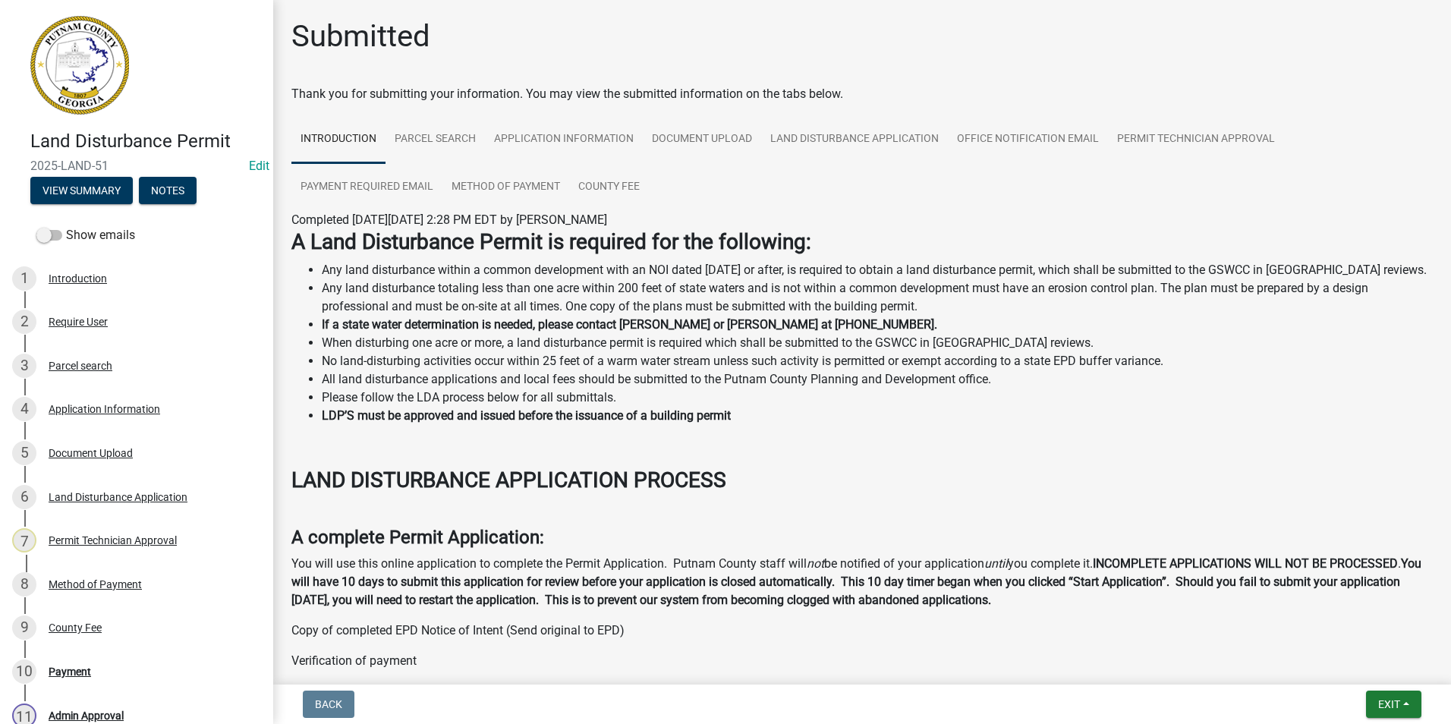
scroll to position [76, 0]
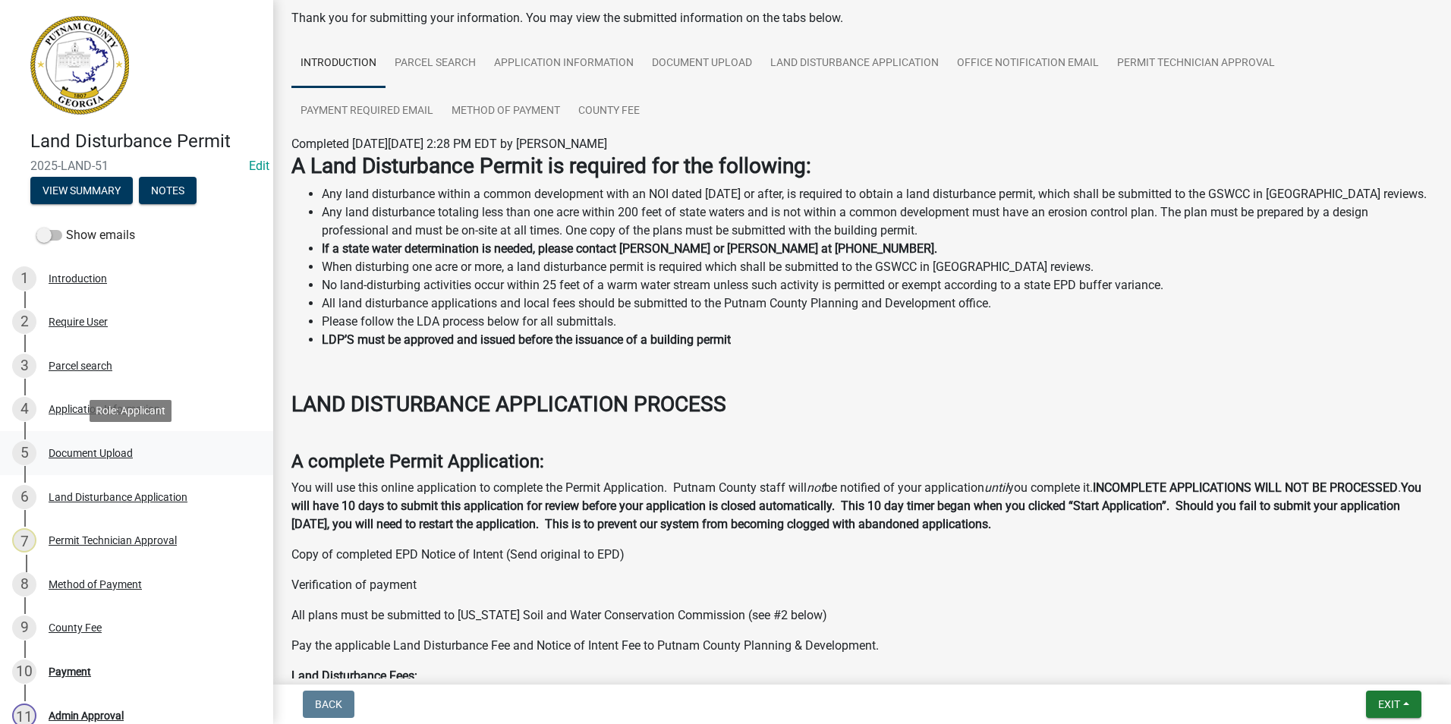
click at [155, 463] on div "5 Document Upload" at bounding box center [130, 453] width 237 height 24
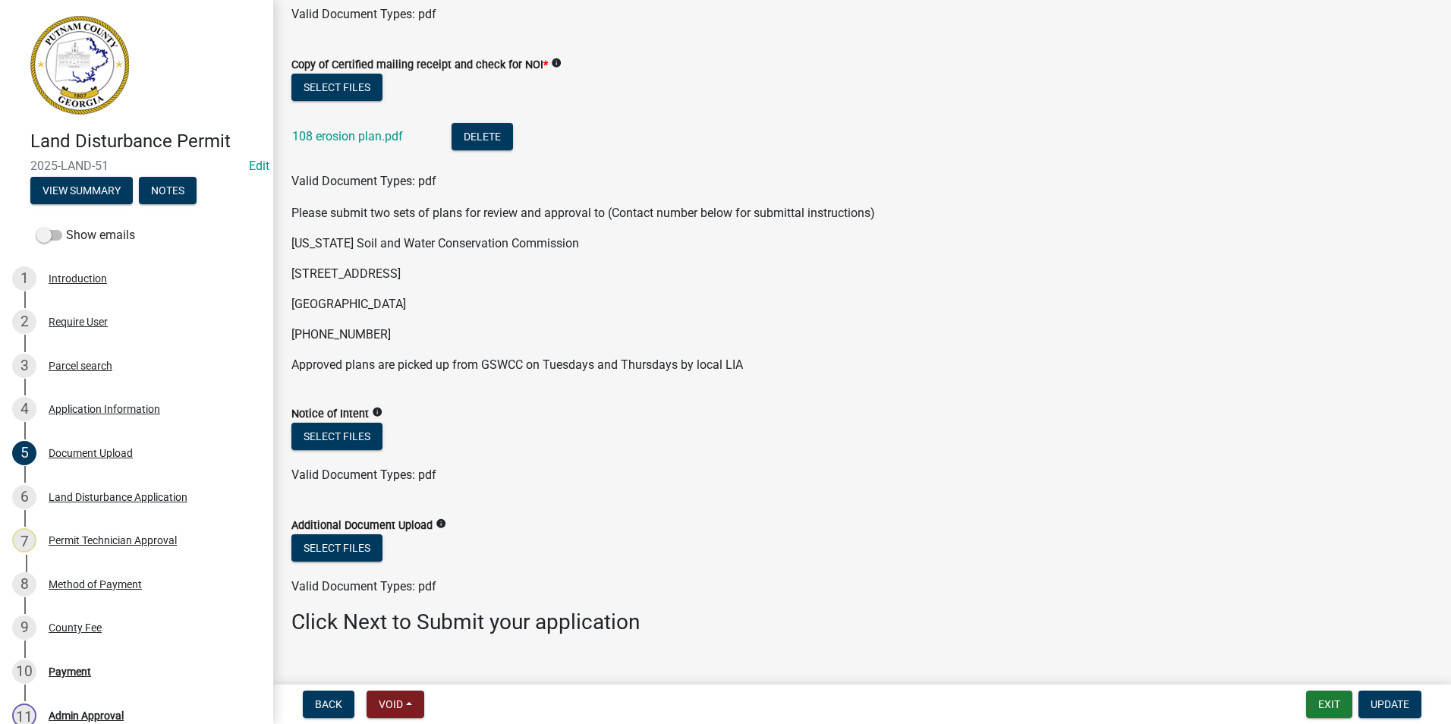
scroll to position [410, 0]
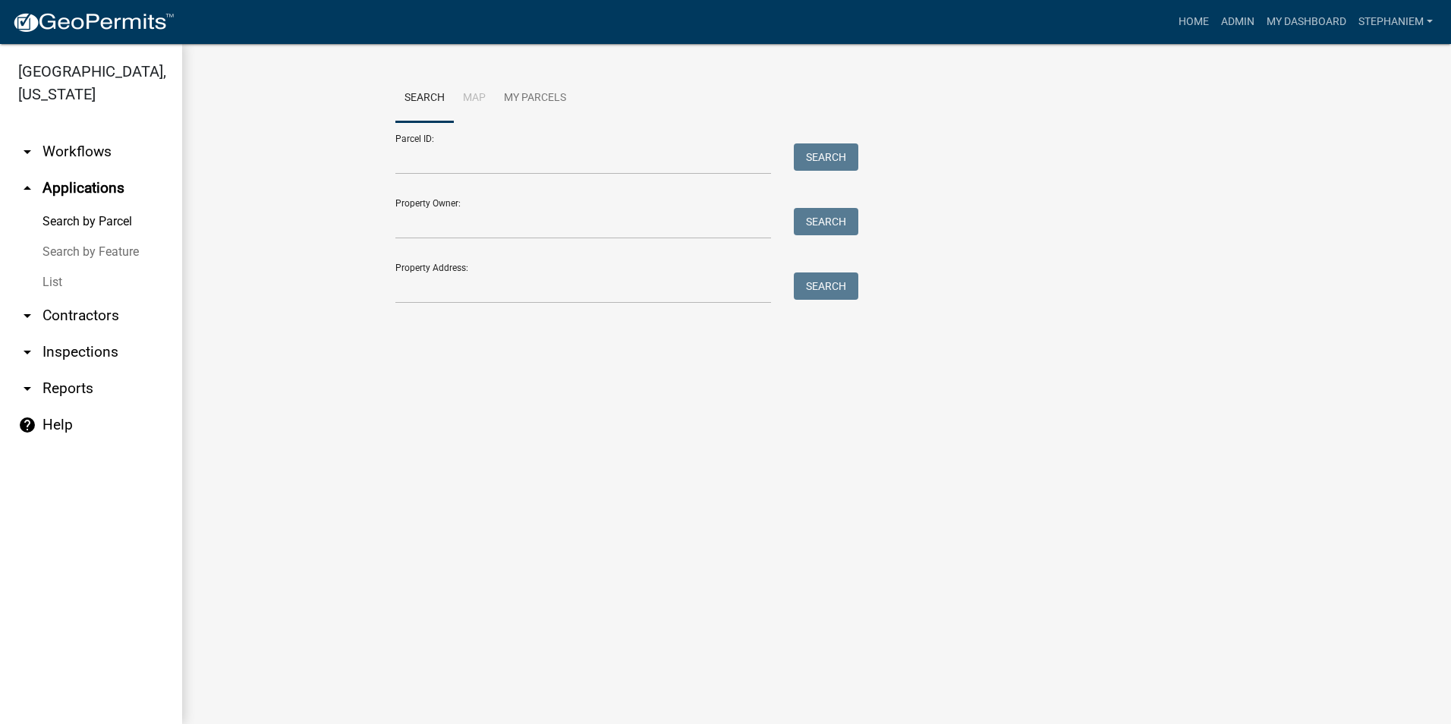
click at [71, 358] on link "arrow_drop_down Inspections" at bounding box center [91, 352] width 182 height 36
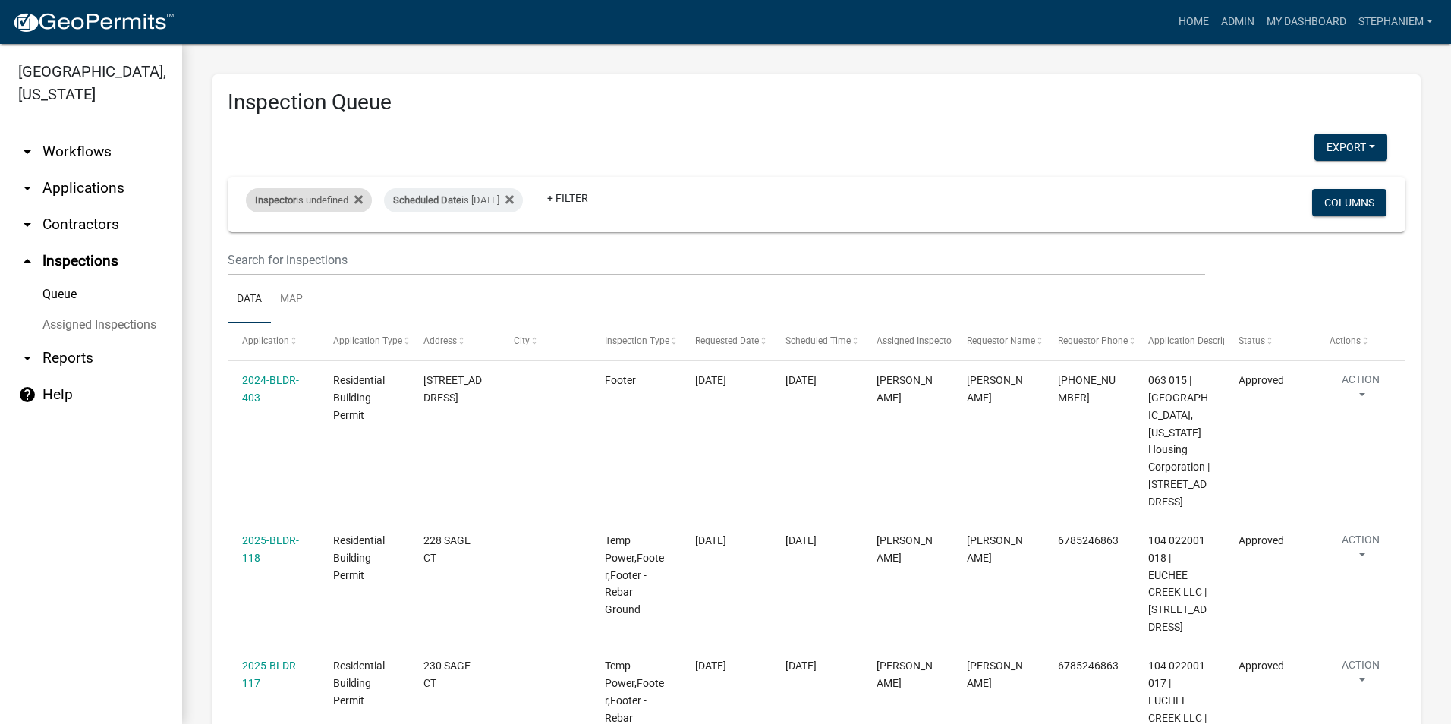
click at [366, 199] on div "Inspector is undefined" at bounding box center [309, 200] width 126 height 24
select select "07642ab0-564c-47bb-824b-0ccf2da83593"
click at [385, 199] on icon at bounding box center [389, 199] width 8 height 8
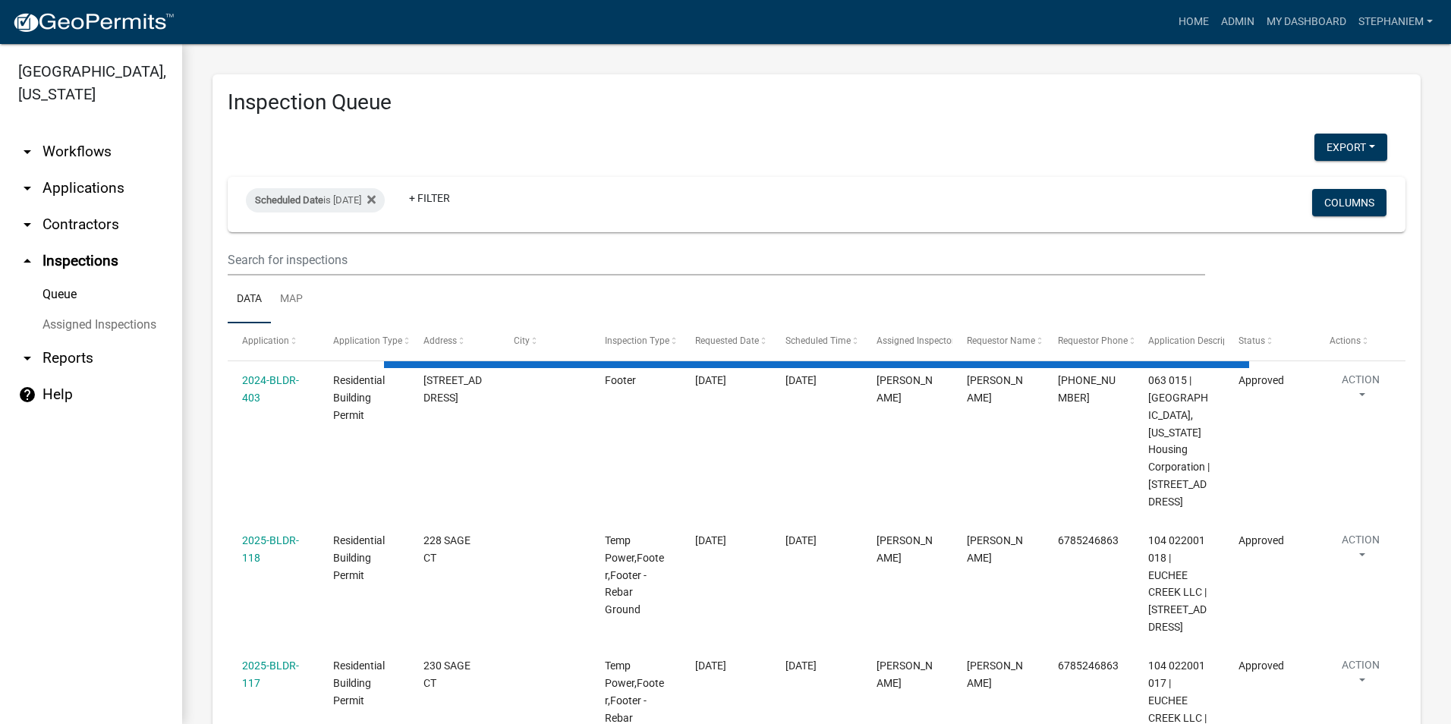
click at [382, 199] on div "Scheduled Date is [DATE]" at bounding box center [315, 200] width 139 height 24
select select "3: 100"
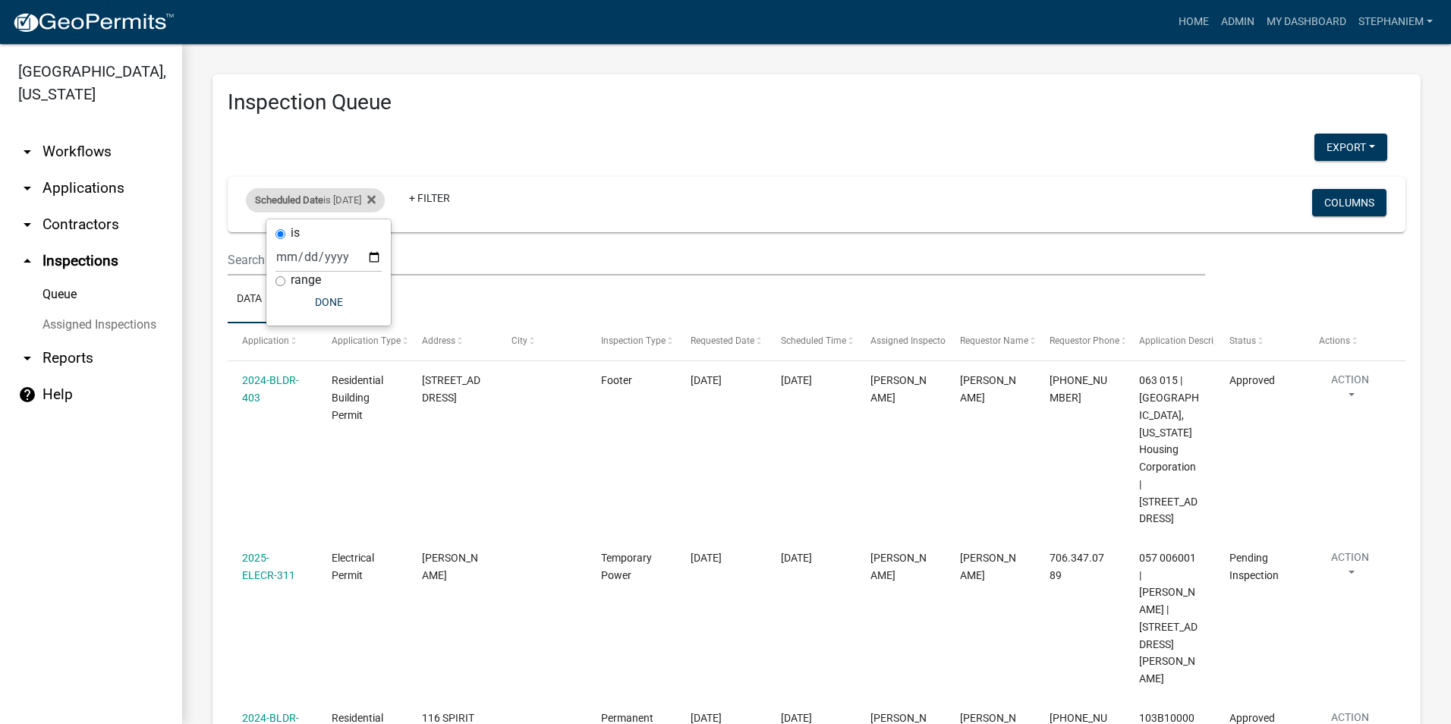
drag, startPoint x: 382, startPoint y: 199, endPoint x: 308, endPoint y: 204, distance: 73.8
click at [308, 204] on span "Scheduled Date" at bounding box center [289, 199] width 68 height 11
click at [362, 197] on div "Scheduled Date is [DATE]" at bounding box center [315, 200] width 139 height 24
click at [379, 256] on input "[DATE]" at bounding box center [328, 256] width 106 height 31
type input "[DATE]"
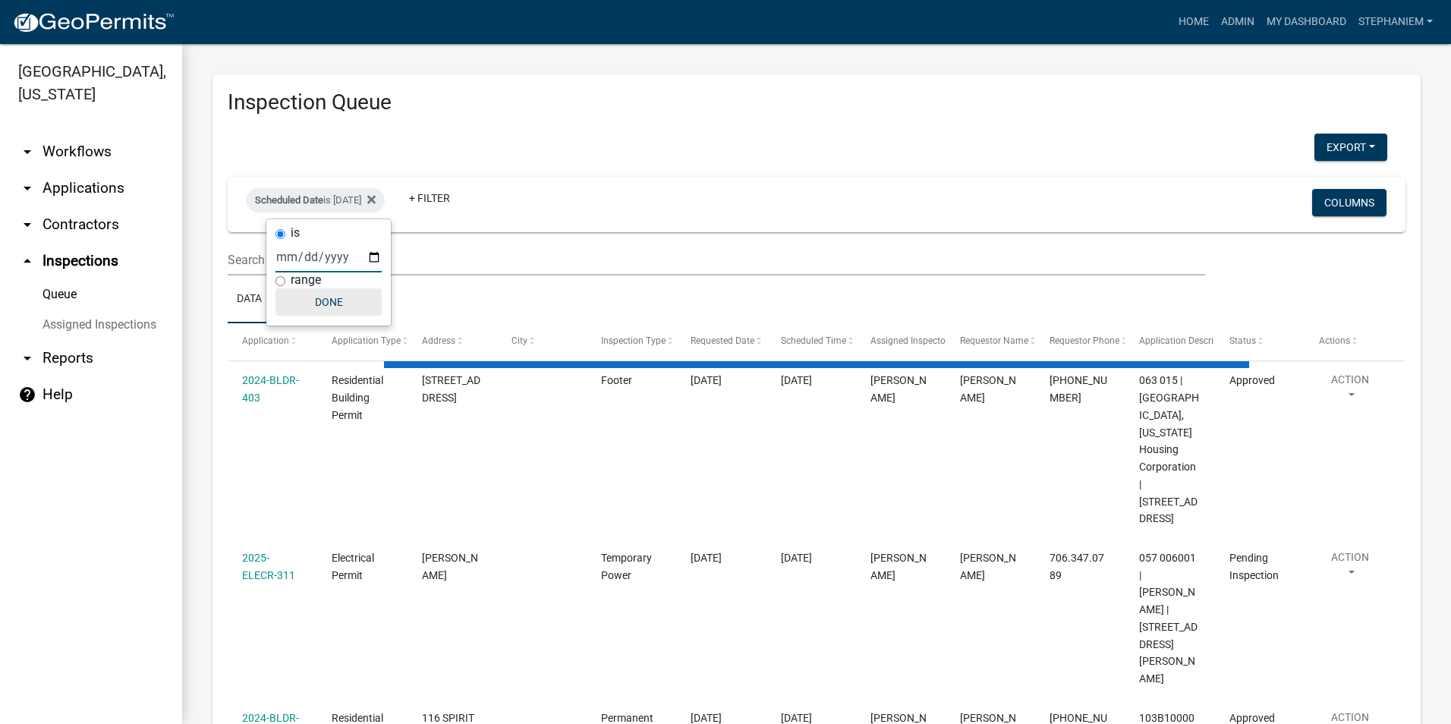
click at [340, 297] on button "Done" at bounding box center [328, 301] width 106 height 27
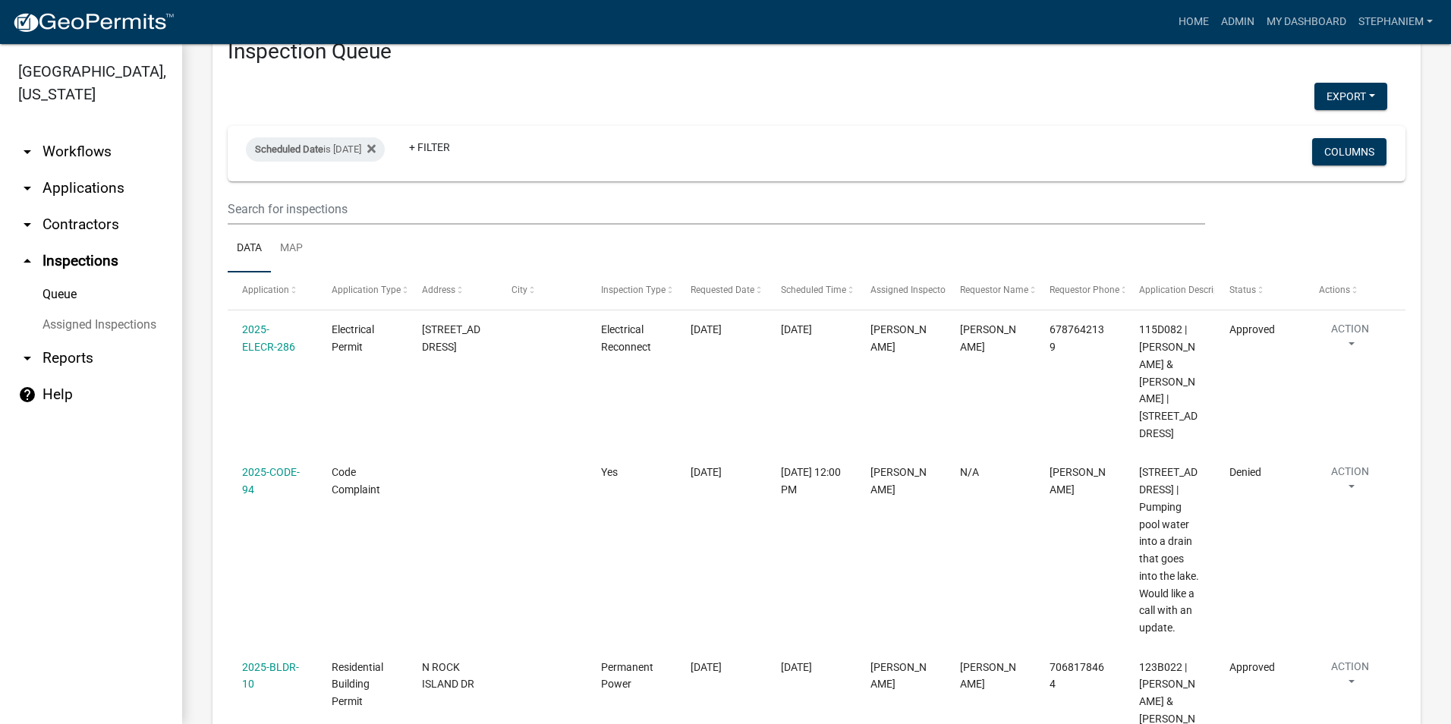
scroll to position [76, 0]
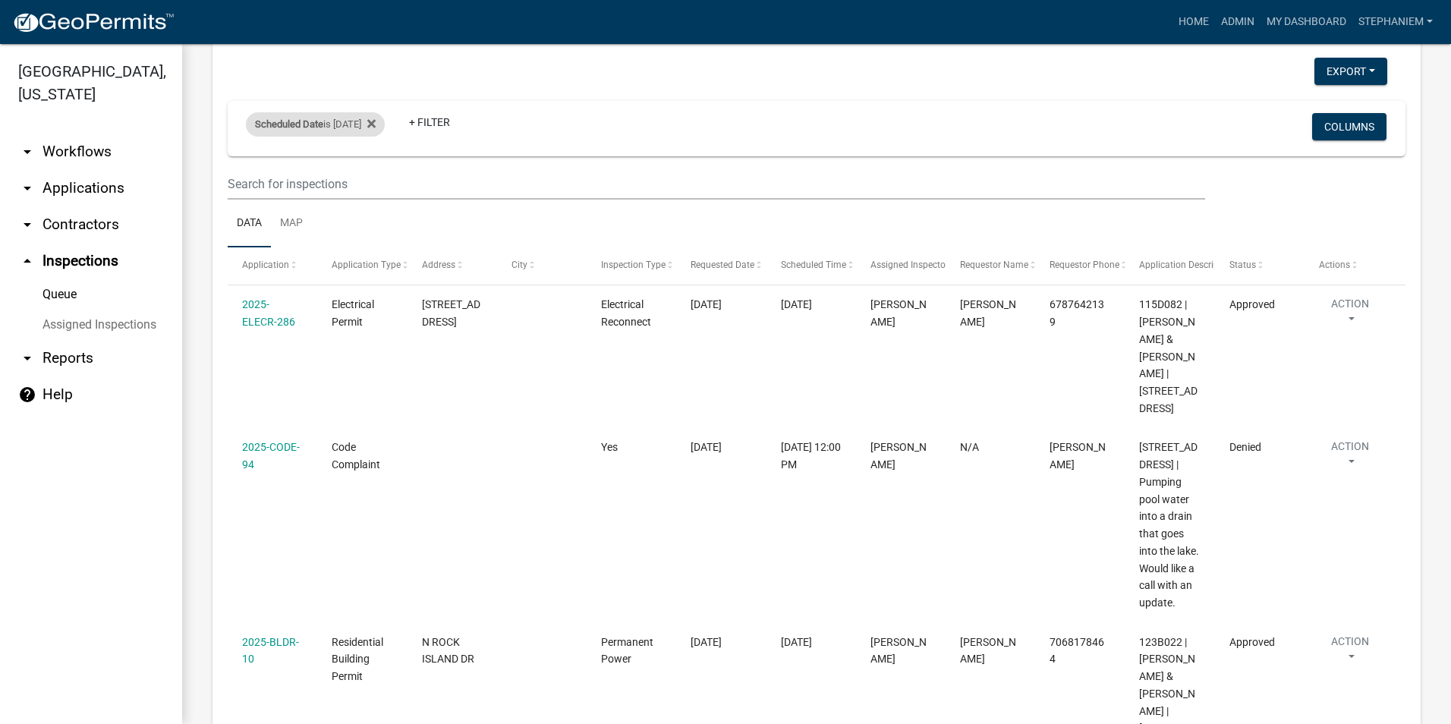
click at [352, 125] on div "Scheduled Date is [DATE]" at bounding box center [315, 124] width 139 height 24
click at [378, 180] on input "[DATE]" at bounding box center [328, 180] width 106 height 31
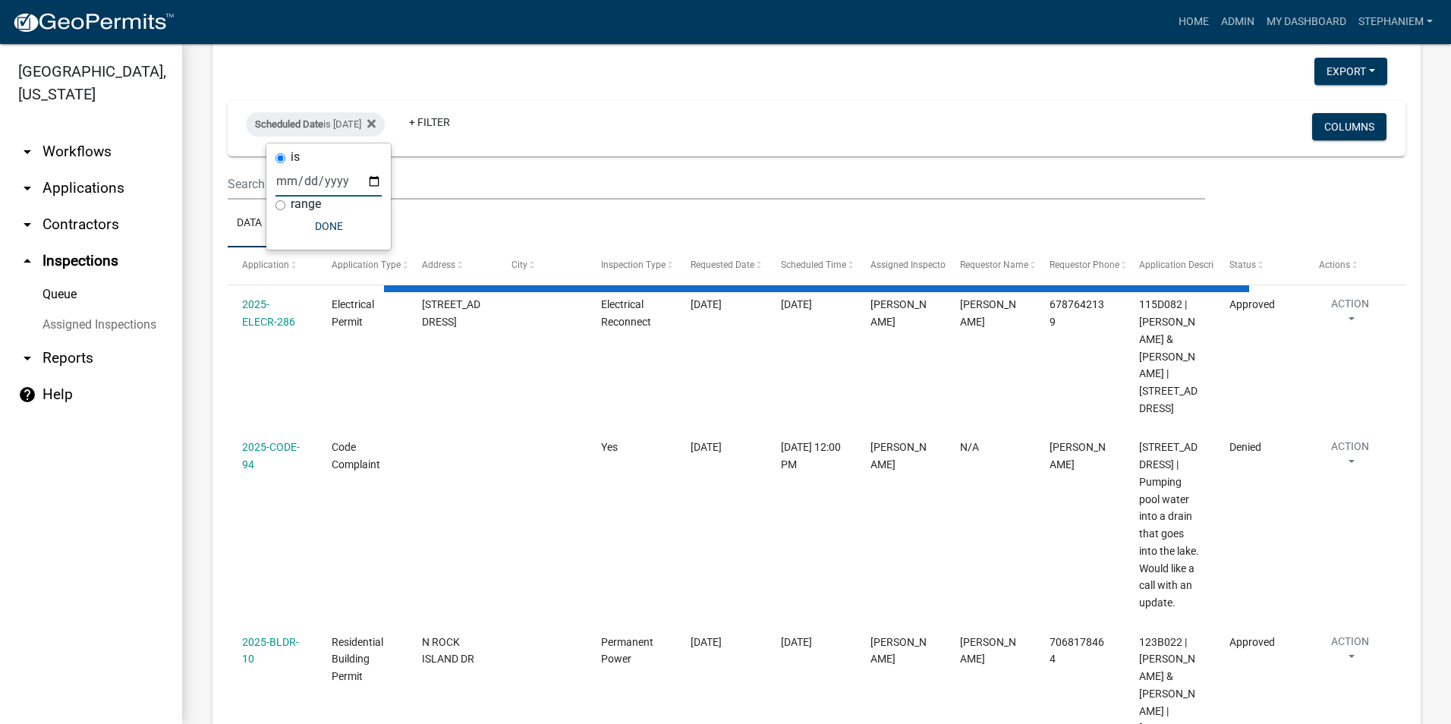
scroll to position [0, 0]
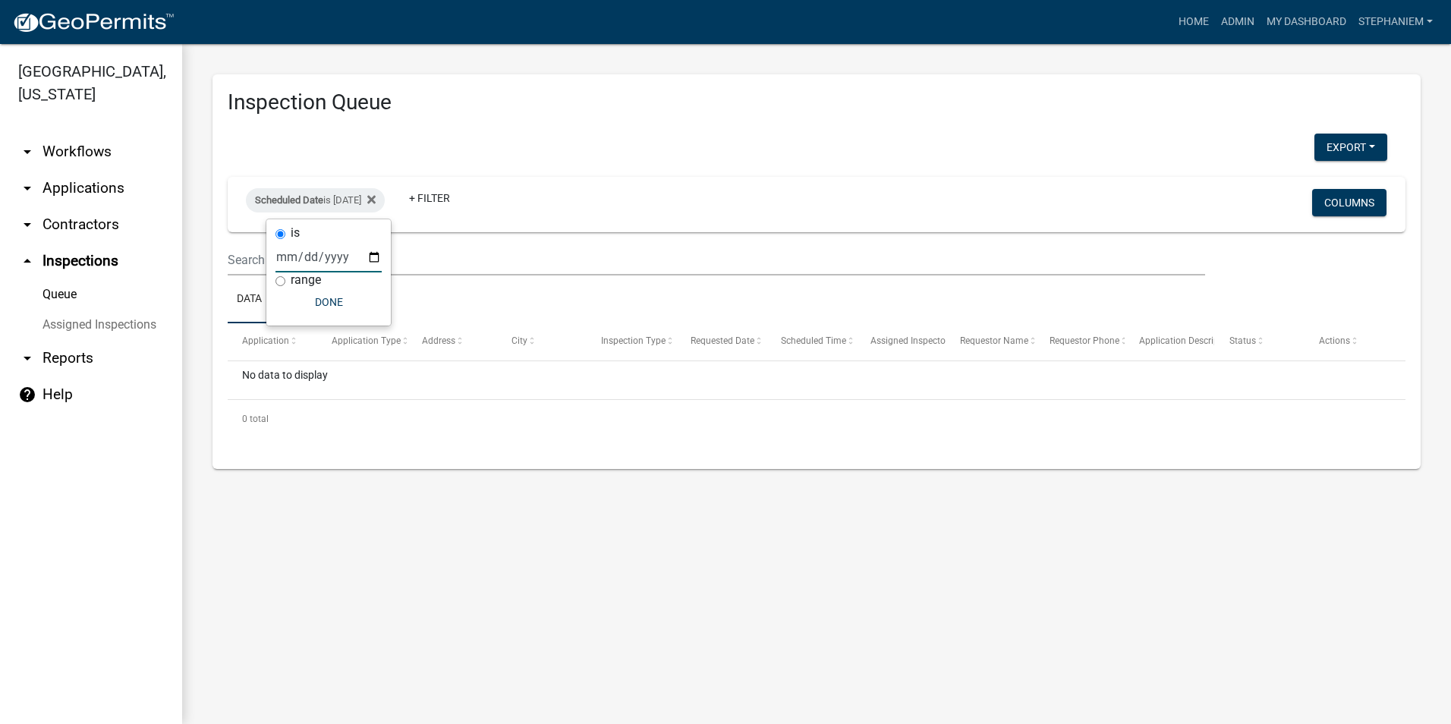
type input "[DATE]"
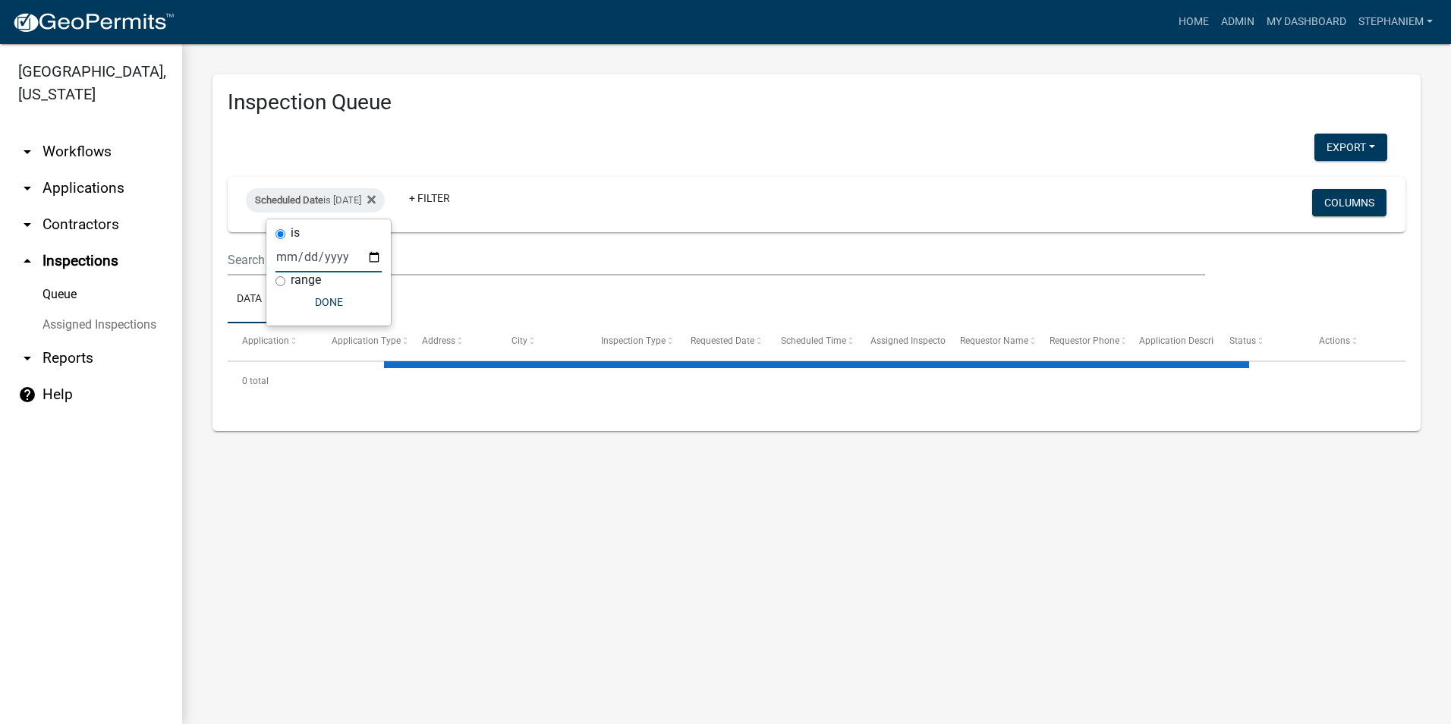
select select "3: 100"
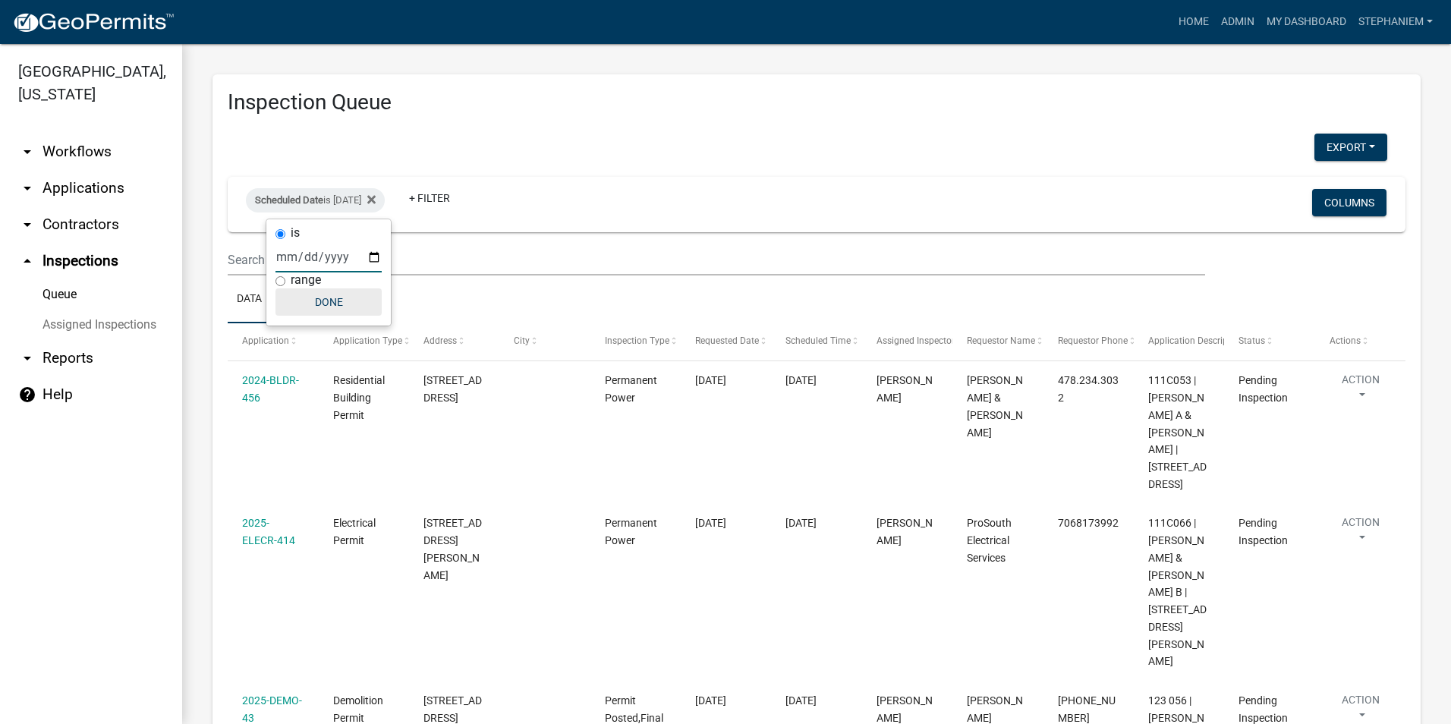
click at [333, 309] on button "Done" at bounding box center [328, 301] width 106 height 27
click at [456, 197] on link "+ Filter" at bounding box center [429, 197] width 65 height 27
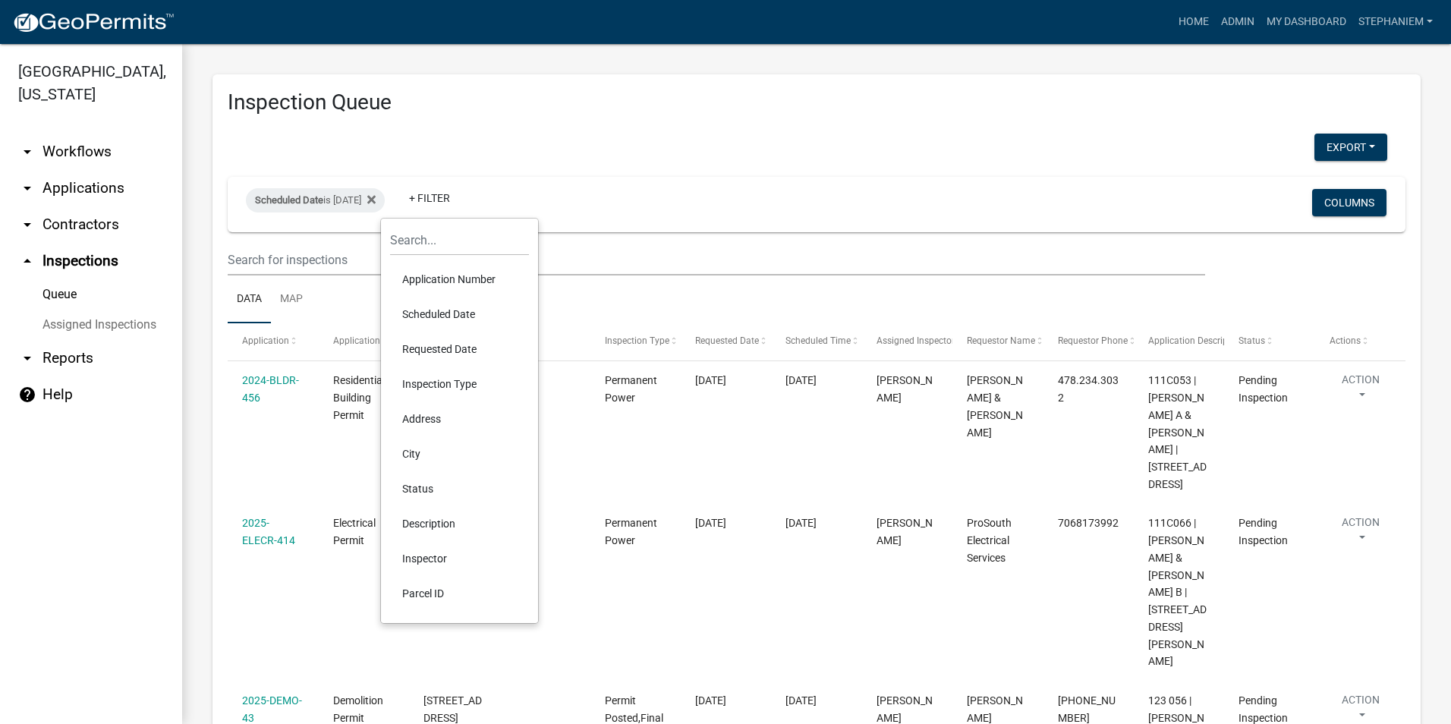
click at [439, 563] on li "Inspector" at bounding box center [459, 558] width 139 height 35
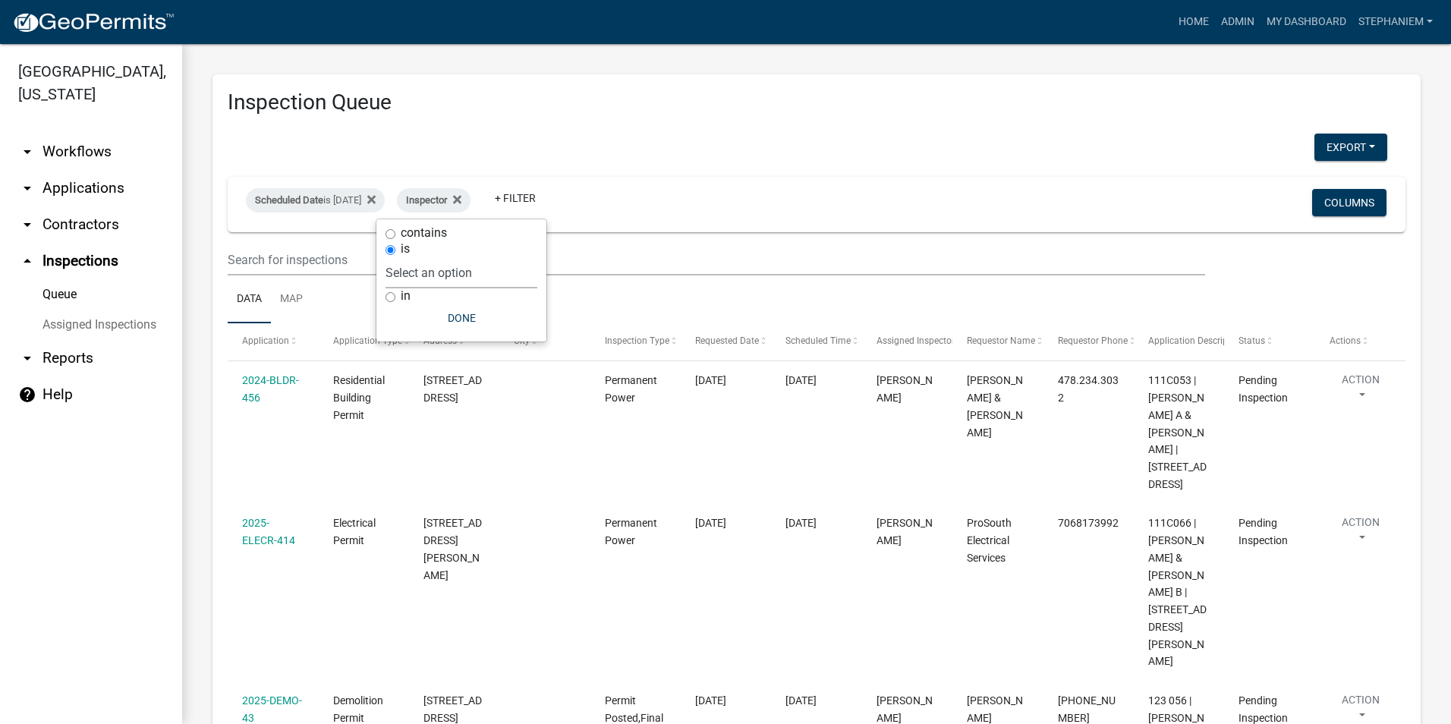
click at [483, 269] on select "Select an option None [PERSON_NAME] [PERSON_NAME] [PERSON_NAME] [PERSON_NAME] […" at bounding box center [461, 272] width 152 height 31
select select "07642ab0-564c-47bb-824b-0ccf2da83593"
click at [423, 257] on select "Select an option None [PERSON_NAME] [PERSON_NAME] [PERSON_NAME] [PERSON_NAME] […" at bounding box center [461, 272] width 152 height 31
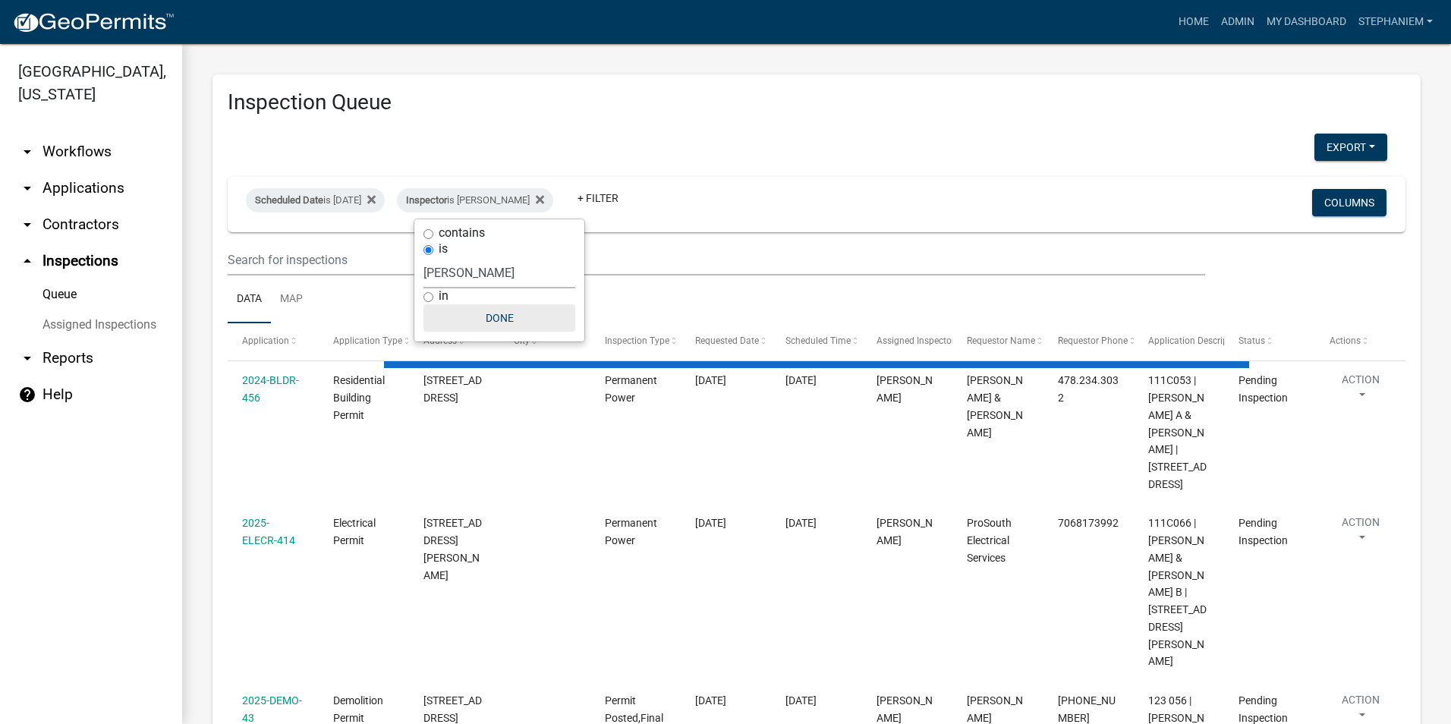
click at [465, 315] on button "Done" at bounding box center [499, 317] width 152 height 27
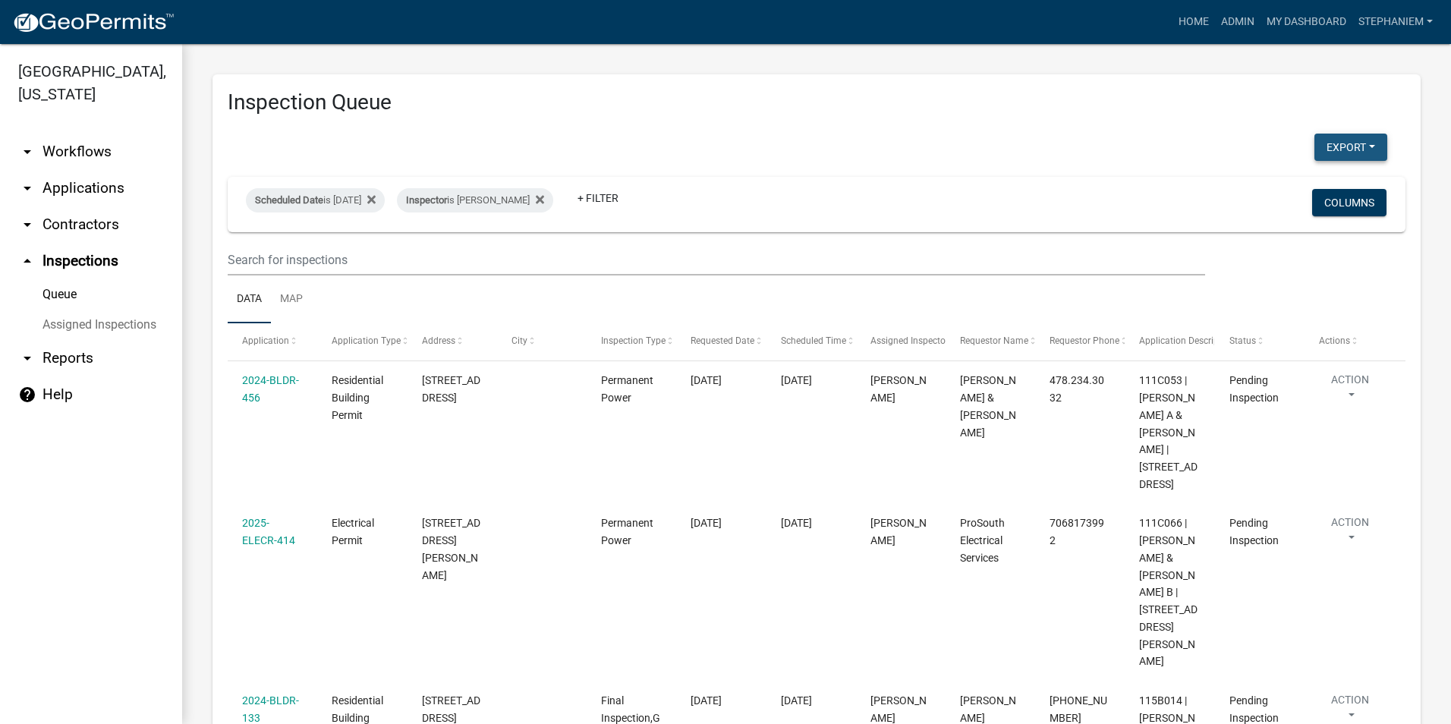
click at [1314, 137] on button "Export" at bounding box center [1350, 147] width 73 height 27
click at [1320, 189] on button "Excel Format (.xlsx)" at bounding box center [1316, 186] width 142 height 36
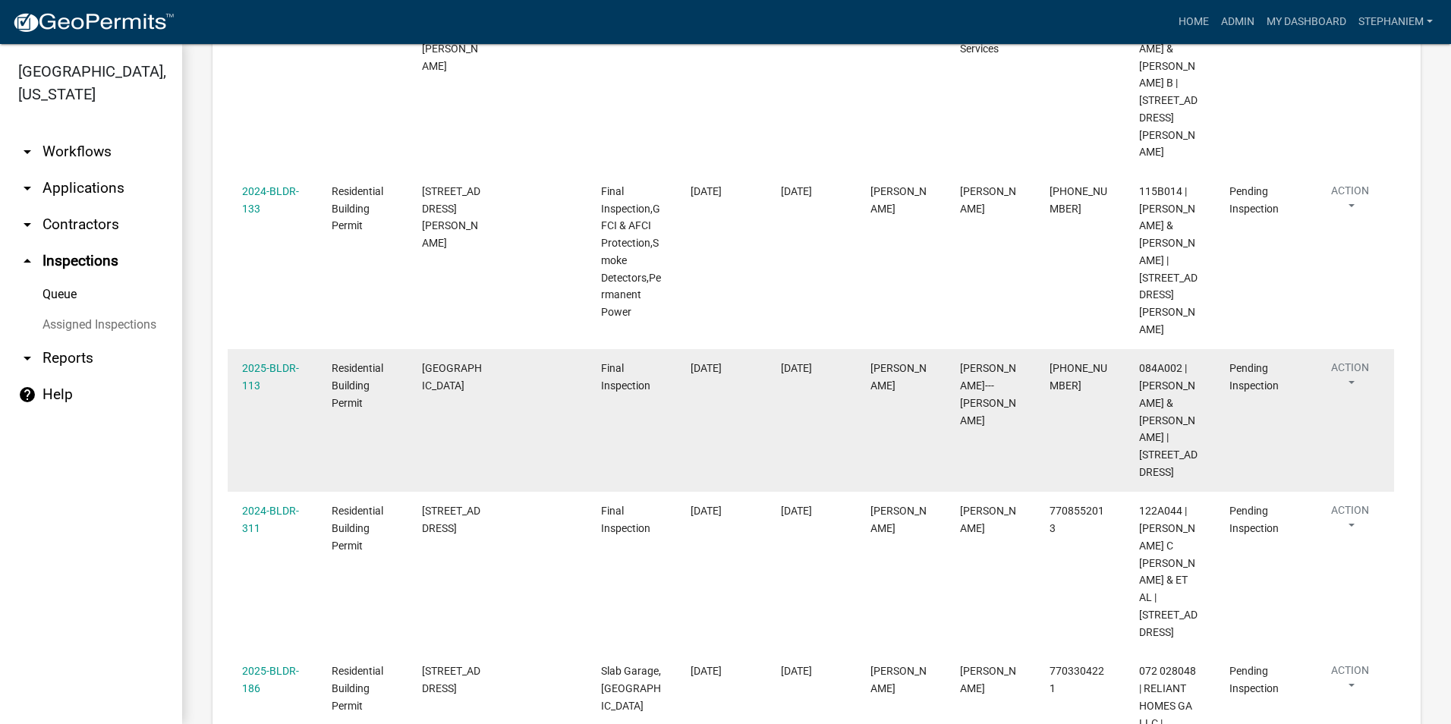
scroll to position [495, 0]
